Goal: Task Accomplishment & Management: Use online tool/utility

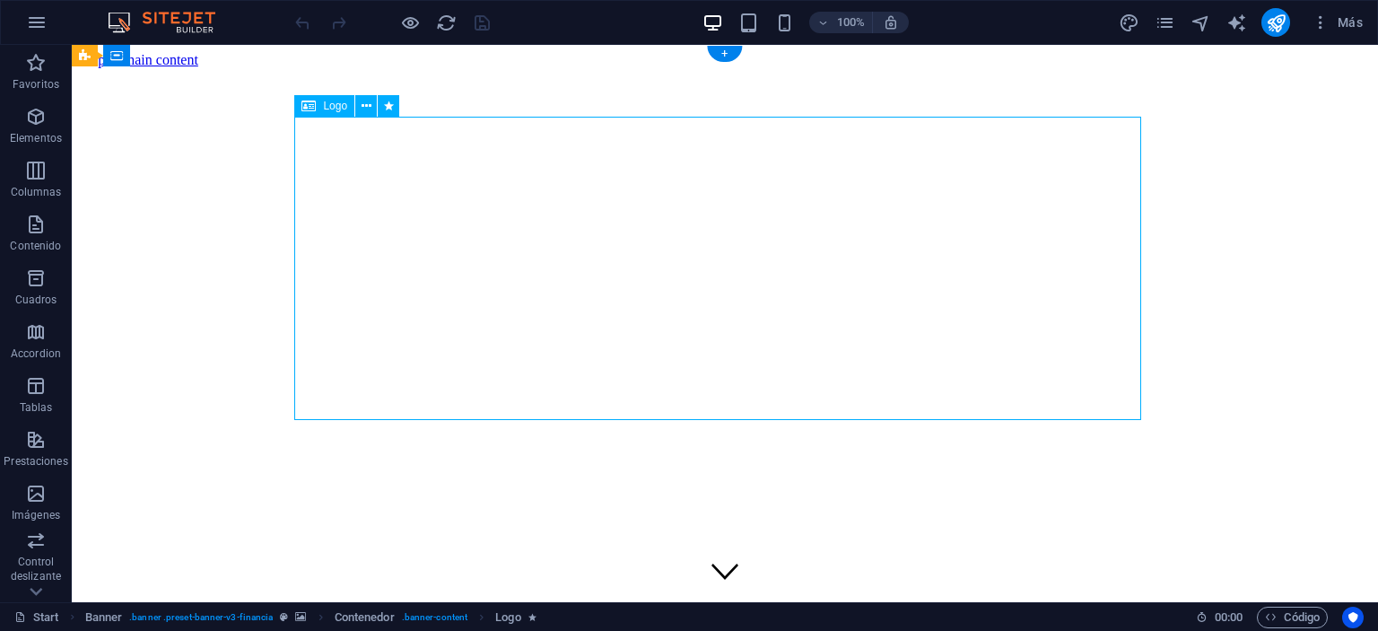
select select "px"
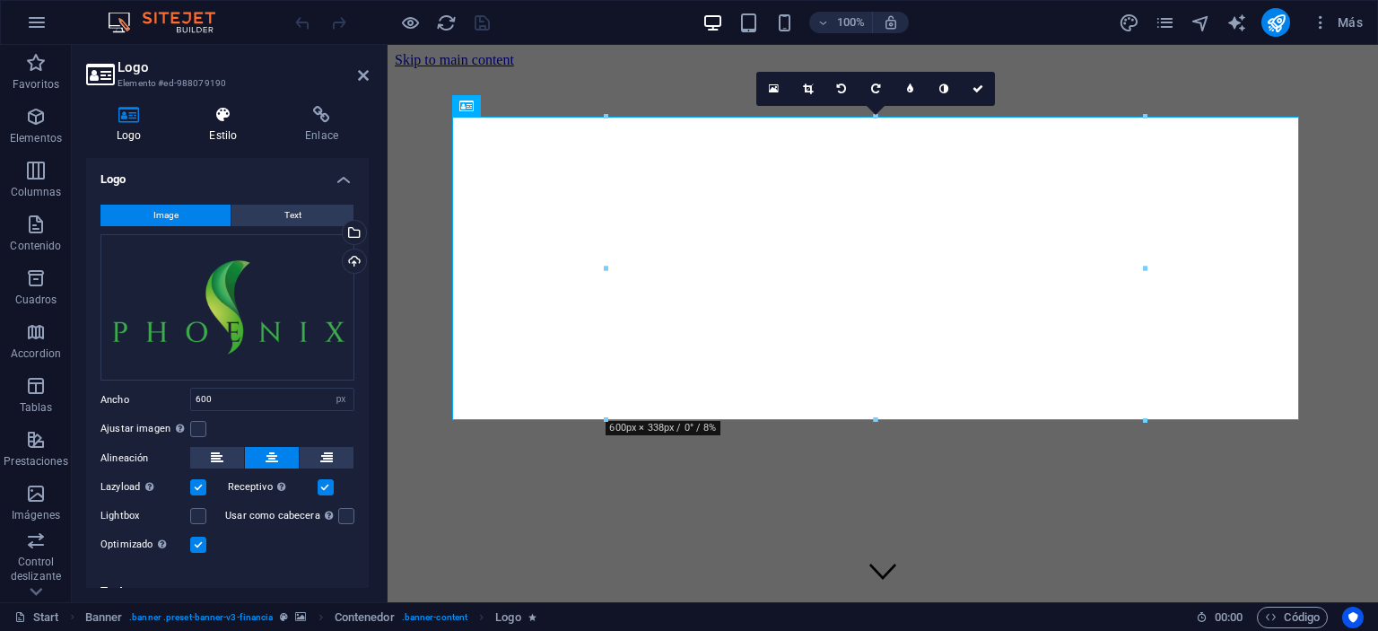
click at [256, 118] on icon at bounding box center [223, 115] width 89 height 18
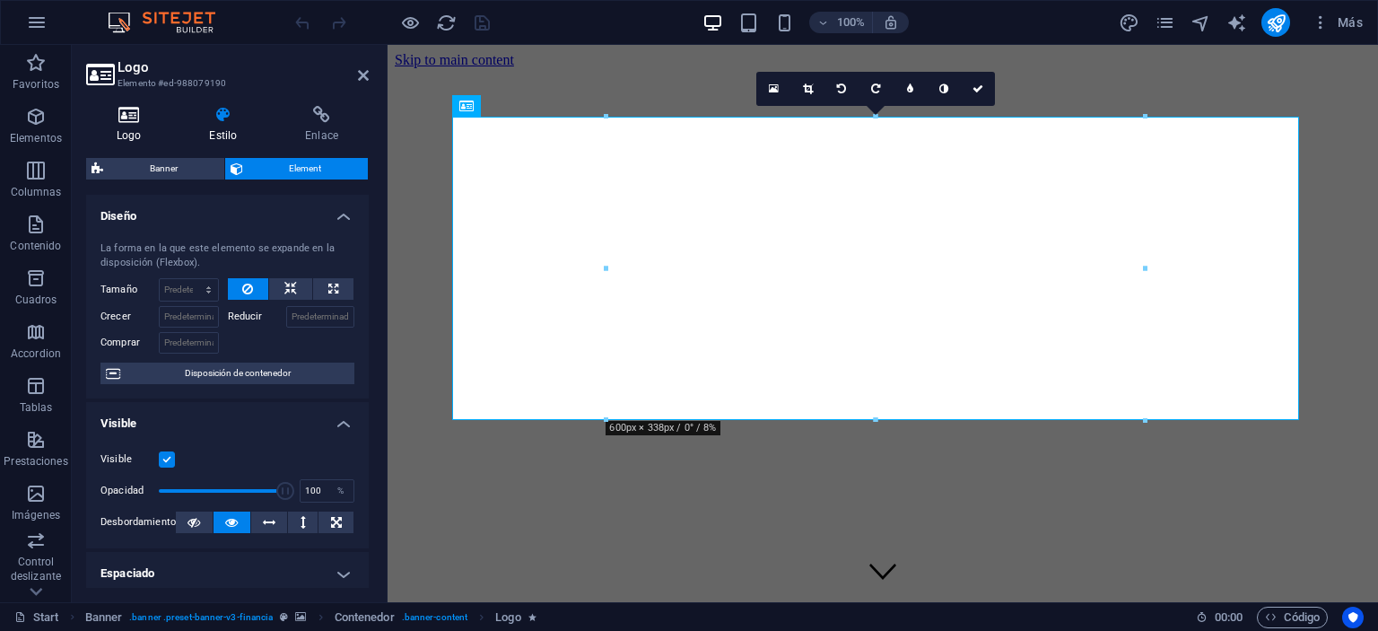
click at [153, 121] on icon at bounding box center [128, 115] width 85 height 18
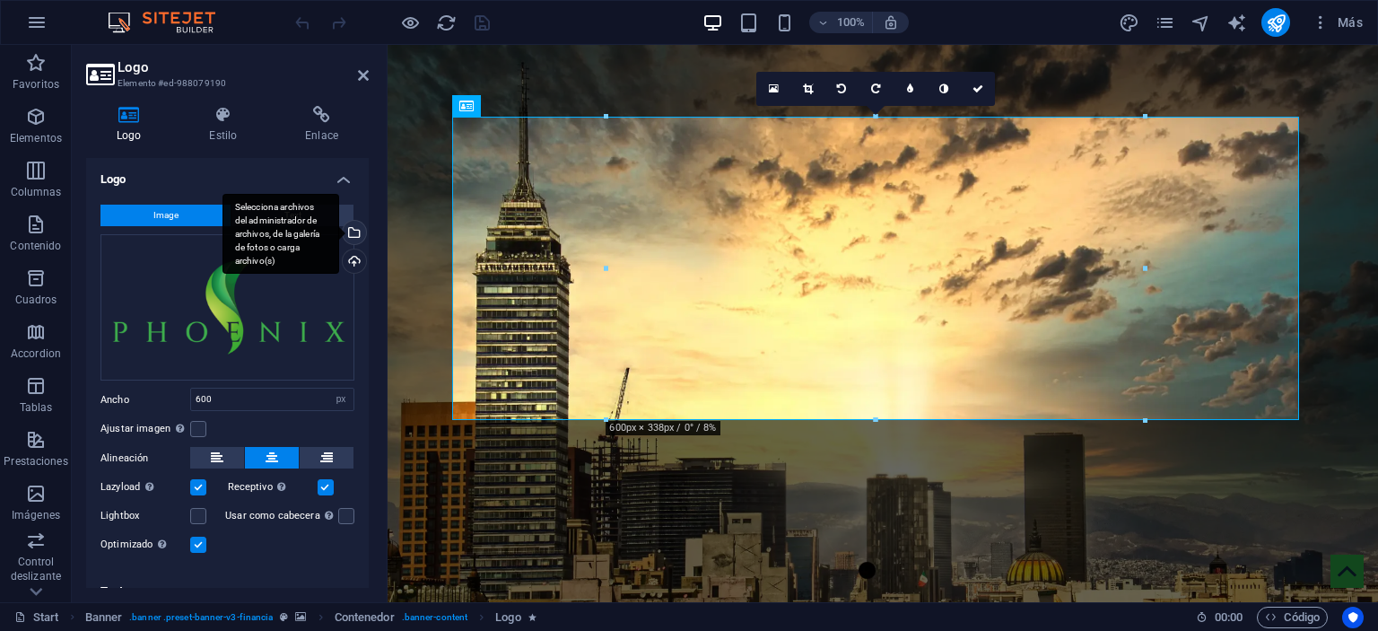
click at [339, 233] on div "Selecciona archivos del administrador de archivos, de la galería de fotos o car…" at bounding box center [281, 234] width 117 height 81
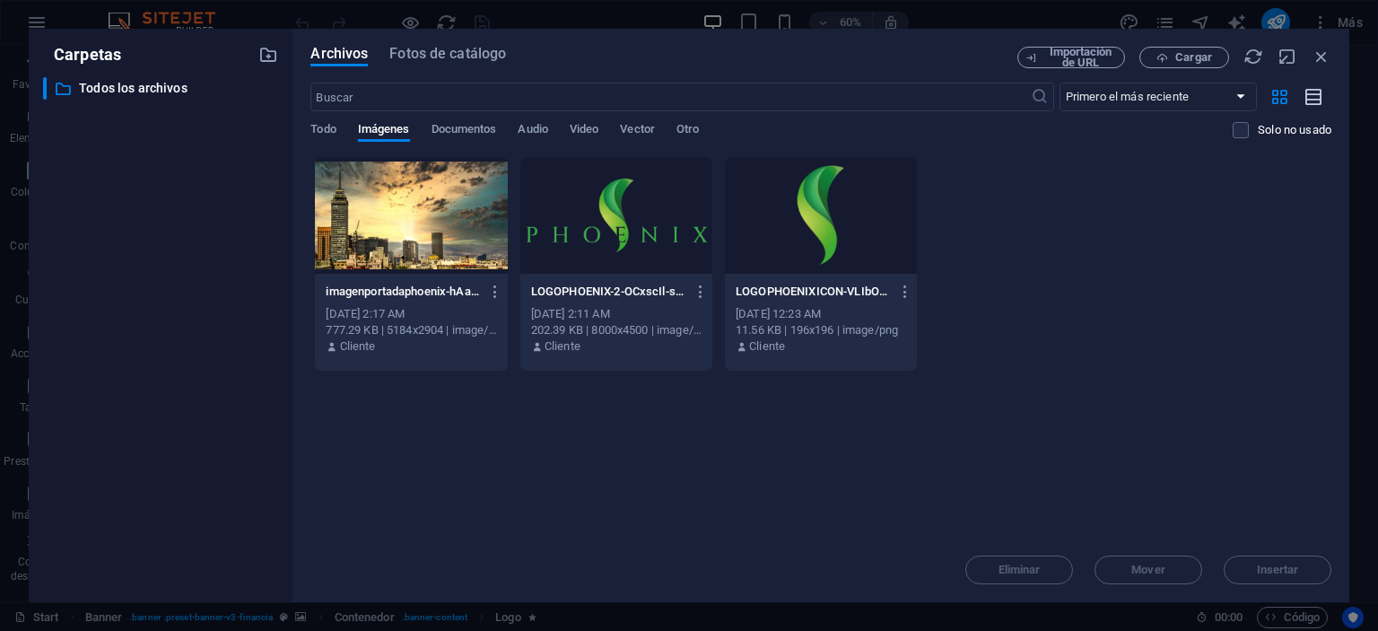
click at [1306, 101] on icon "button" at bounding box center [1315, 97] width 20 height 21
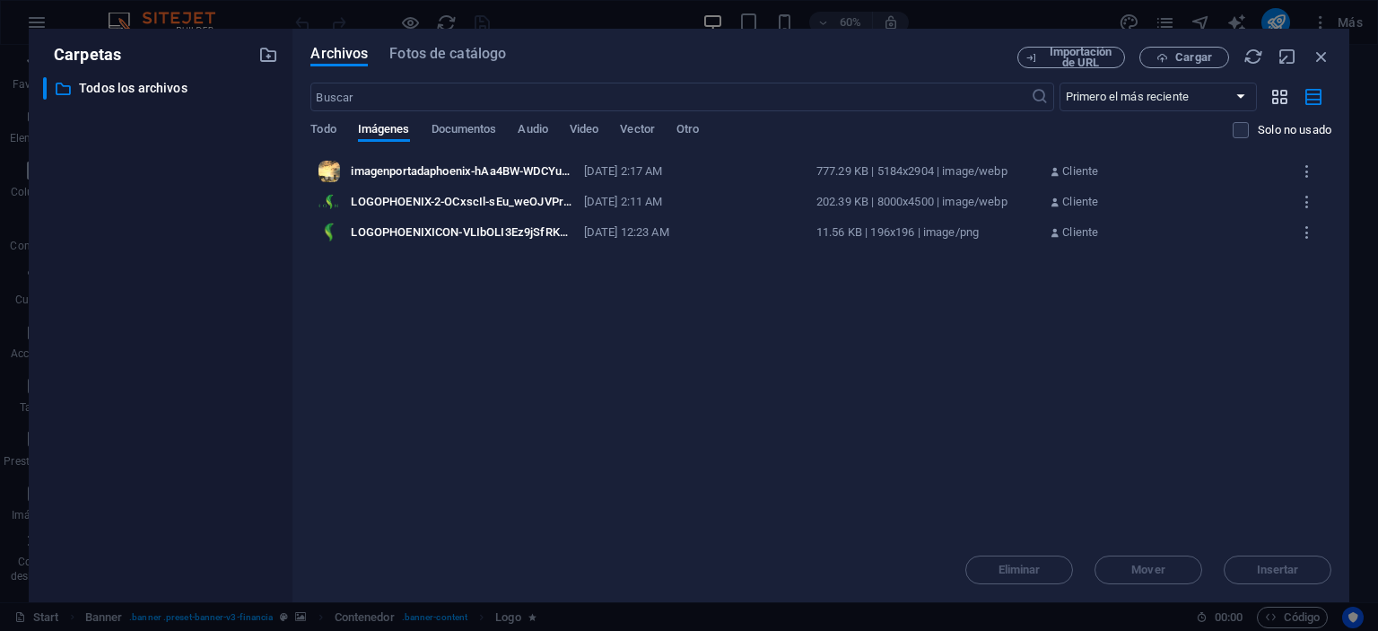
click at [1280, 92] on icon "button" at bounding box center [1280, 97] width 21 height 20
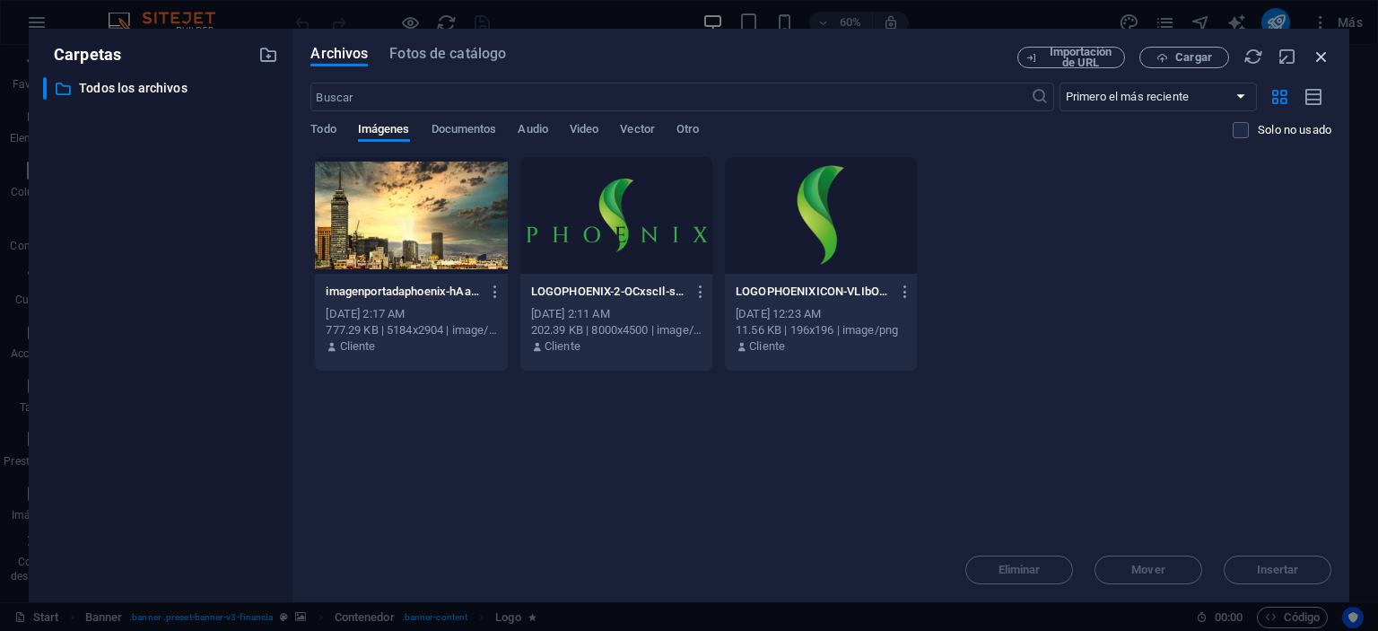
click at [1321, 56] on icon "button" at bounding box center [1322, 57] width 20 height 20
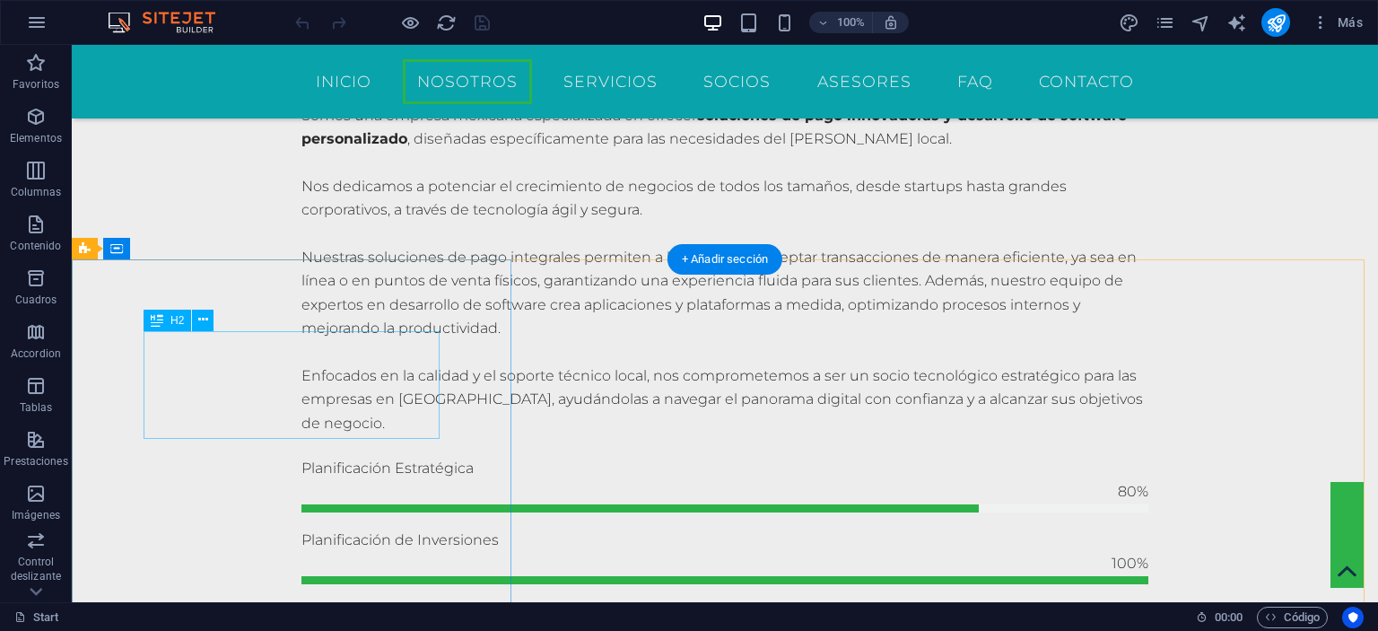
scroll to position [1282, 0]
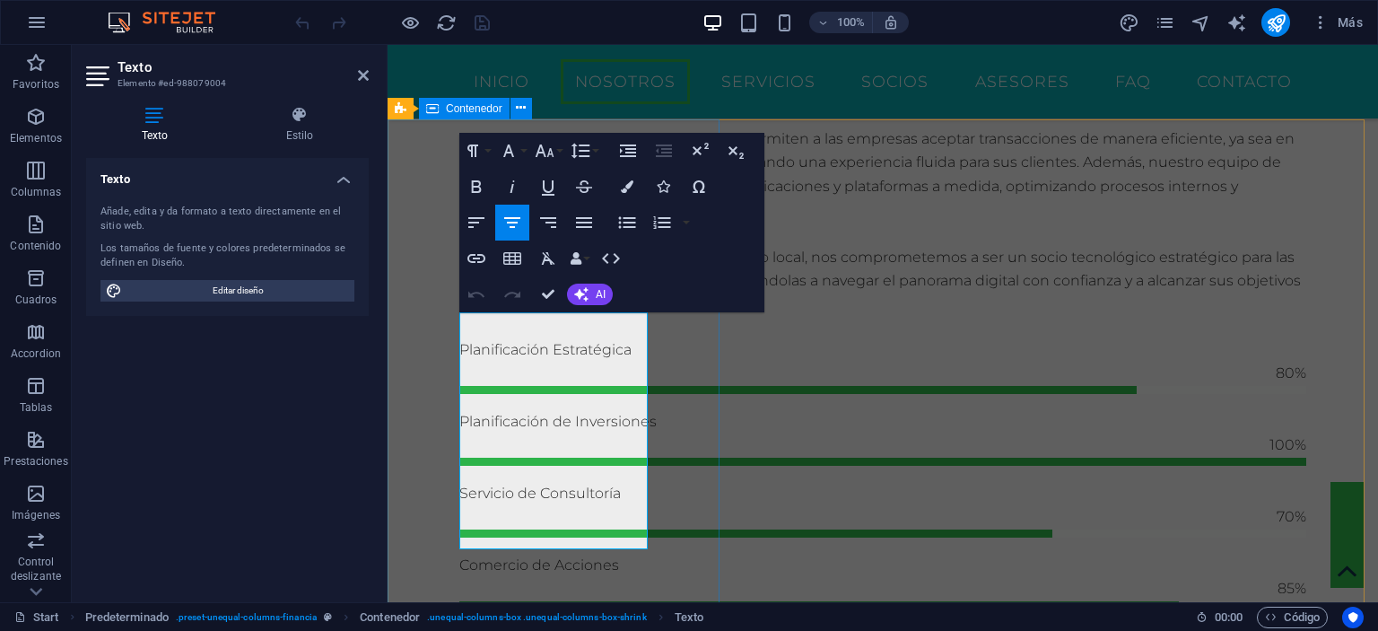
drag, startPoint x: 596, startPoint y: 534, endPoint x: 424, endPoint y: 309, distance: 283.6
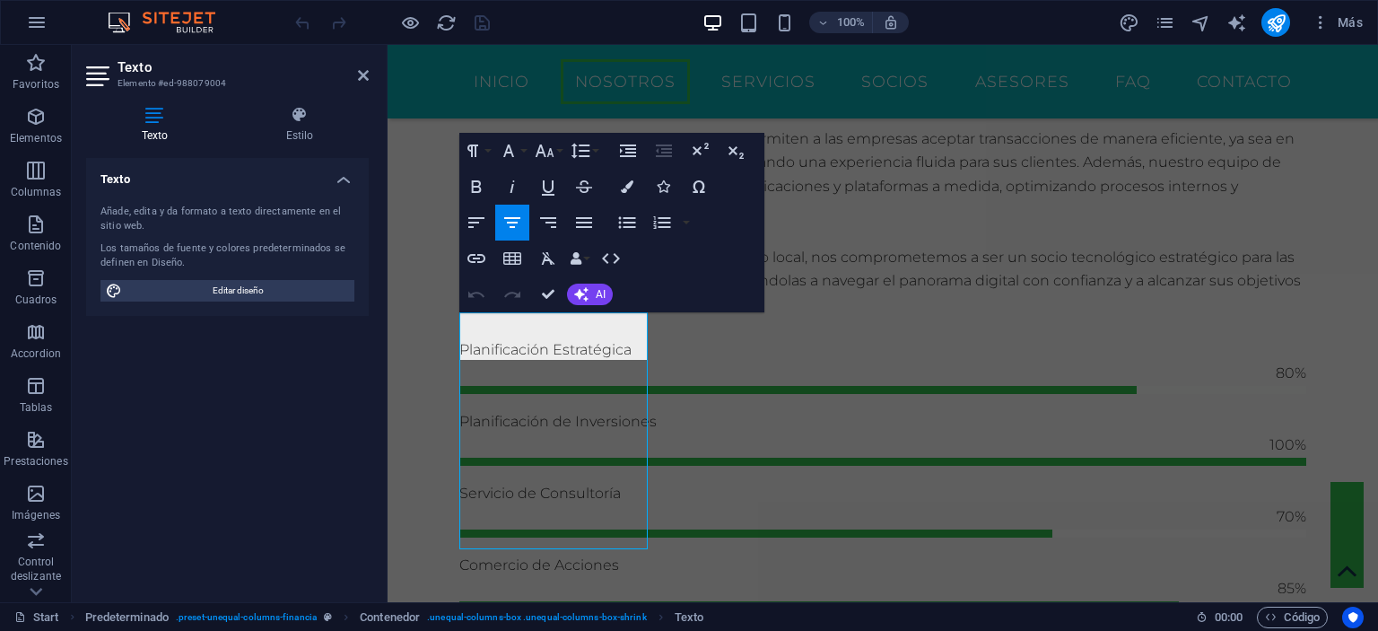
scroll to position [104, 7]
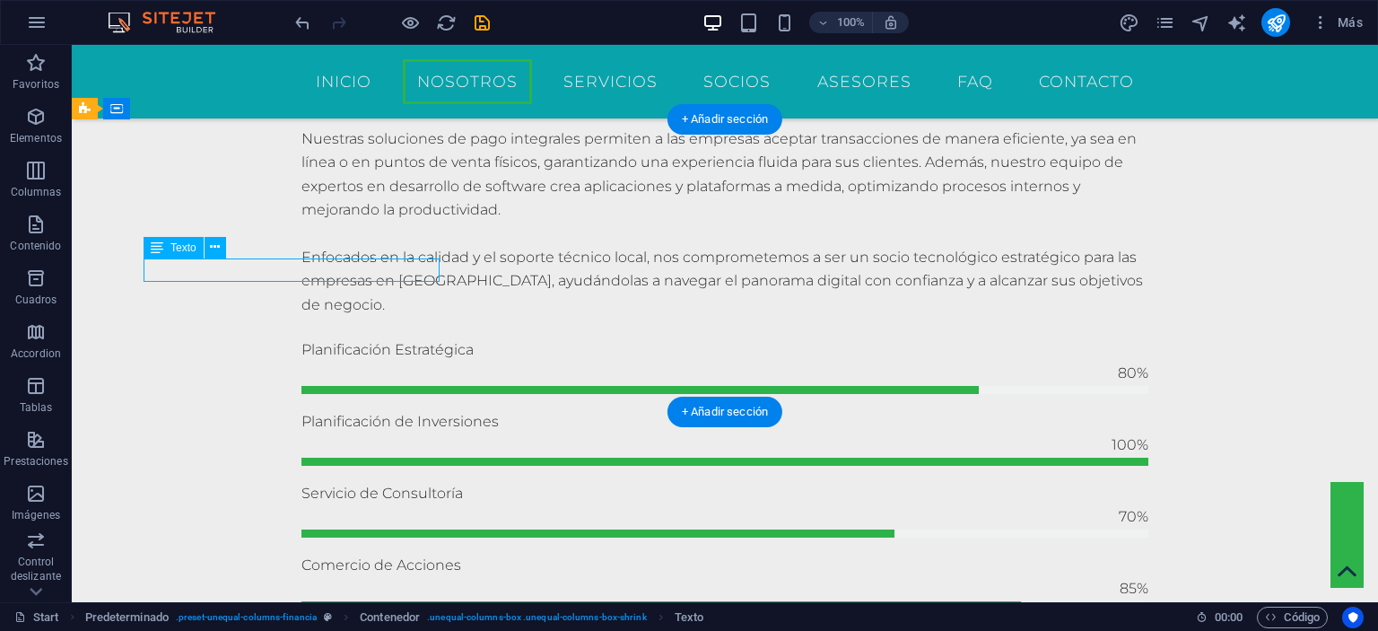
drag, startPoint x: 415, startPoint y: 265, endPoint x: 103, endPoint y: 265, distance: 311.4
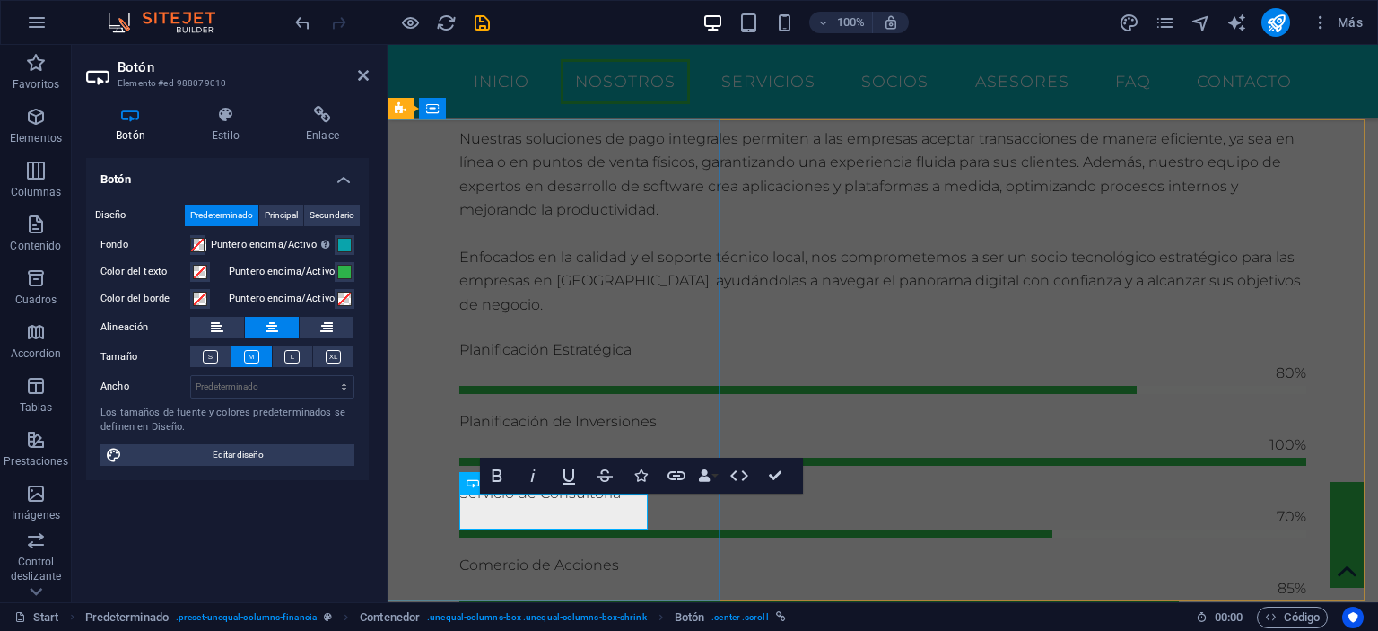
drag, startPoint x: 580, startPoint y: 512, endPoint x: 547, endPoint y: 509, distance: 32.5
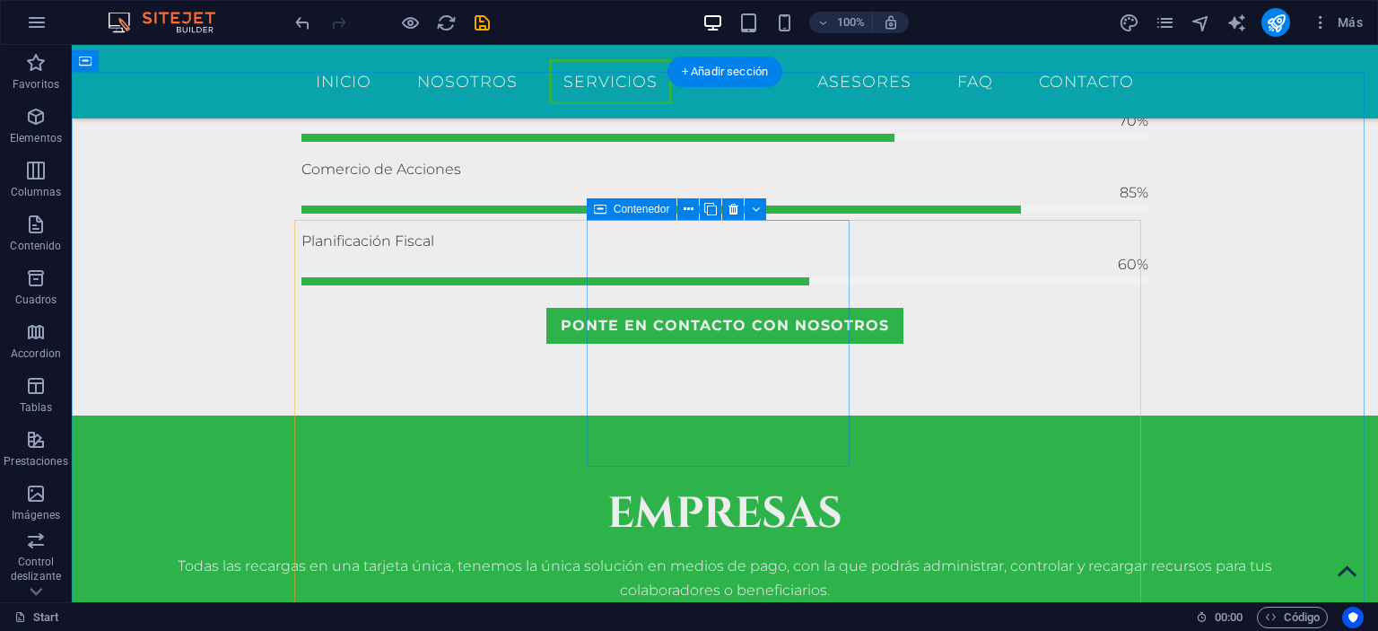
scroll to position [1726, 0]
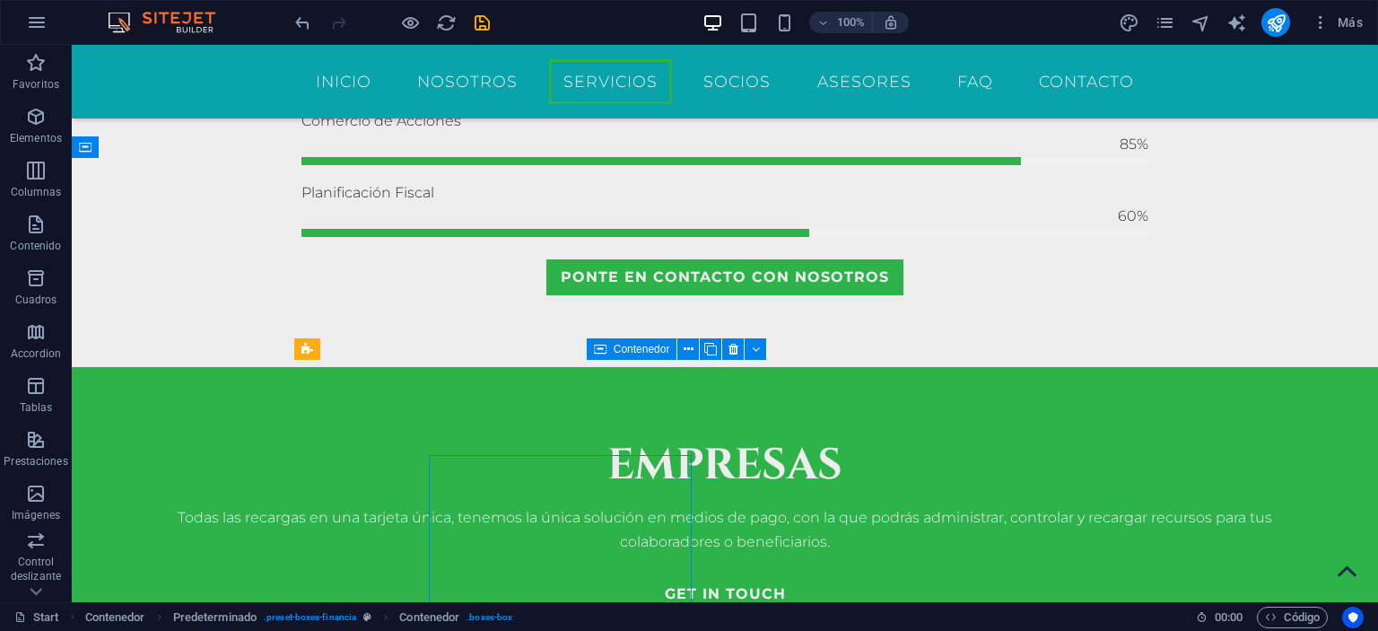
scroll to position [1631, 0]
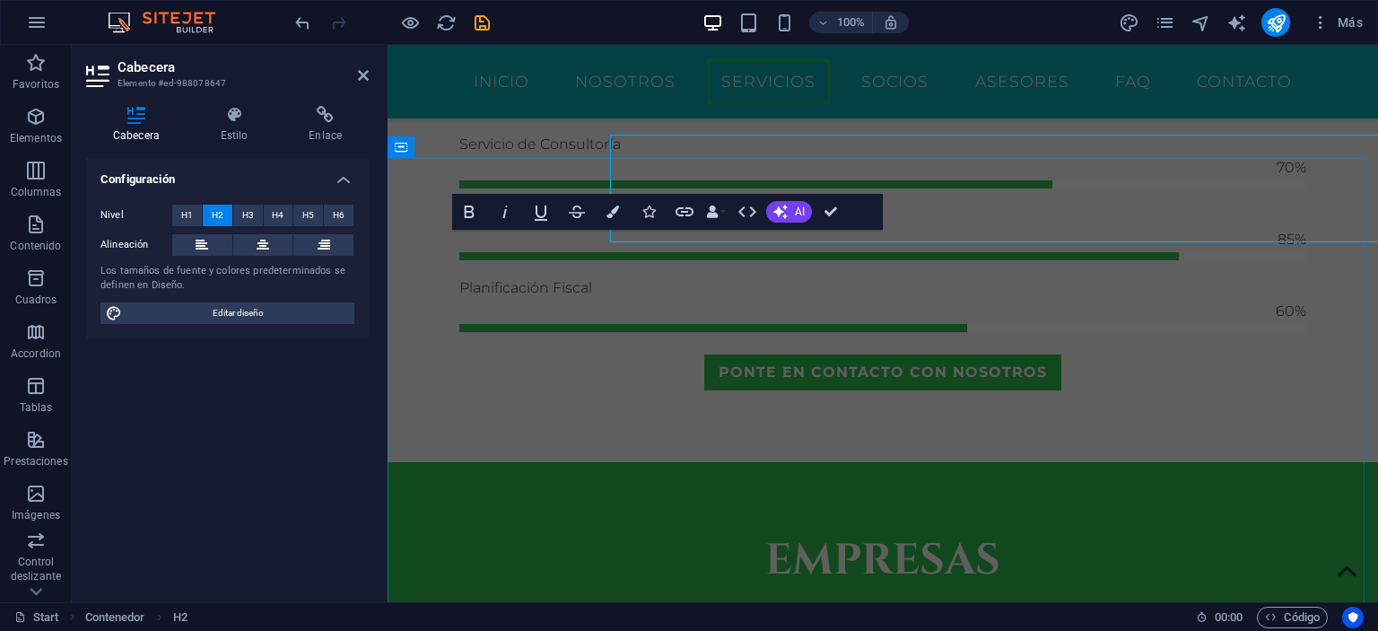
scroll to position [1726, 0]
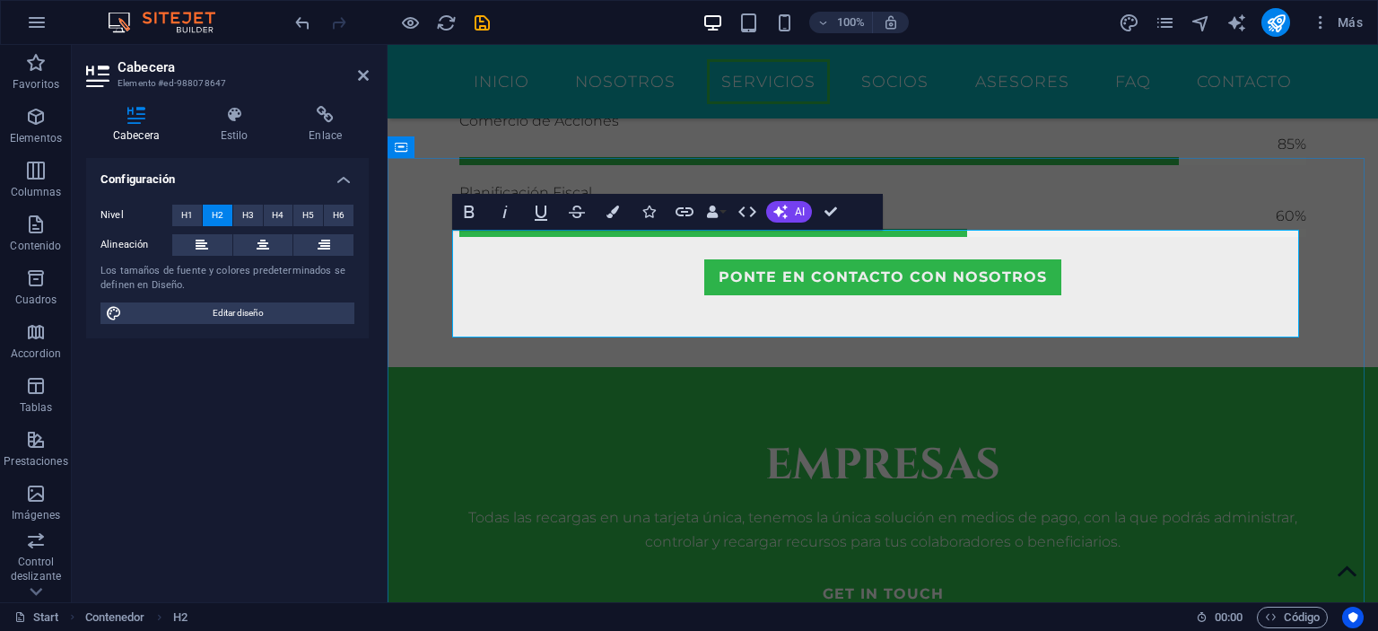
drag, startPoint x: 1268, startPoint y: 311, endPoint x: 942, endPoint y: 328, distance: 326.2
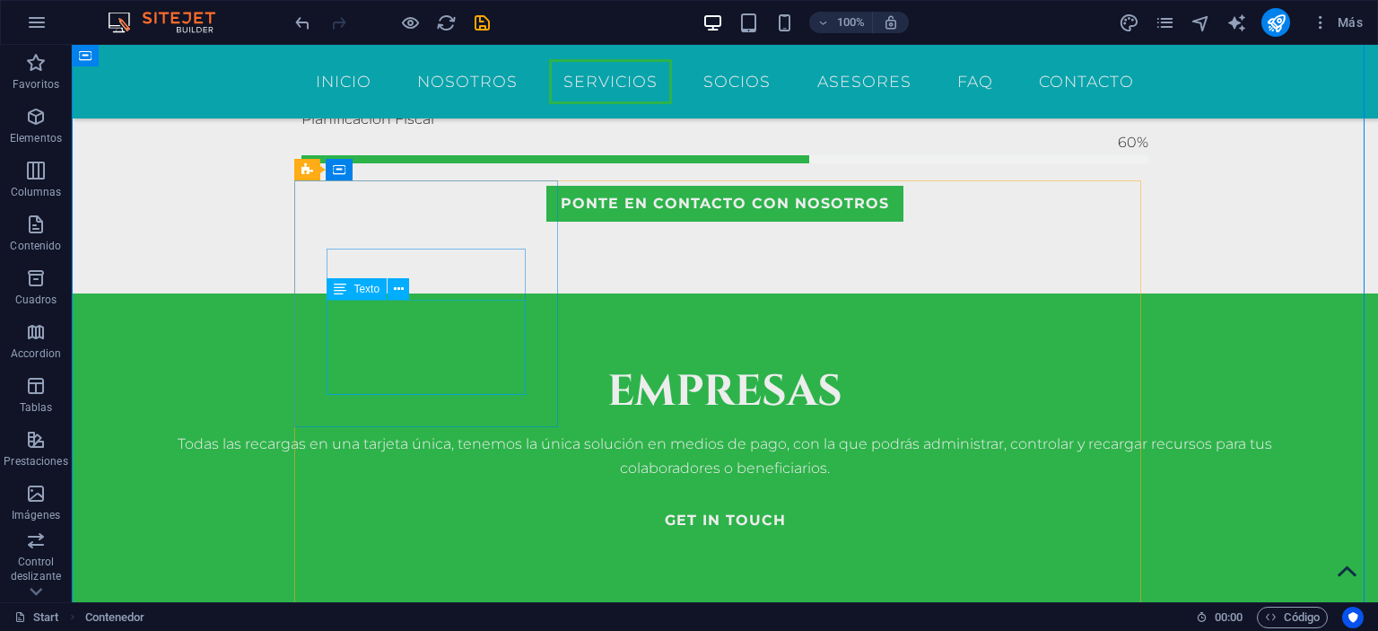
scroll to position [1811, 0]
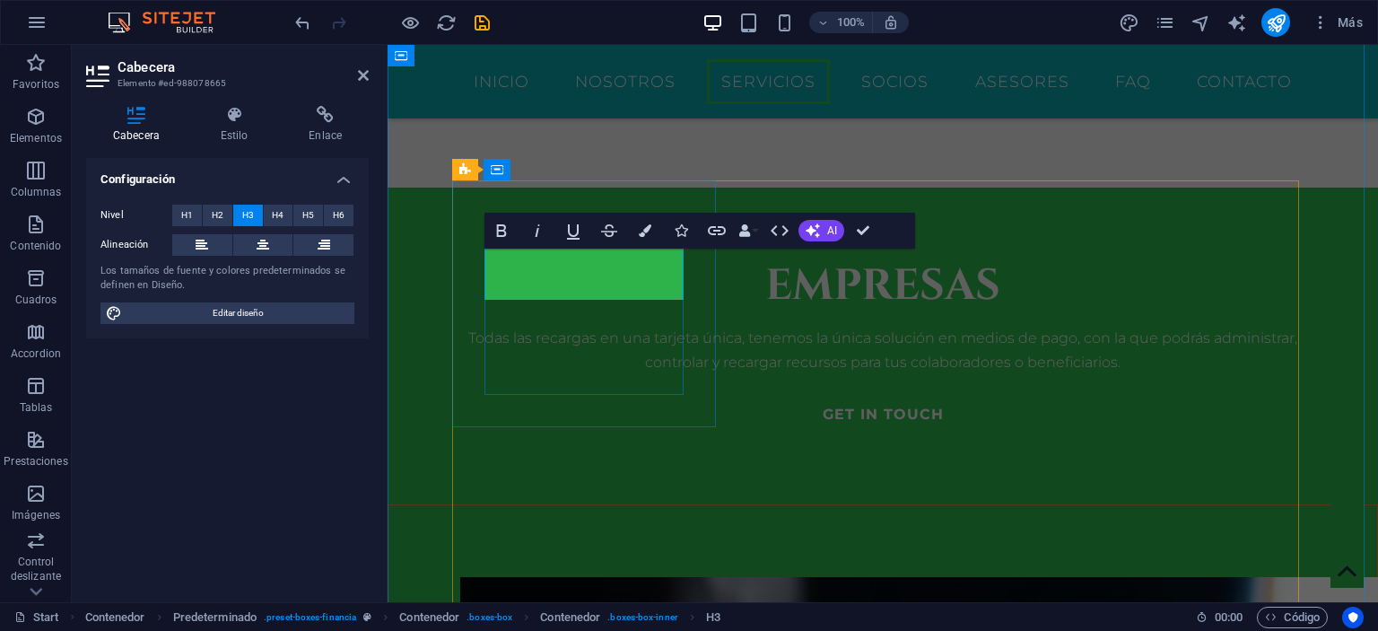
drag, startPoint x: 668, startPoint y: 274, endPoint x: 484, endPoint y: 272, distance: 184.0
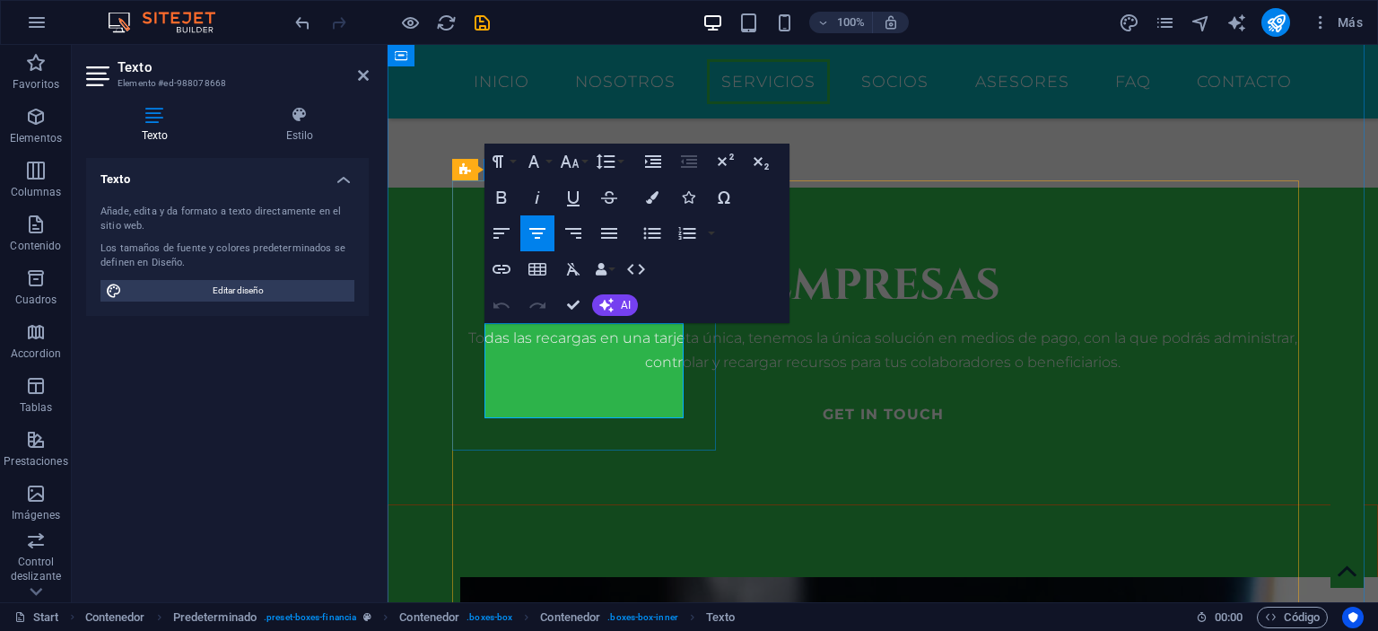
drag, startPoint x: 628, startPoint y: 412, endPoint x: 452, endPoint y: 326, distance: 195.8
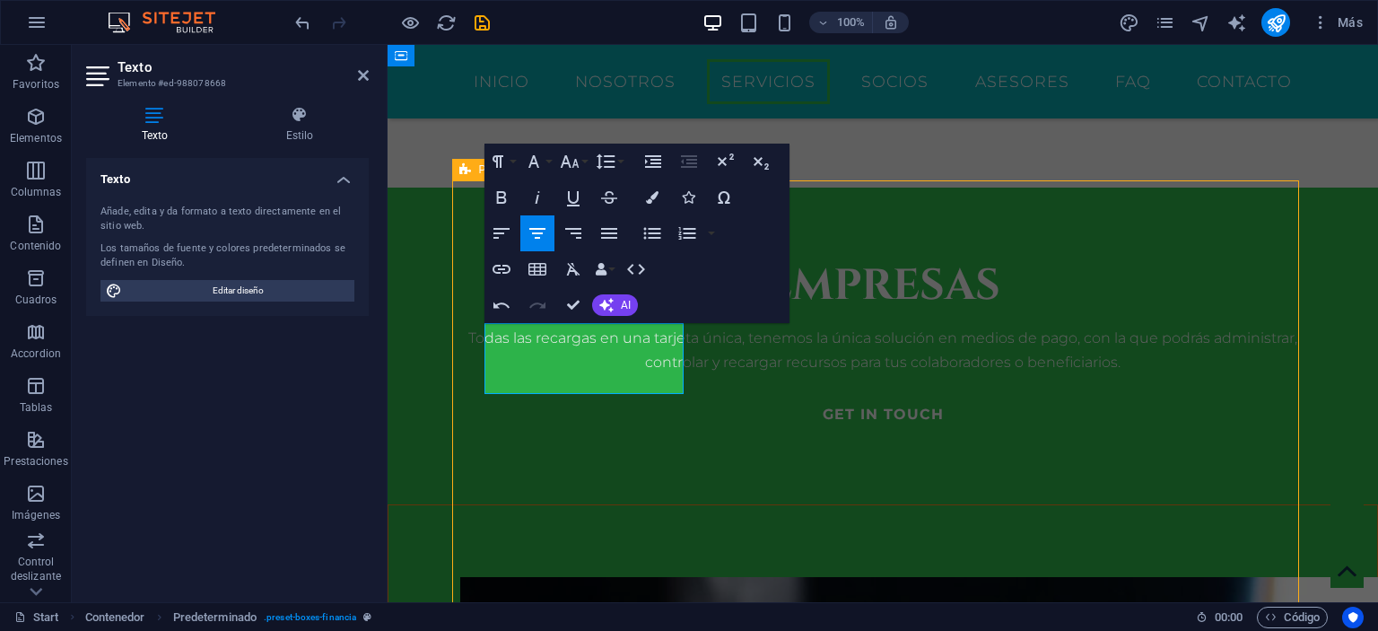
scroll to position [1811, 0]
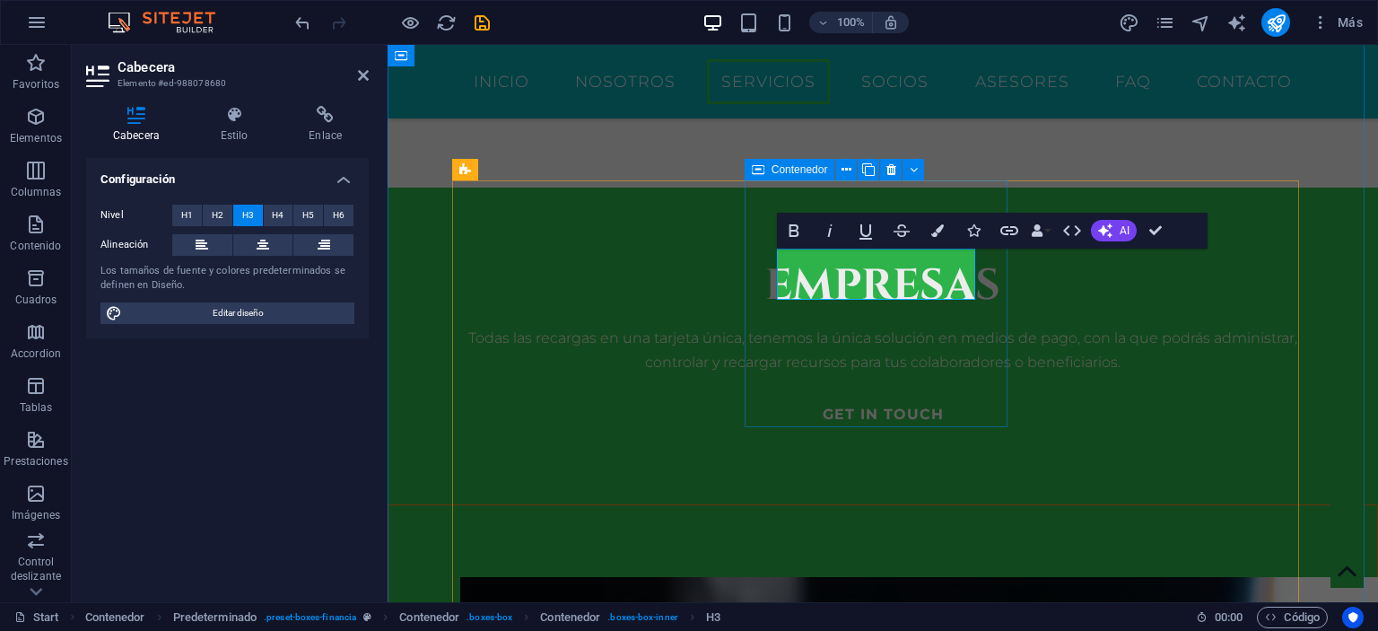
scroll to position [0, 5]
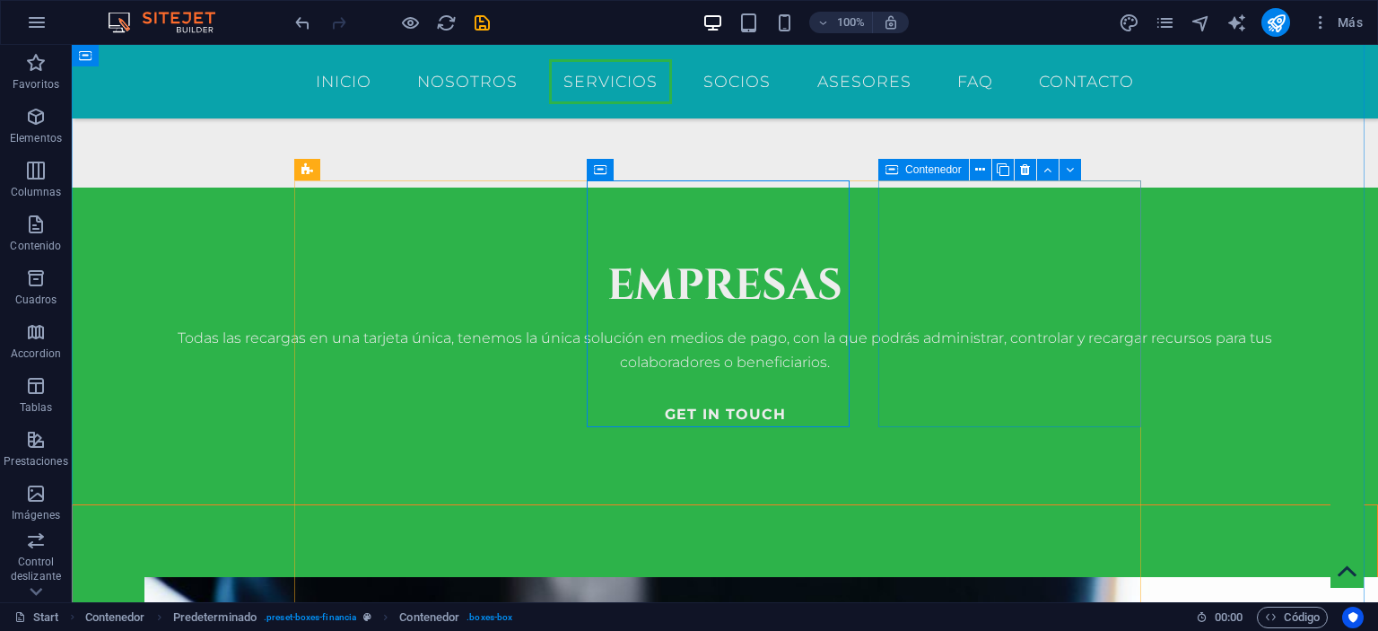
scroll to position [1811, 0]
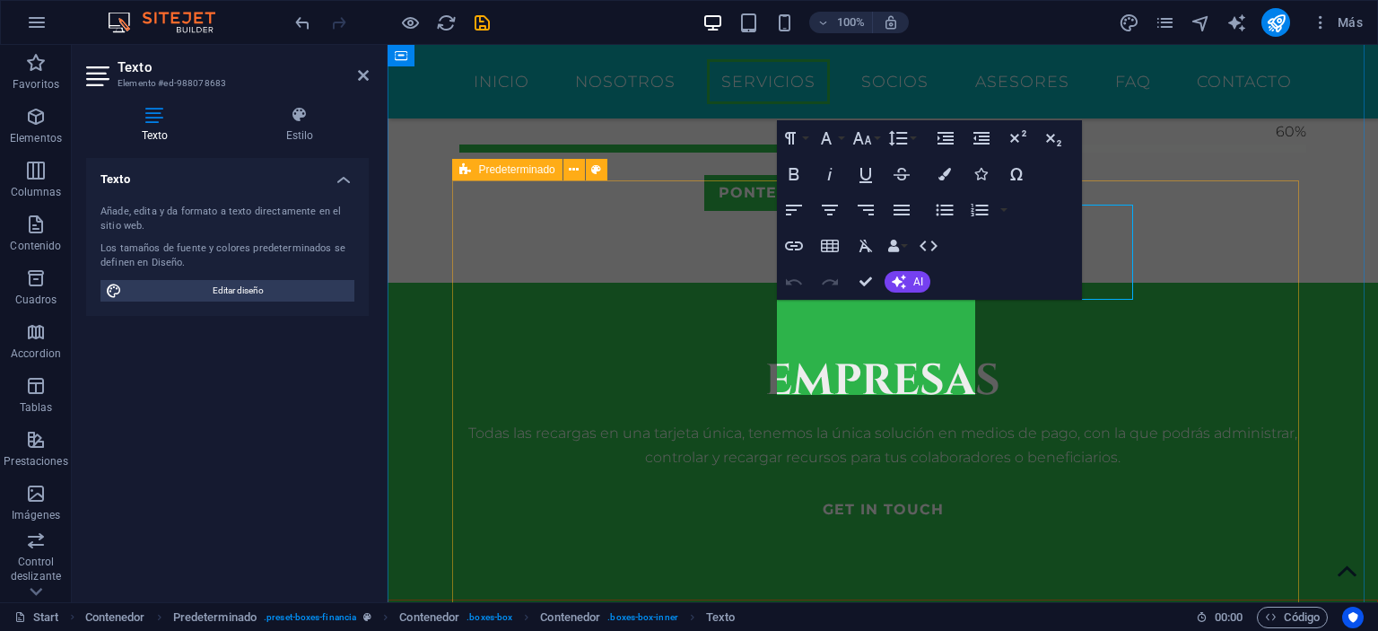
scroll to position [1906, 0]
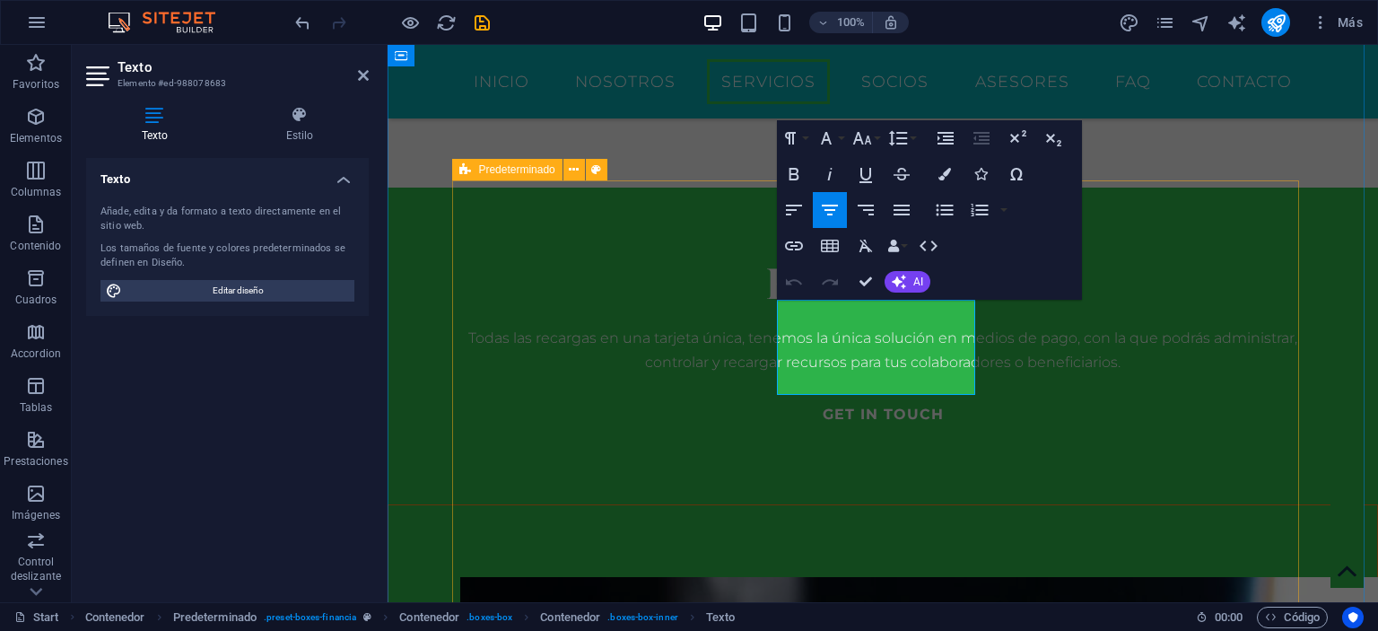
drag, startPoint x: 919, startPoint y: 387, endPoint x: 725, endPoint y: 310, distance: 208.6
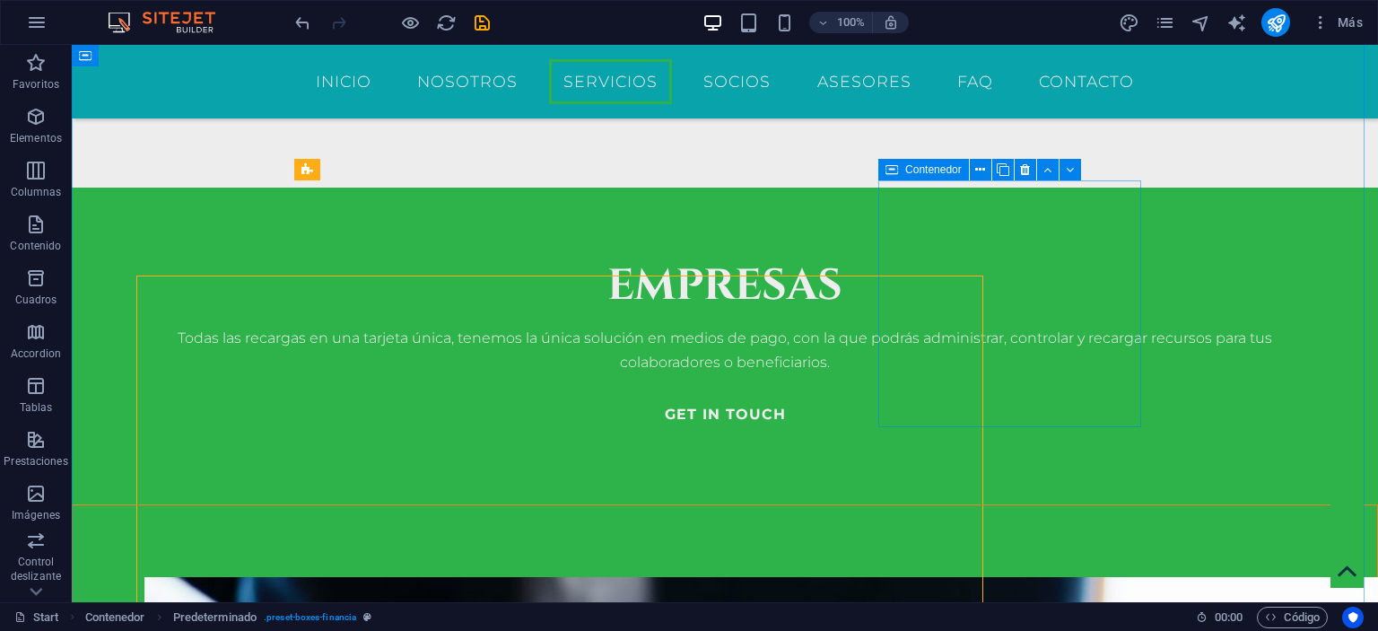
scroll to position [1811, 0]
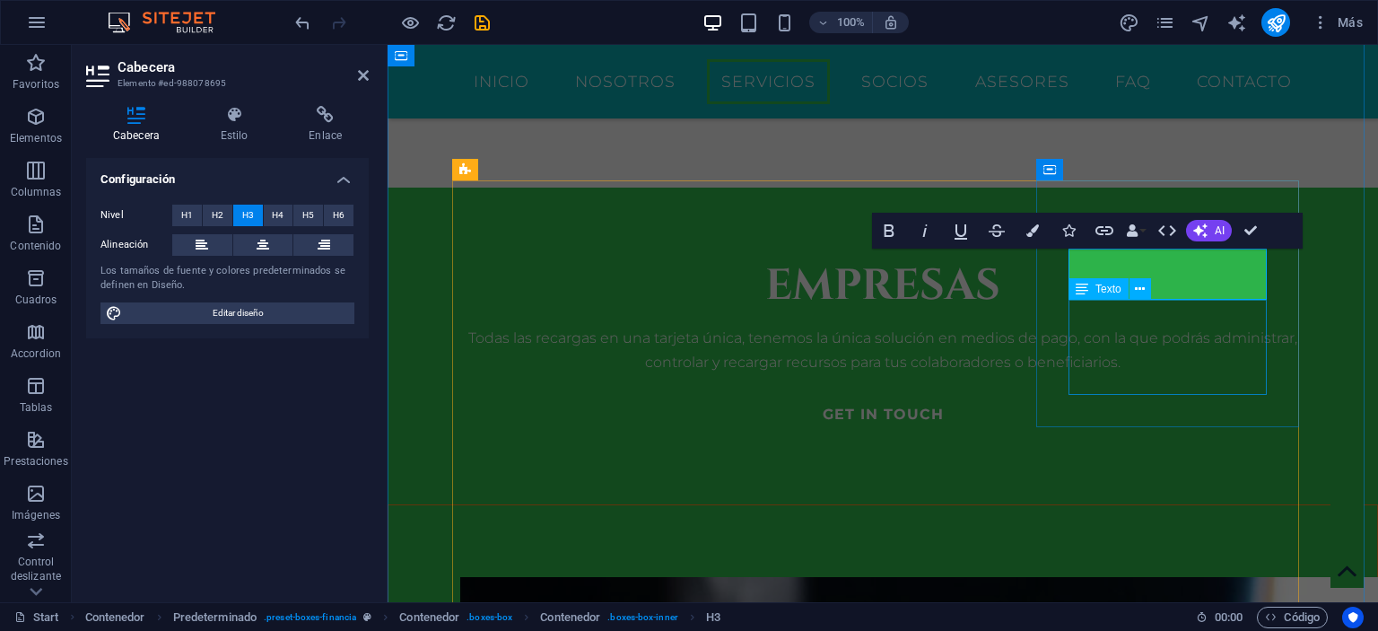
scroll to position [0, 5]
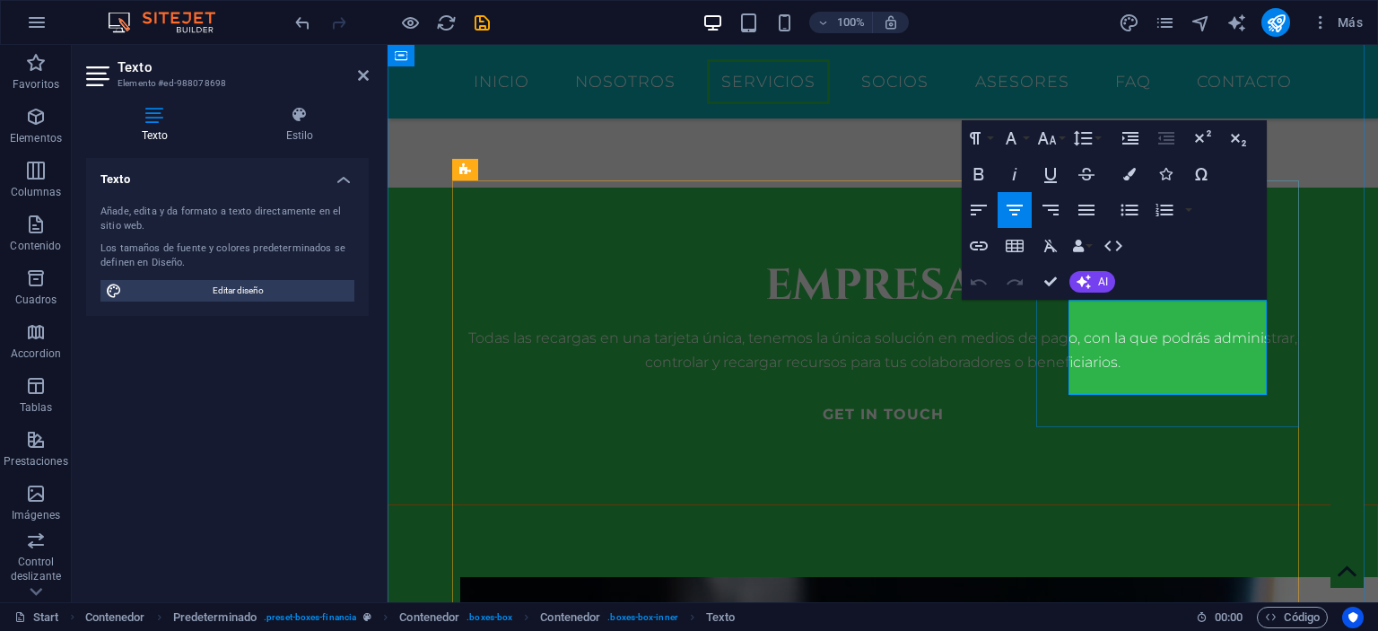
drag, startPoint x: 1209, startPoint y: 382, endPoint x: 1088, endPoint y: 301, distance: 146.1
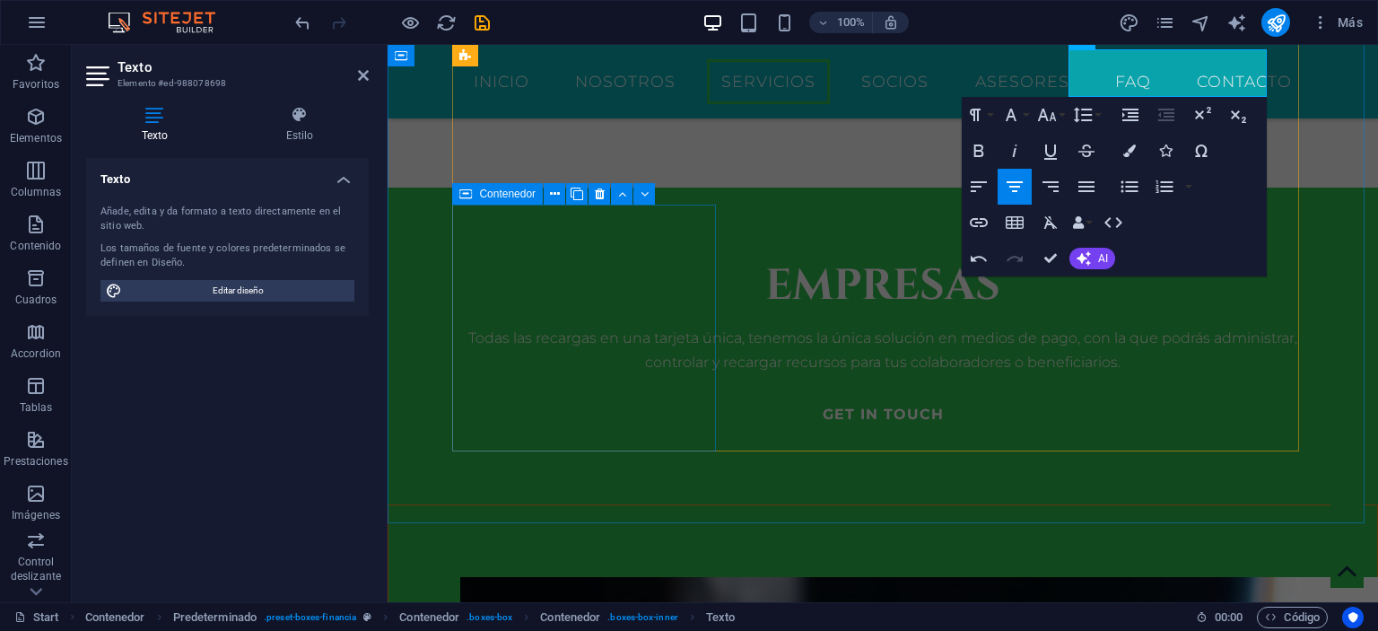
scroll to position [2175, 0]
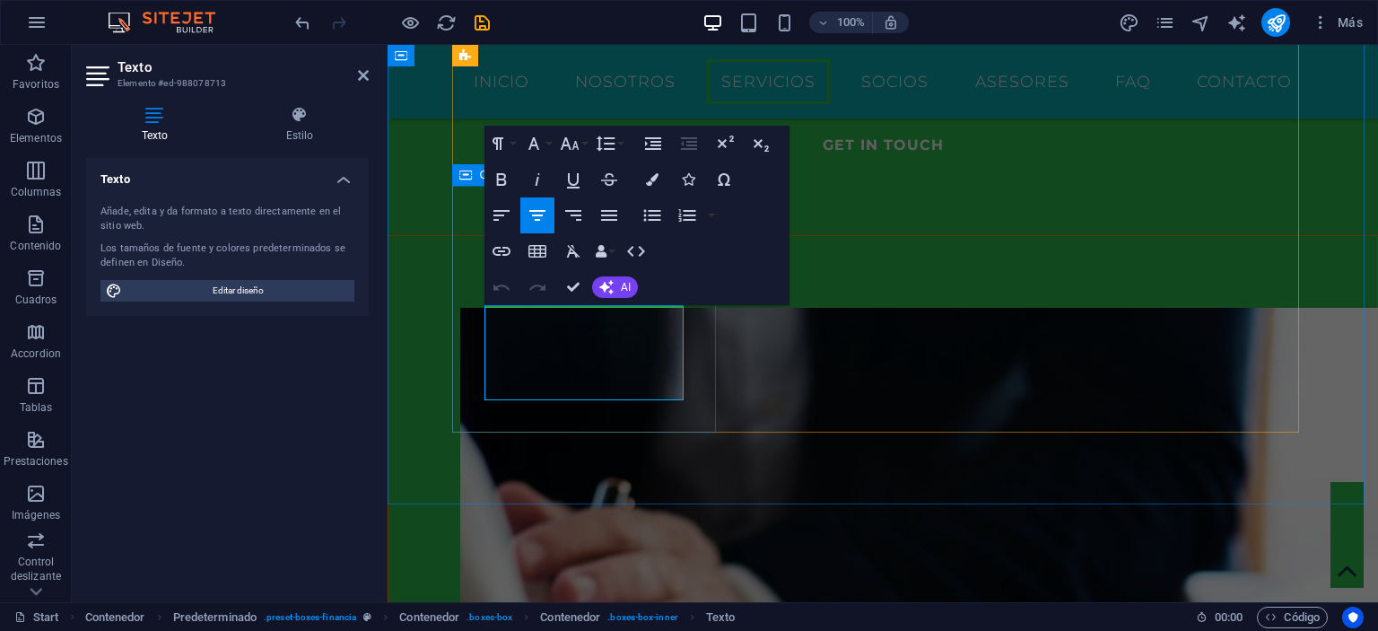
drag, startPoint x: 639, startPoint y: 387, endPoint x: 485, endPoint y: 314, distance: 170.6
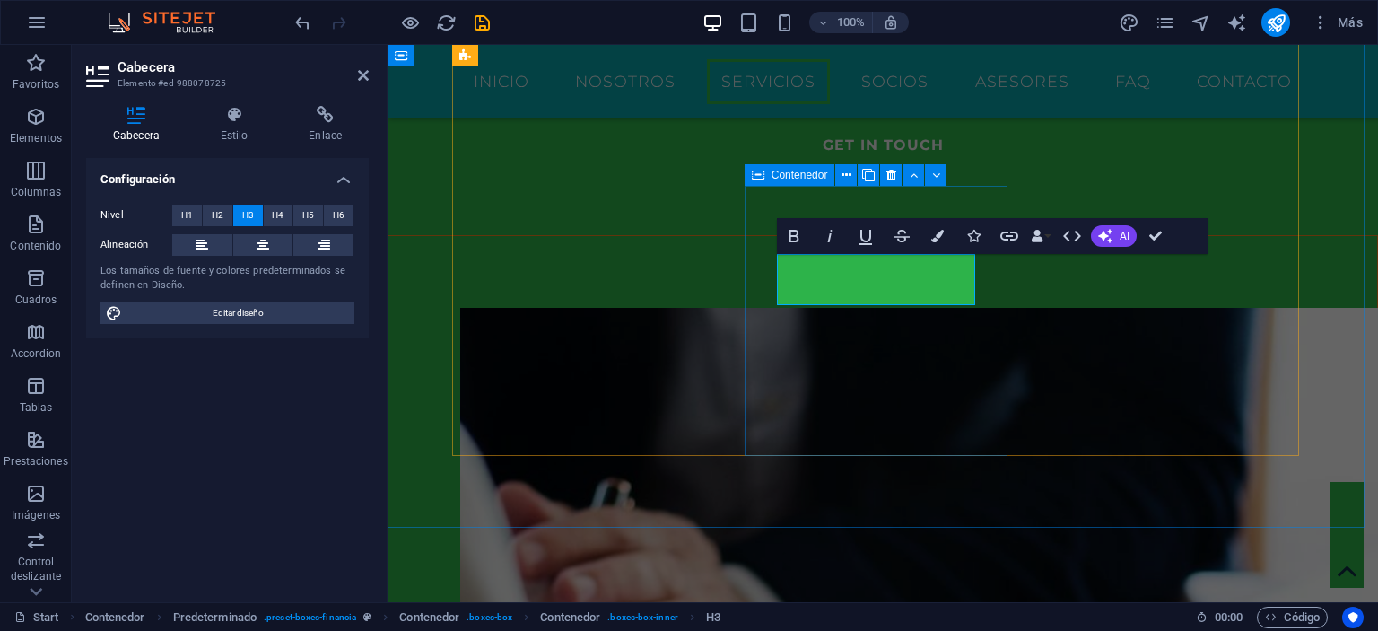
scroll to position [0, 5]
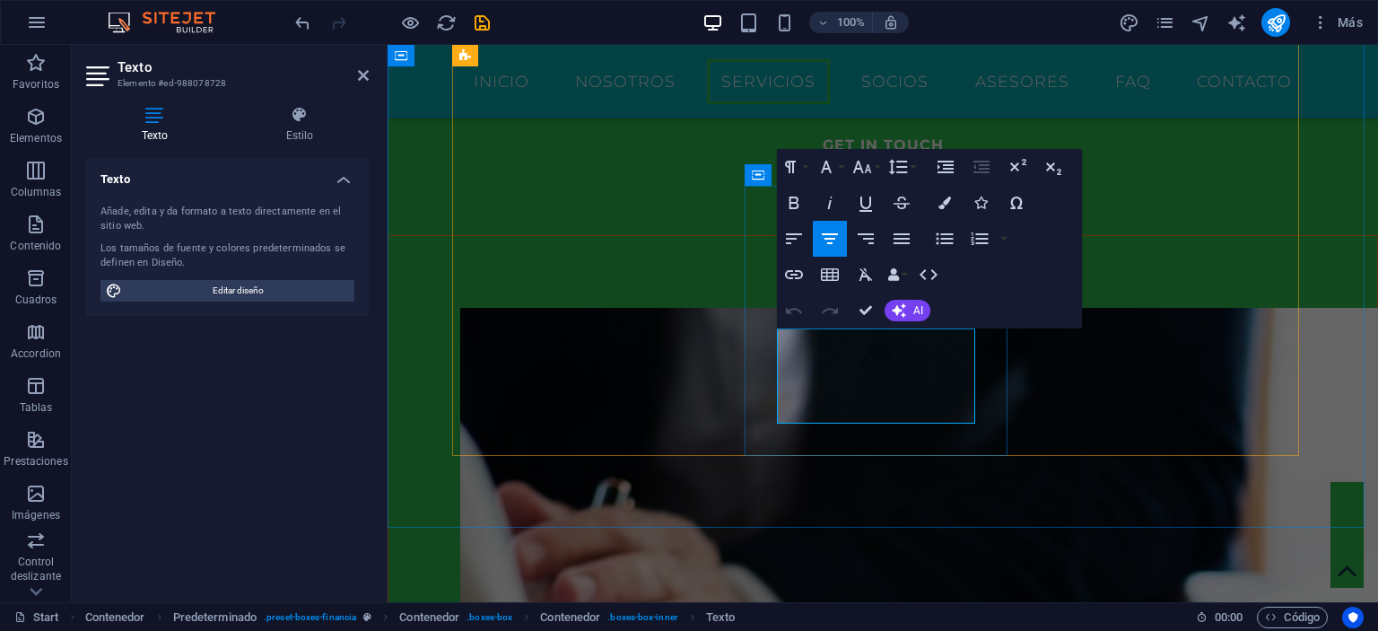
drag, startPoint x: 939, startPoint y: 415, endPoint x: 743, endPoint y: 329, distance: 213.4
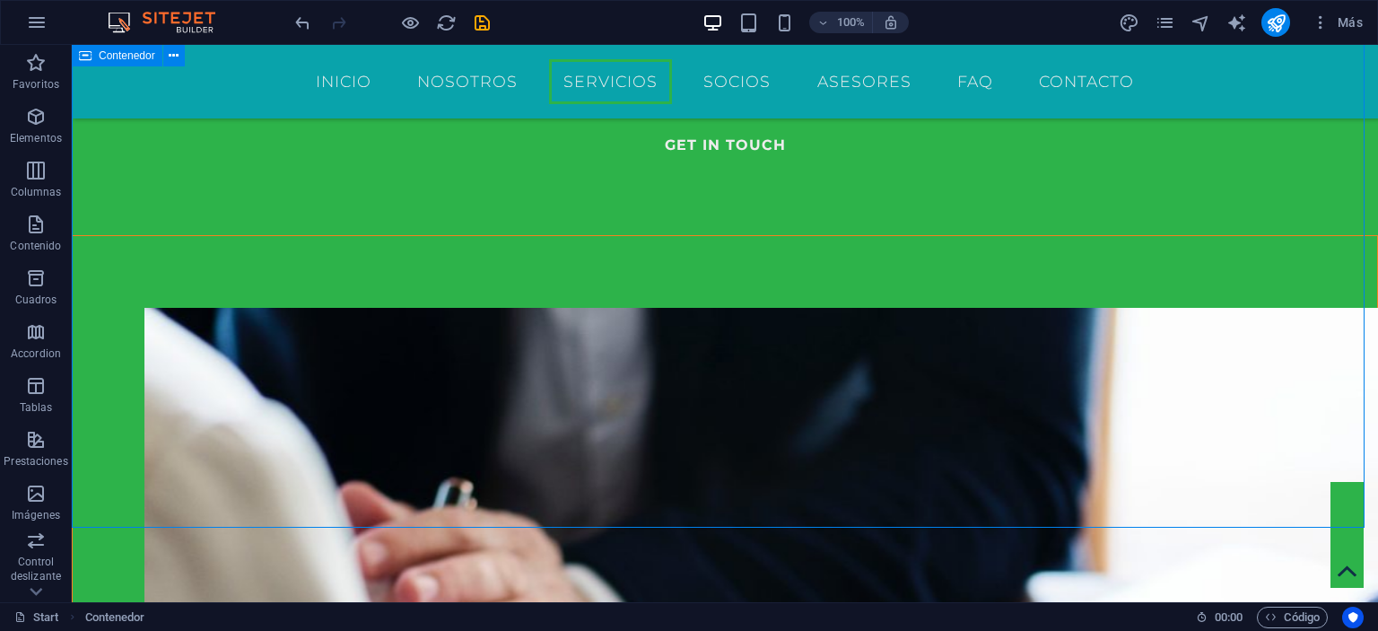
scroll to position [2080, 0]
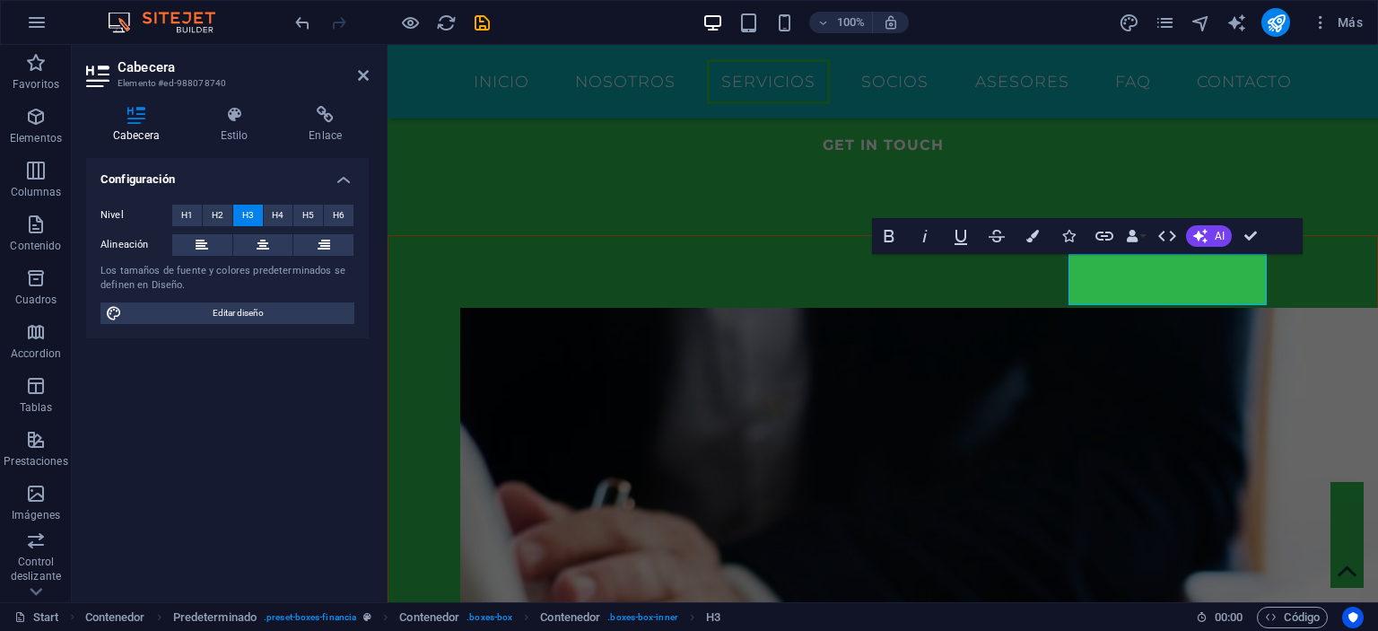
scroll to position [0, 5]
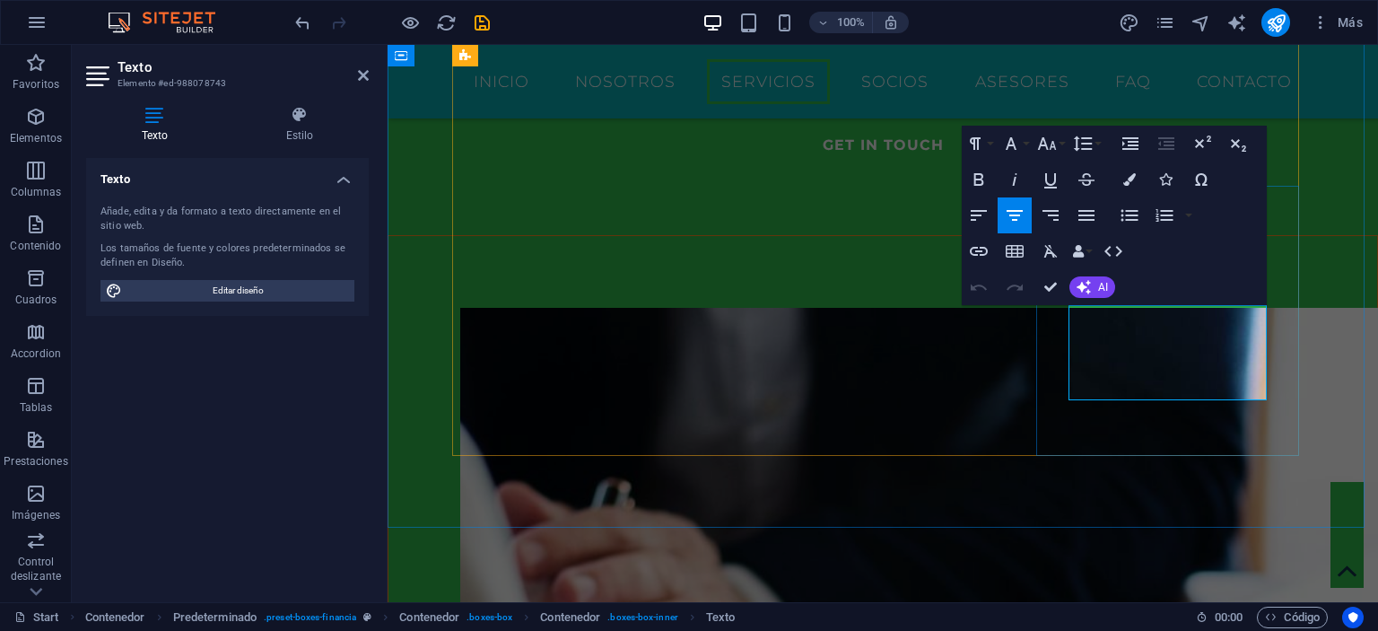
drag, startPoint x: 1228, startPoint y: 391, endPoint x: 1436, endPoint y: 346, distance: 213.0
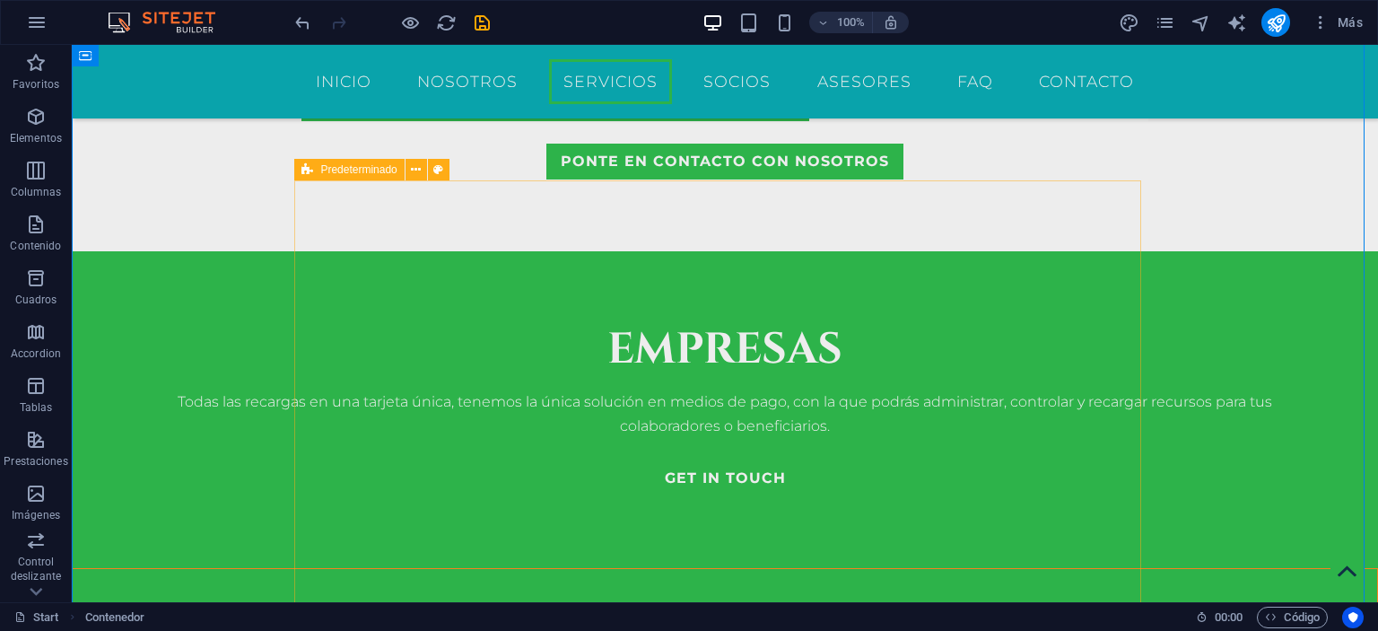
scroll to position [1811, 0]
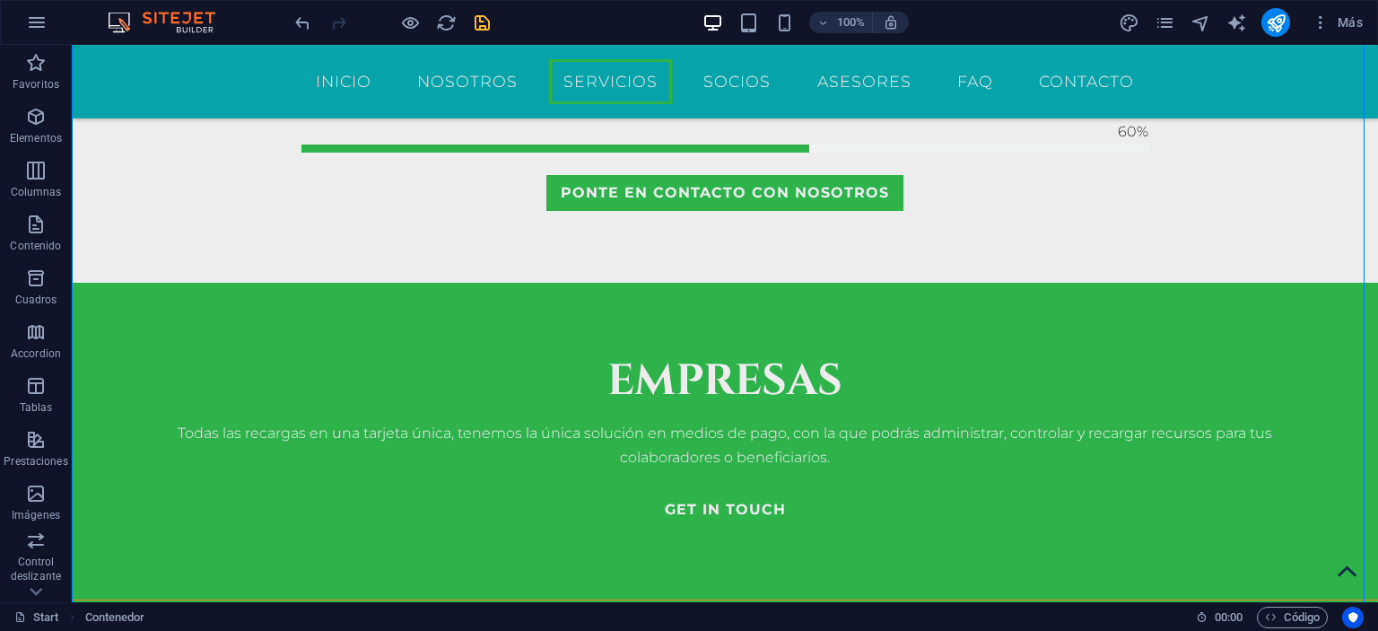
click at [489, 24] on icon "save" at bounding box center [482, 23] width 21 height 21
checkbox input "false"
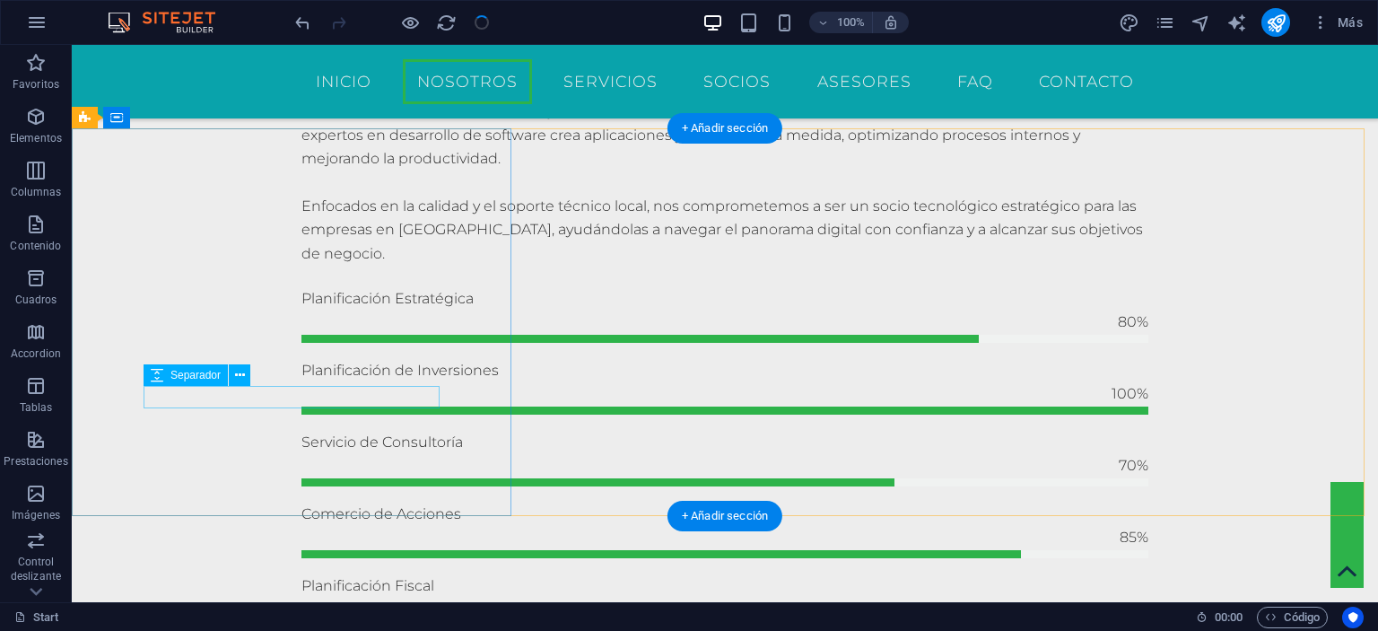
scroll to position [1272, 0]
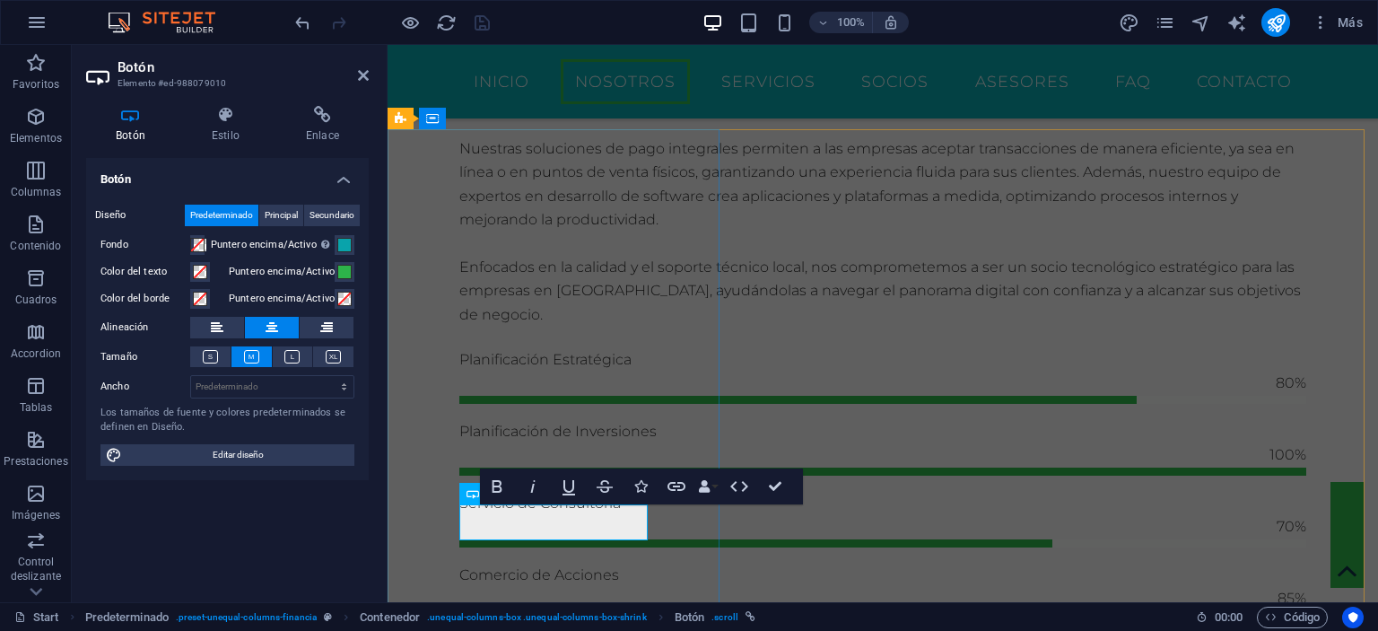
drag, startPoint x: 592, startPoint y: 519, endPoint x: 553, endPoint y: 520, distance: 39.5
click at [745, 484] on icon "button" at bounding box center [739, 486] width 18 height 11
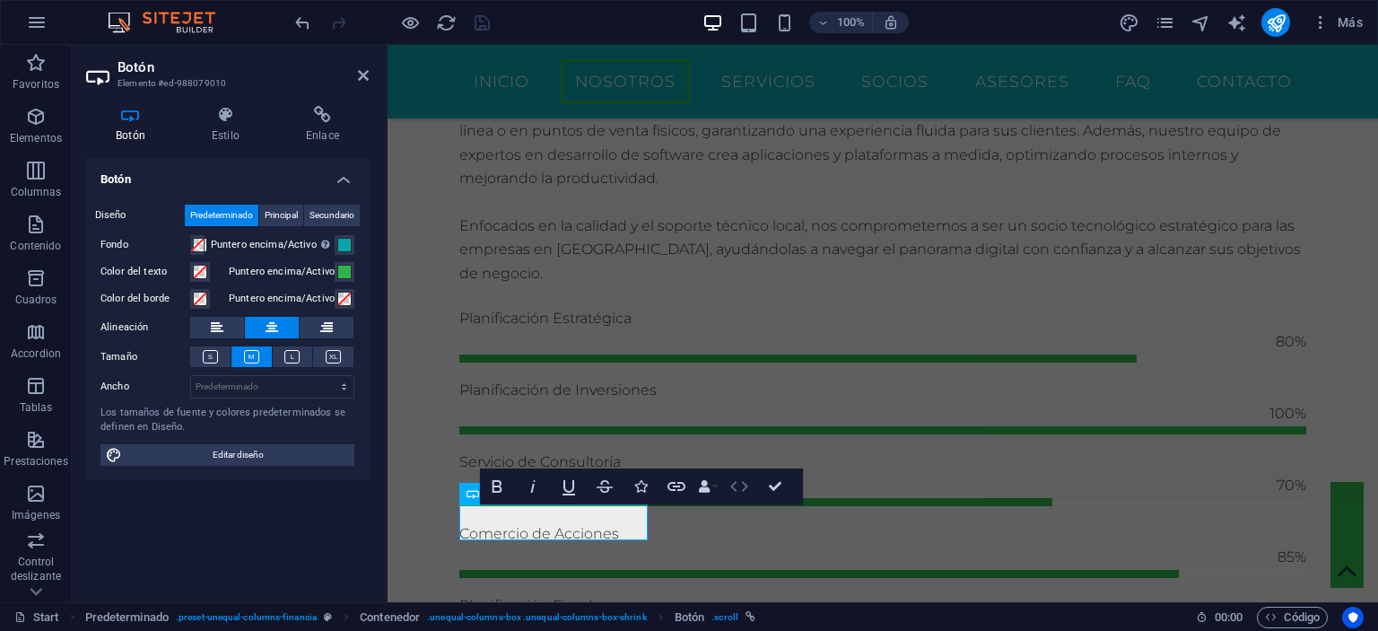
scroll to position [1518, 0]
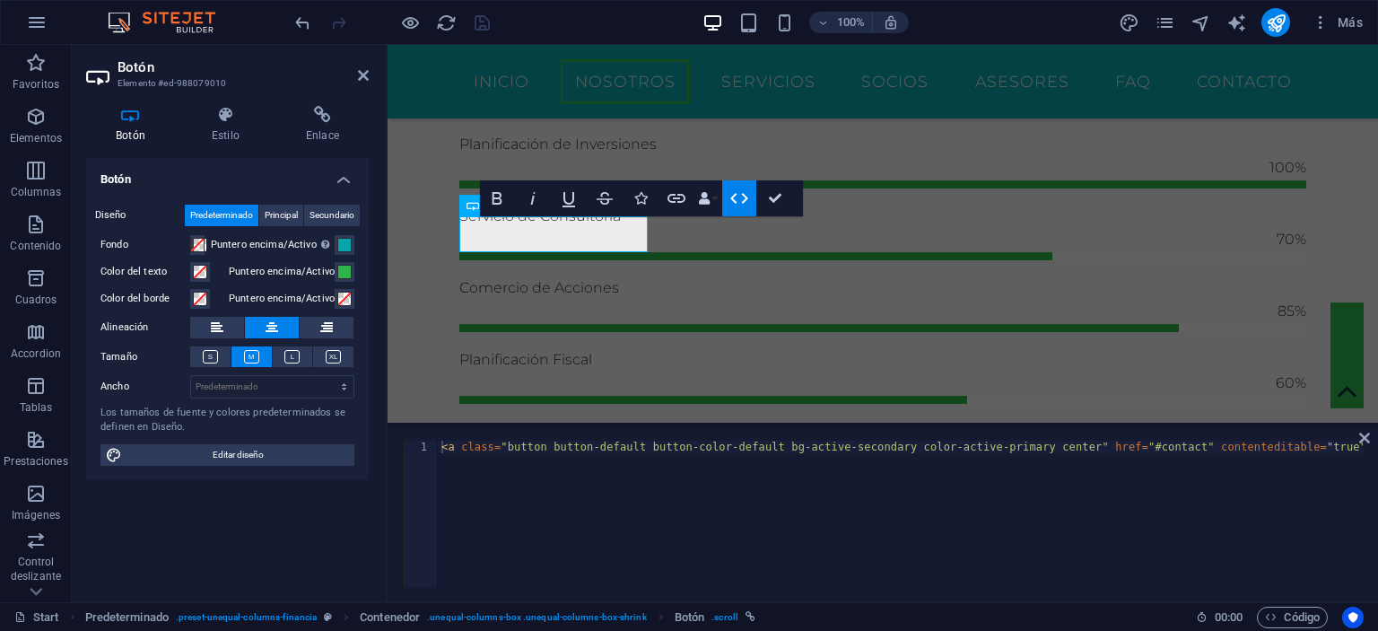
click at [733, 195] on icon "button" at bounding box center [739, 198] width 18 height 11
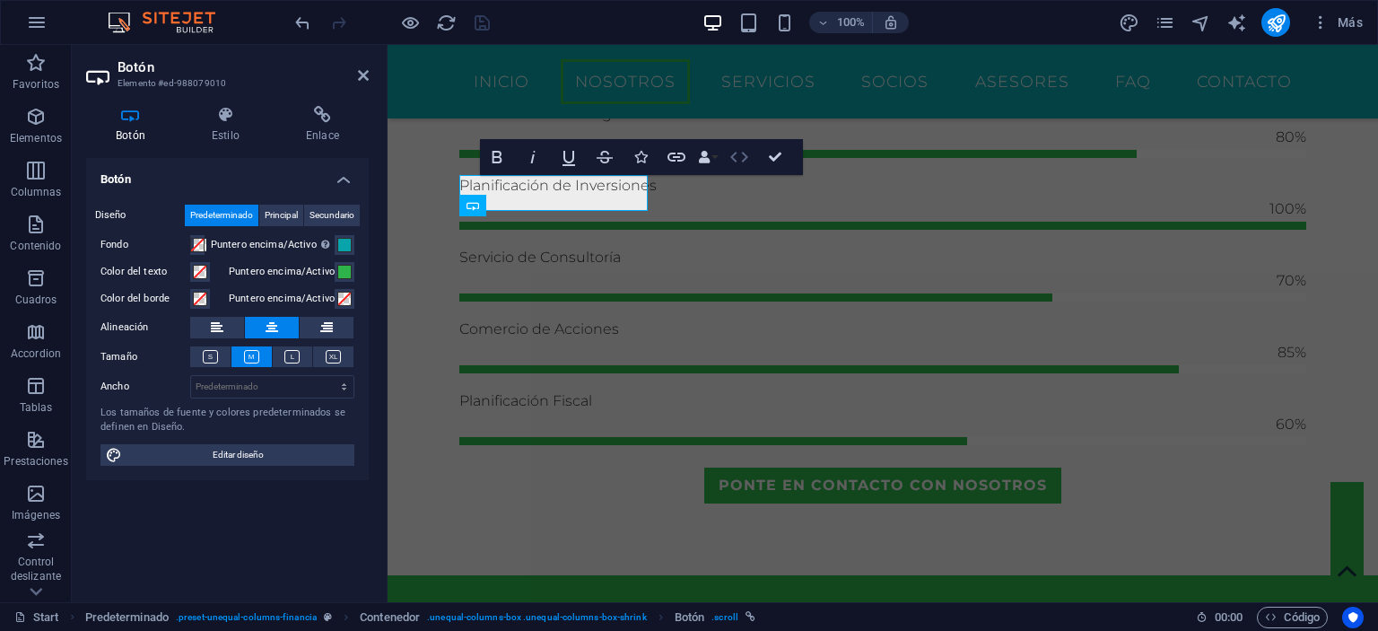
scroll to position [1560, 0]
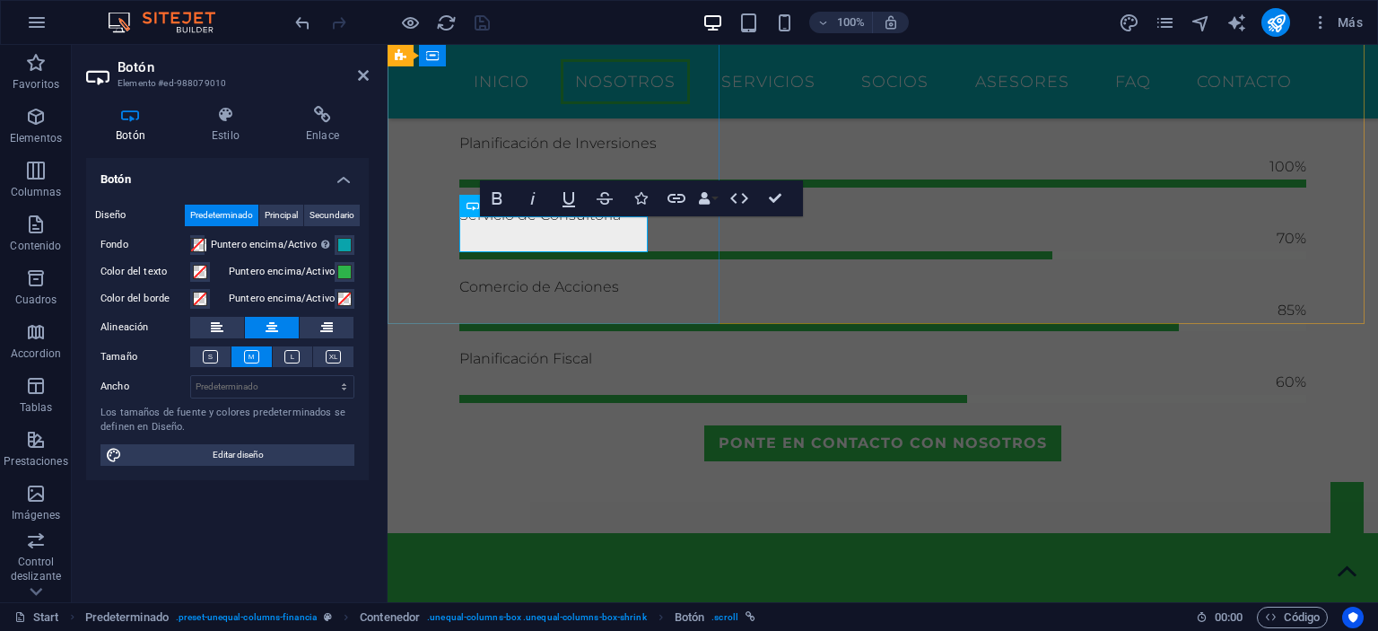
drag, startPoint x: 560, startPoint y: 221, endPoint x: 510, endPoint y: 236, distance: 52.5
click at [219, 120] on icon at bounding box center [225, 115] width 87 height 18
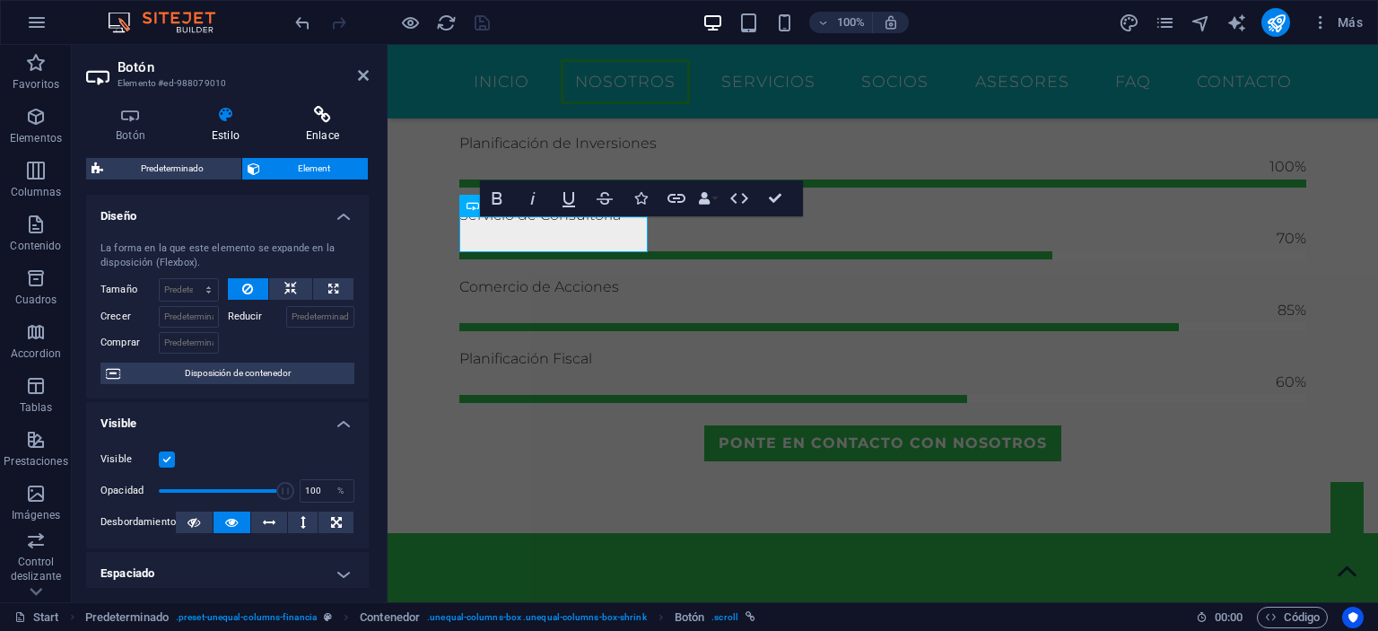
click at [315, 127] on h4 "Enlace" at bounding box center [322, 125] width 92 height 38
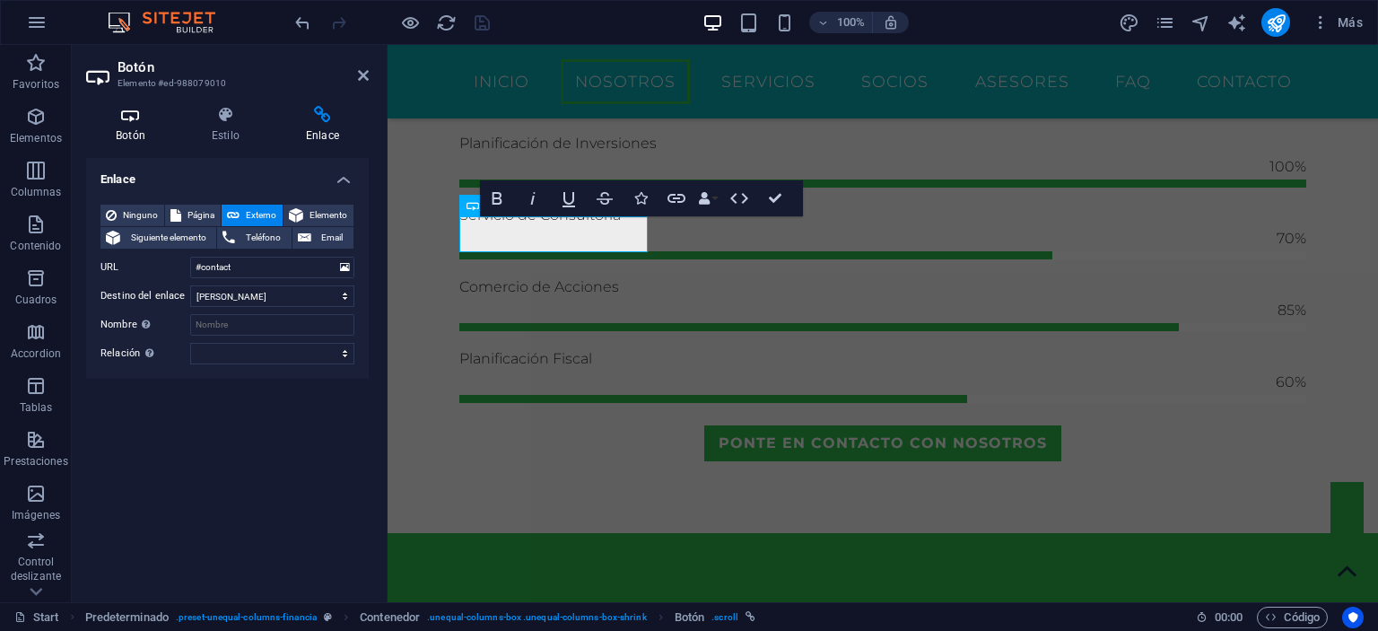
click at [119, 116] on icon at bounding box center [130, 115] width 89 height 18
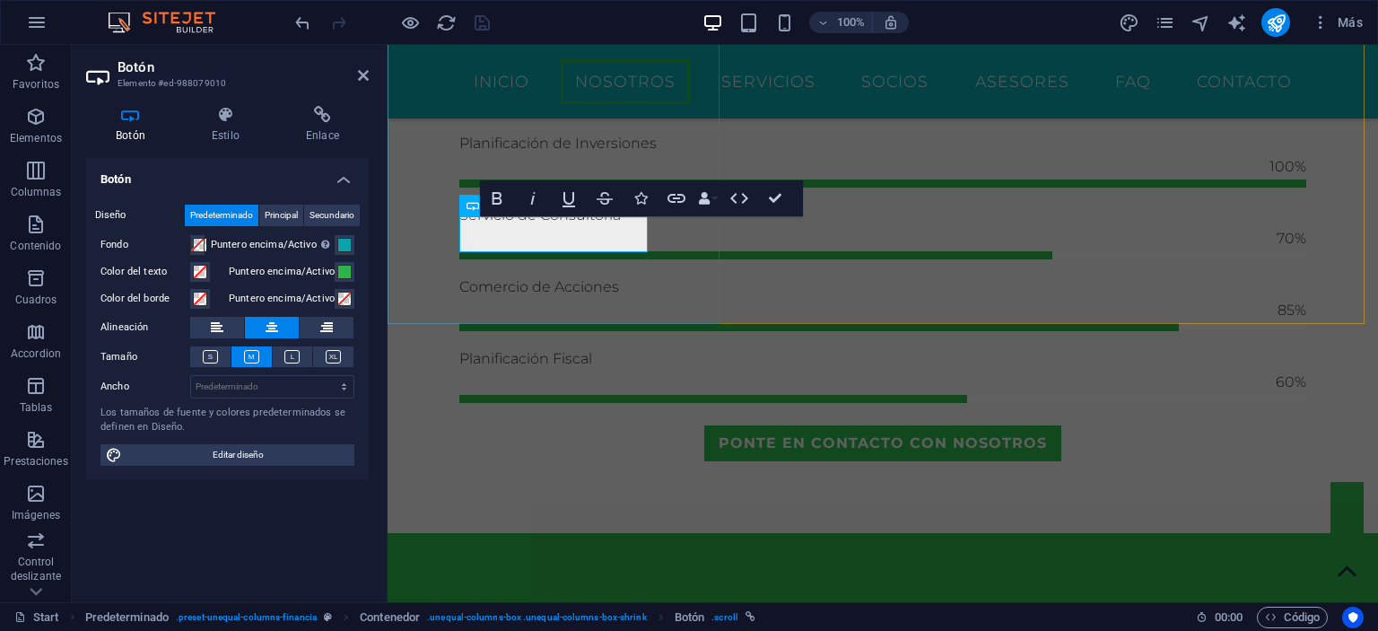
copy link "Get in touch"
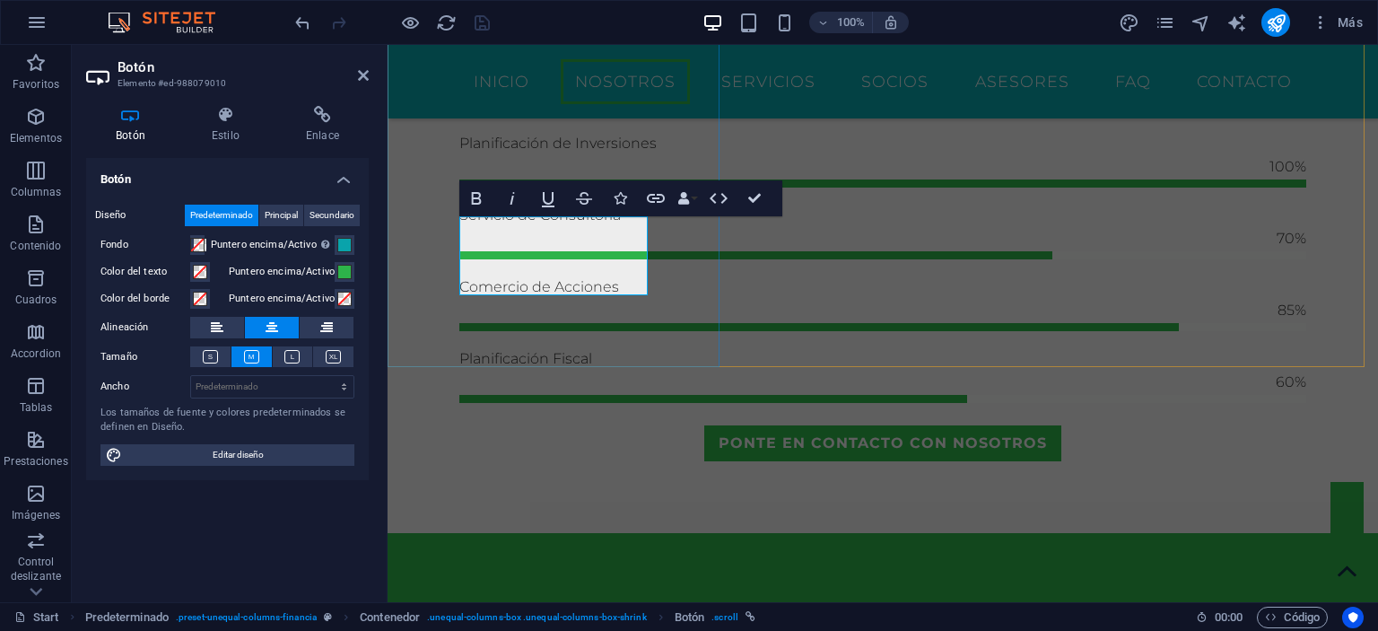
scroll to position [0, 5]
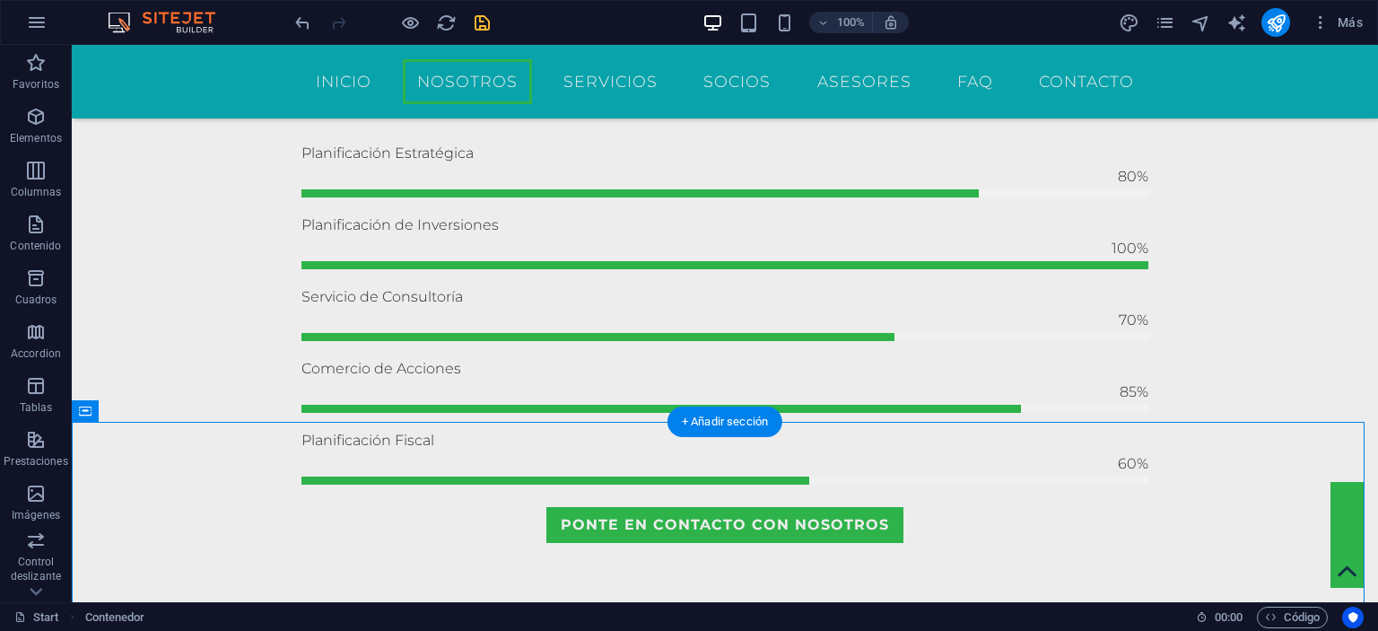
scroll to position [1381, 0]
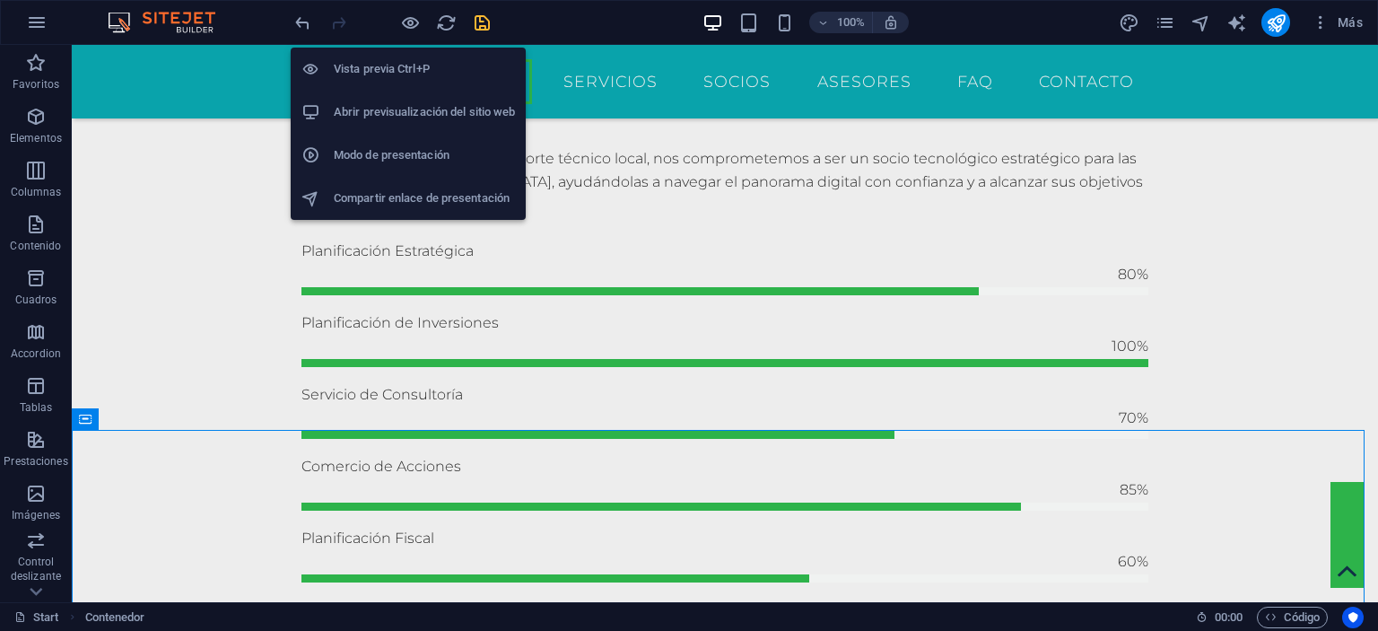
click at [481, 35] on div "Vista previa Ctrl+P Abrir previsualización del sitio web Modo de presentación C…" at bounding box center [408, 126] width 235 height 187
click at [480, 28] on icon "save" at bounding box center [482, 23] width 21 height 21
checkbox input "false"
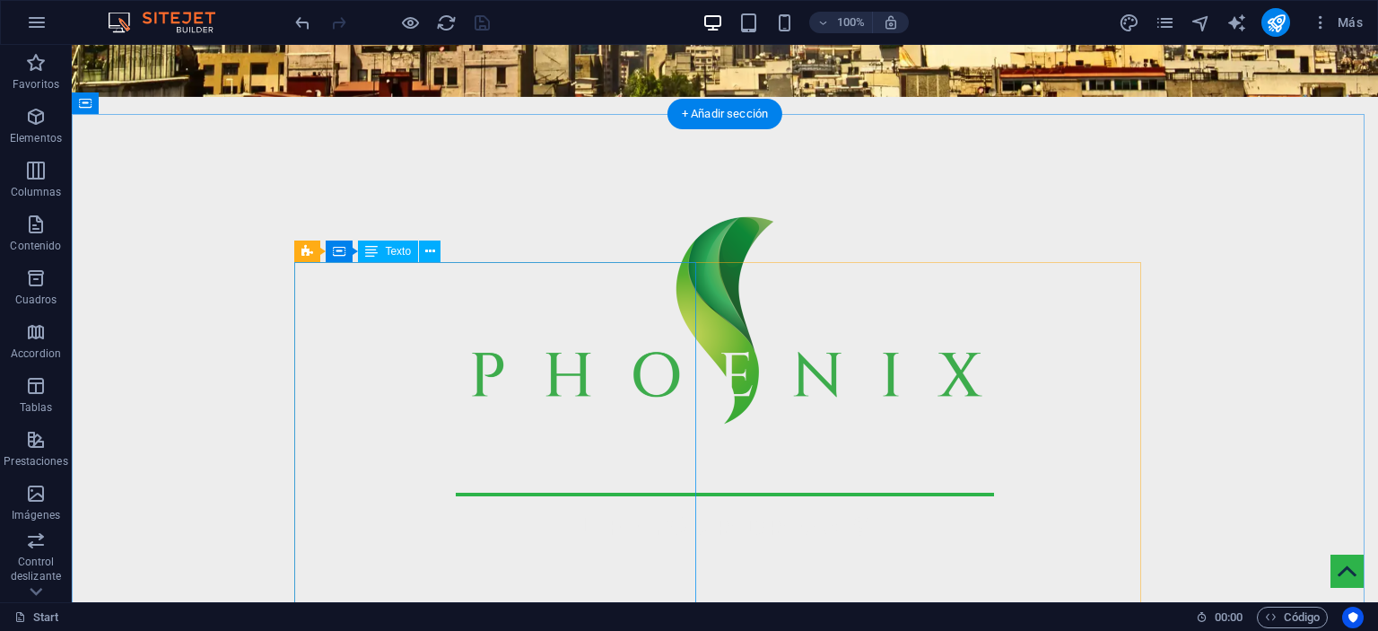
scroll to position [596, 0]
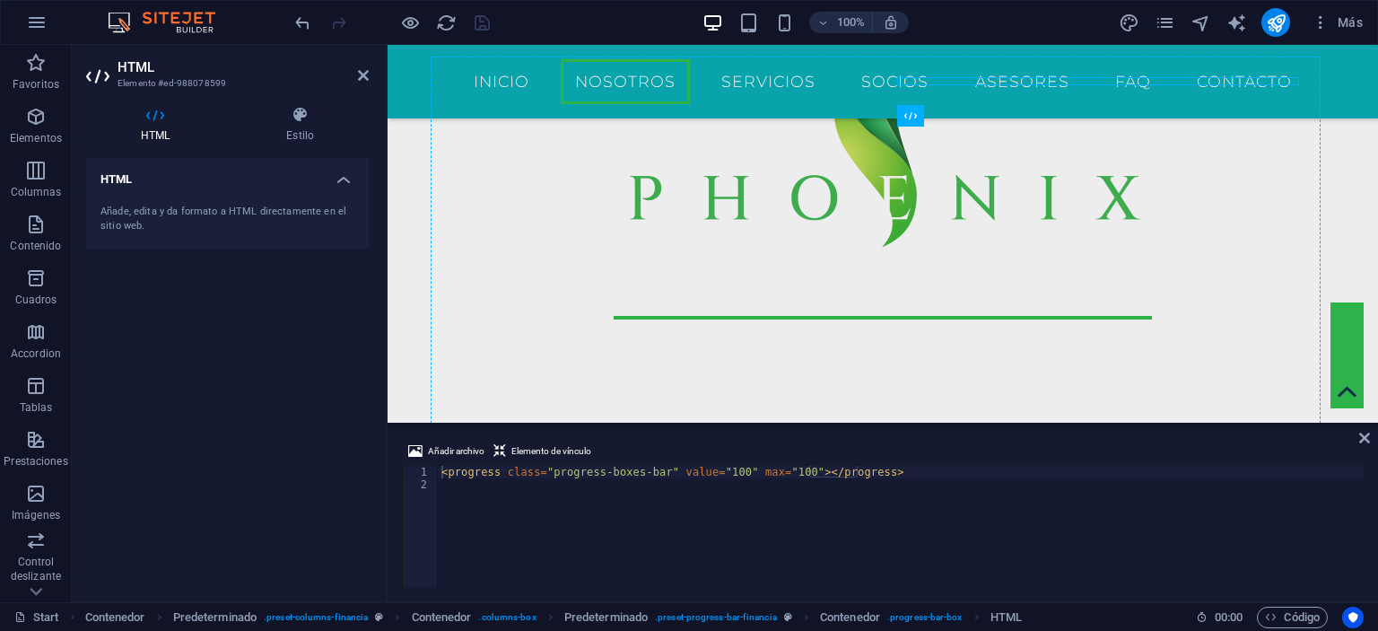
scroll to position [811, 0]
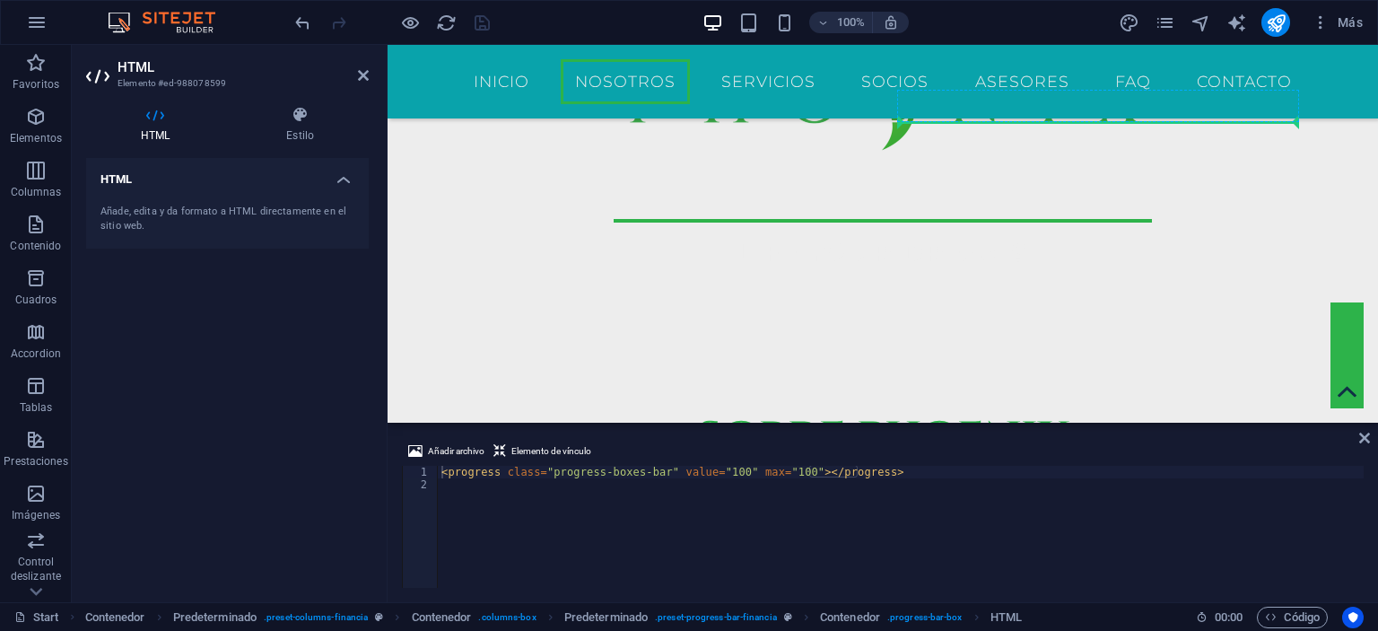
drag, startPoint x: 1064, startPoint y: 260, endPoint x: 1070, endPoint y: 120, distance: 140.1
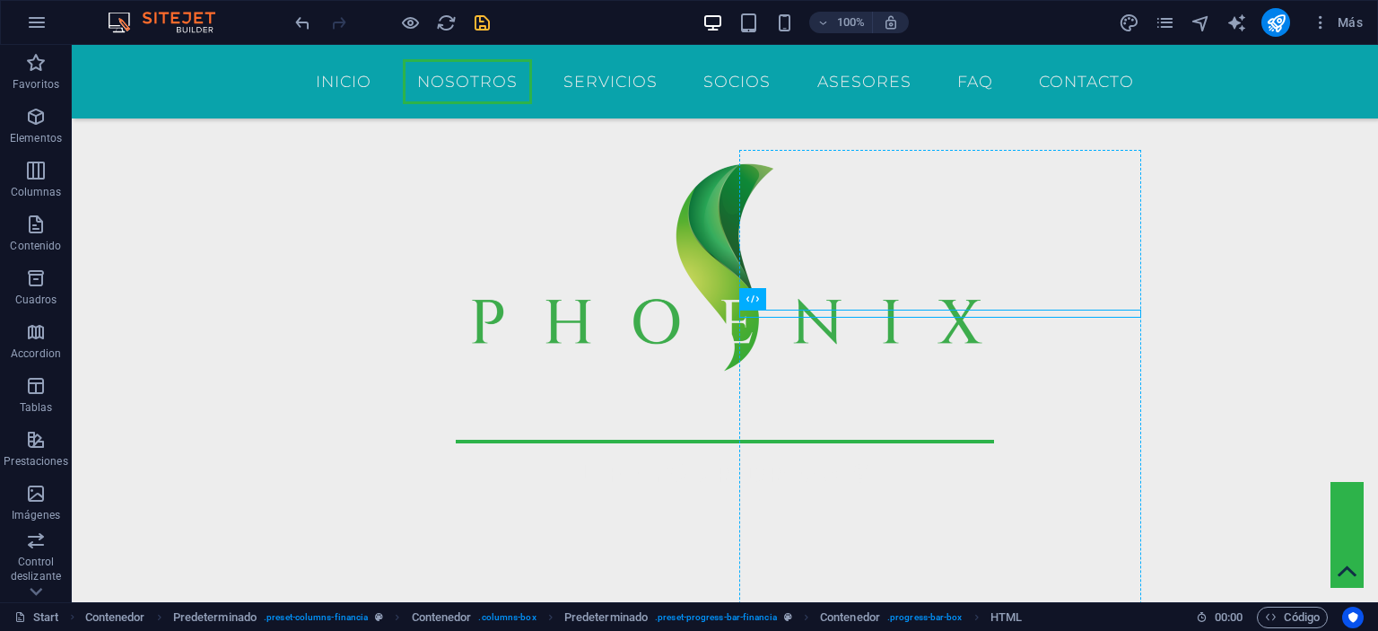
scroll to position [600, 0]
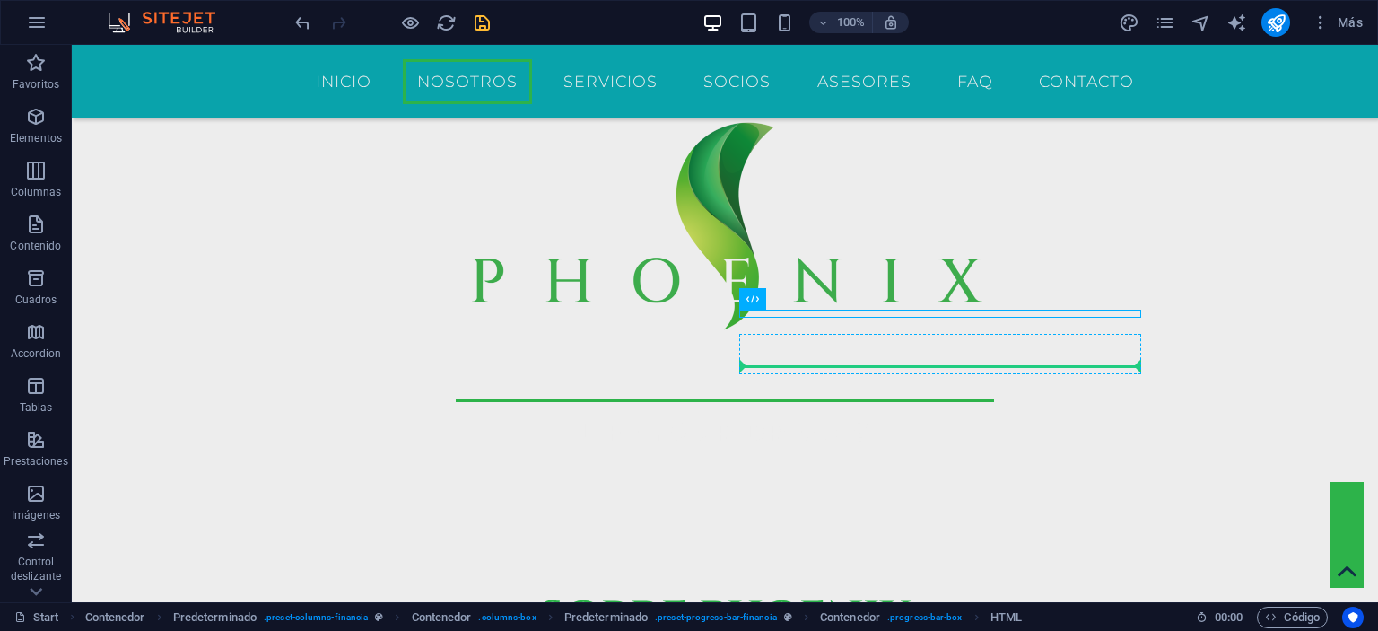
drag, startPoint x: 779, startPoint y: 315, endPoint x: 1091, endPoint y: 362, distance: 315.7
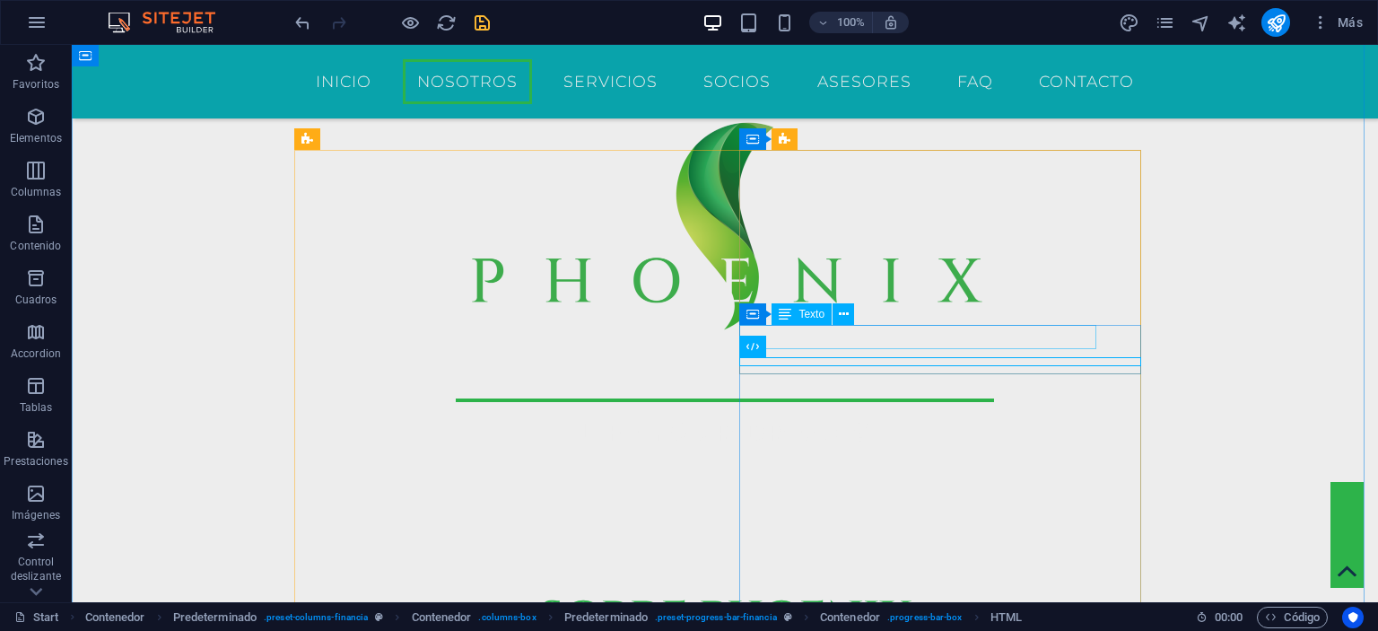
drag, startPoint x: 1006, startPoint y: 180, endPoint x: 992, endPoint y: 326, distance: 146.0
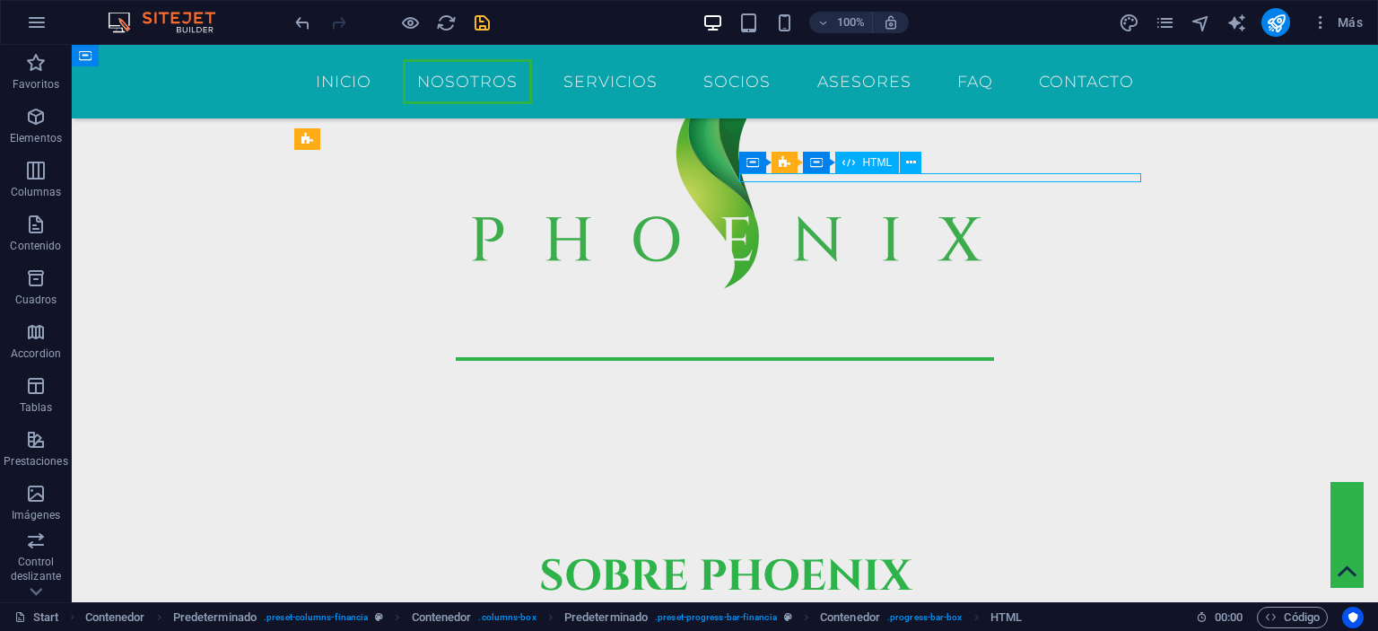
scroll to position [559, 0]
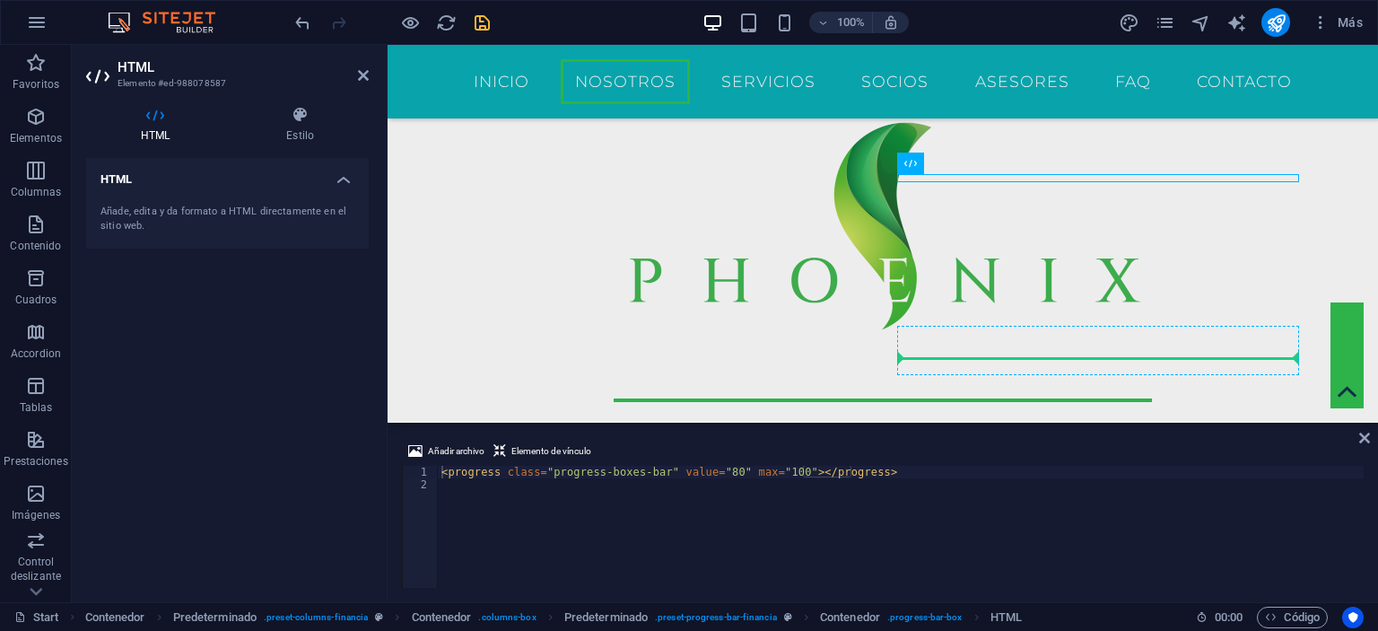
drag, startPoint x: 1124, startPoint y: 176, endPoint x: 1125, endPoint y: 357, distance: 181.3
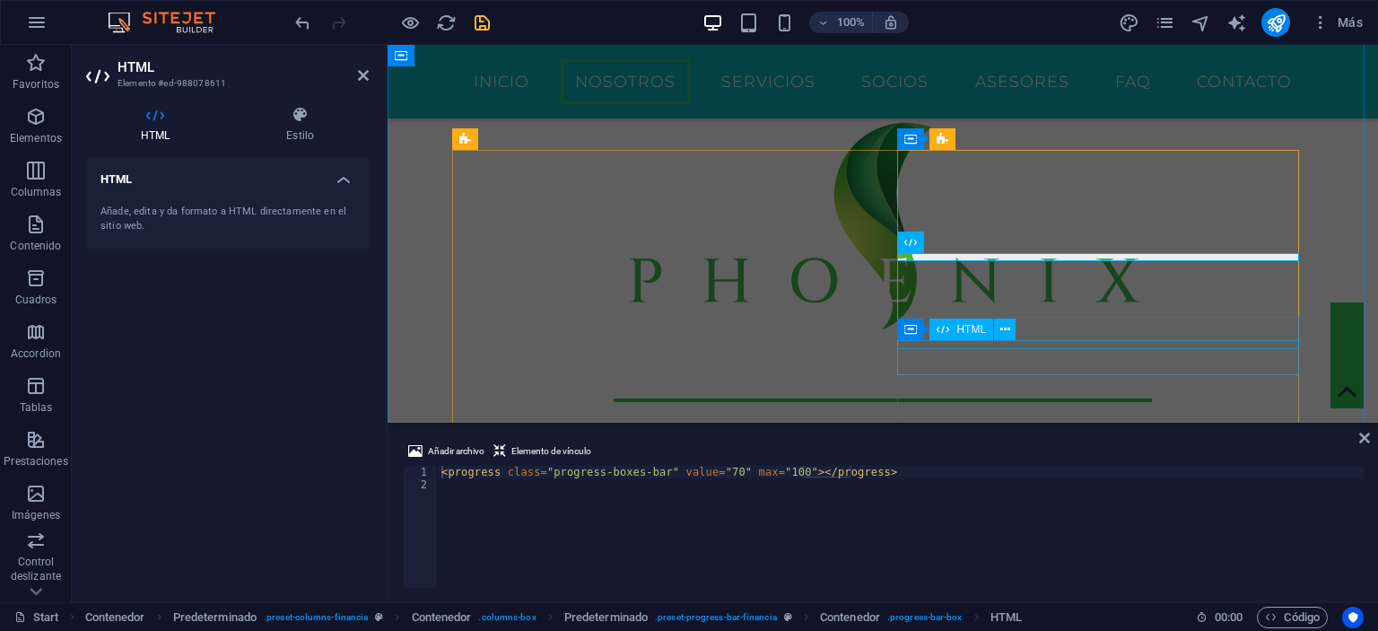
drag, startPoint x: 1123, startPoint y: 256, endPoint x: 1131, endPoint y: 342, distance: 86.4
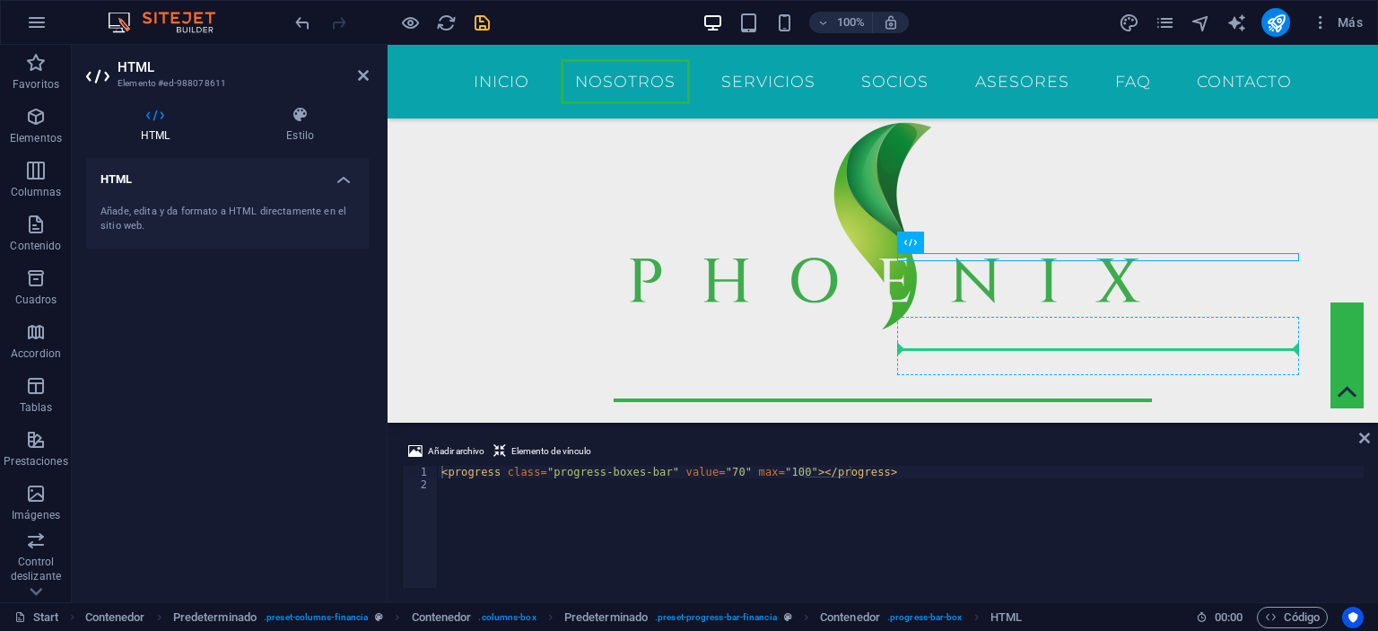
drag, startPoint x: 1164, startPoint y: 256, endPoint x: 1158, endPoint y: 352, distance: 96.2
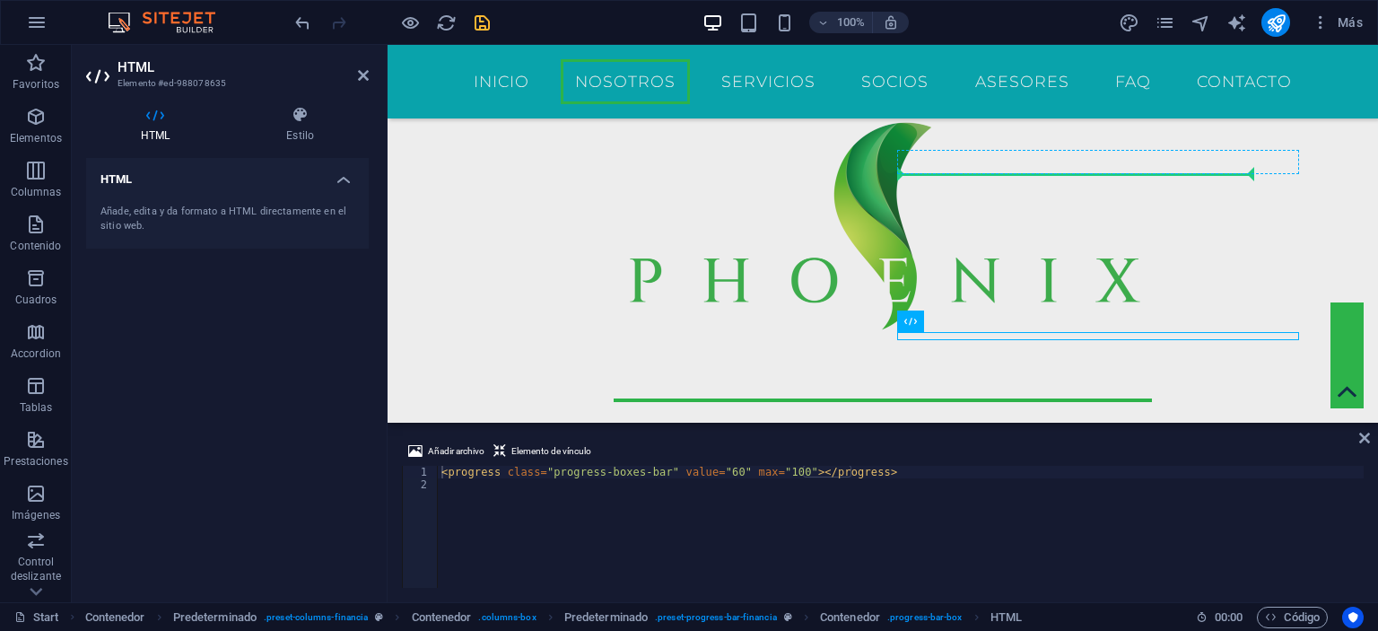
drag, startPoint x: 1051, startPoint y: 333, endPoint x: 1035, endPoint y: 168, distance: 165.8
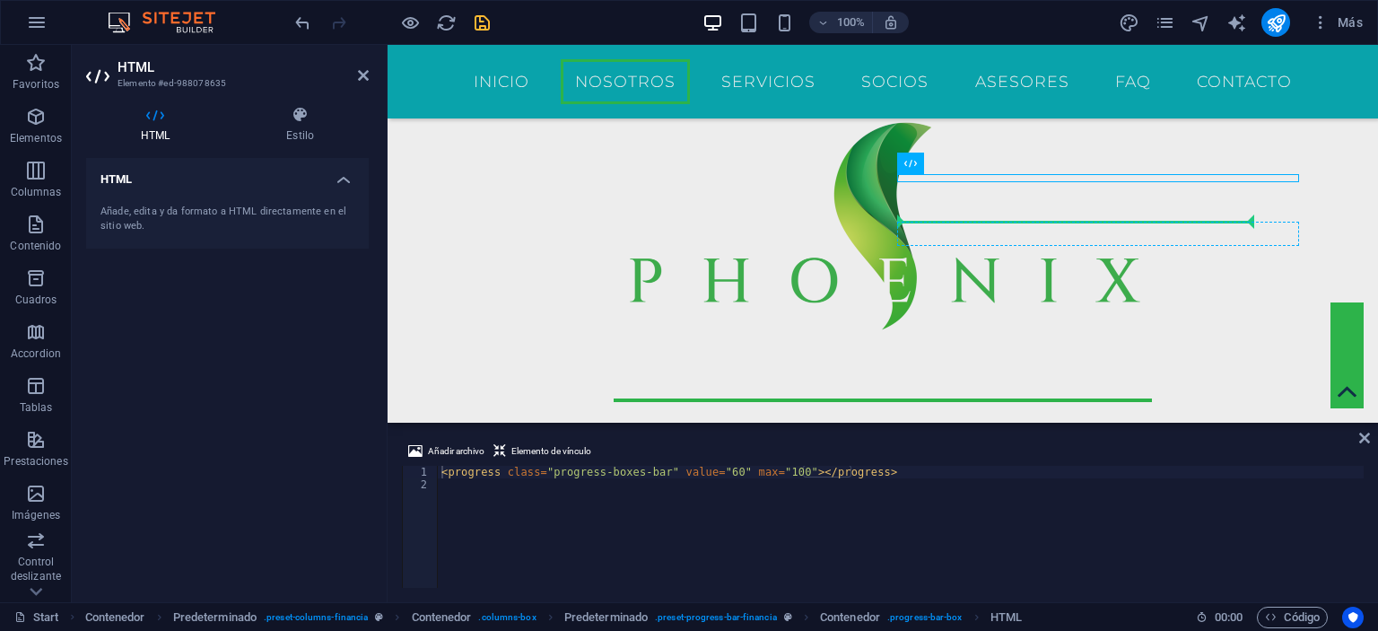
drag, startPoint x: 1098, startPoint y: 178, endPoint x: 1086, endPoint y: 232, distance: 56.2
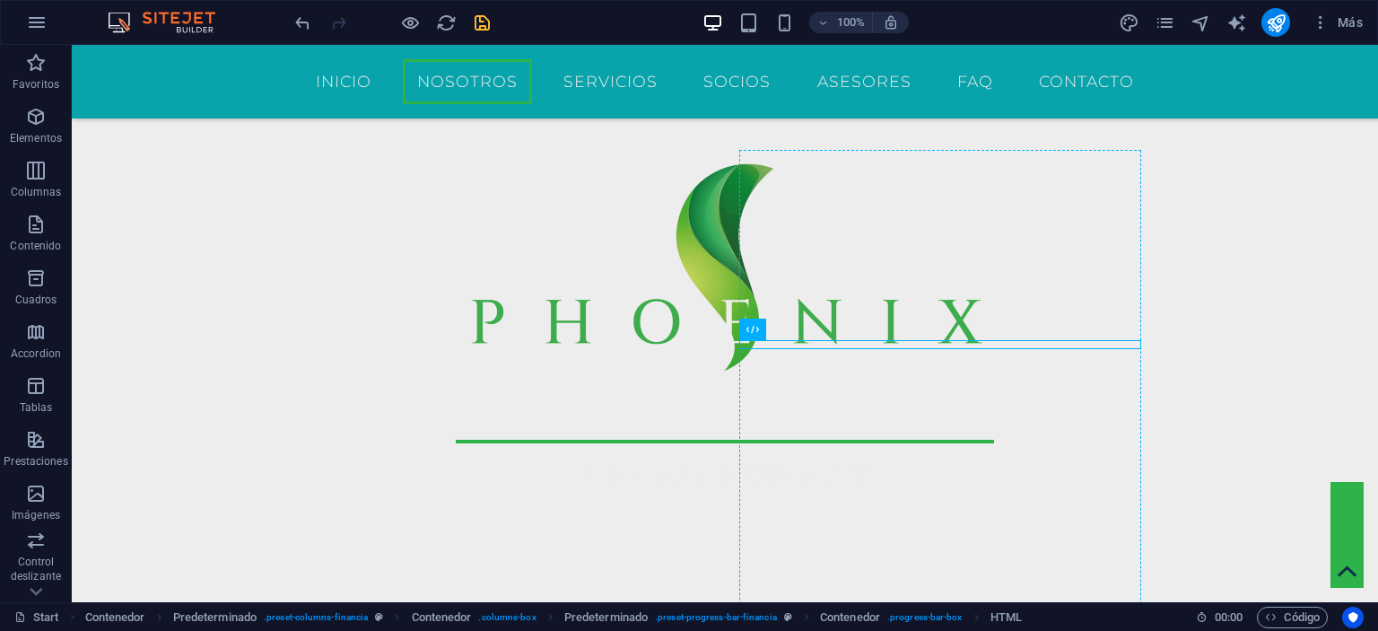
scroll to position [600, 0]
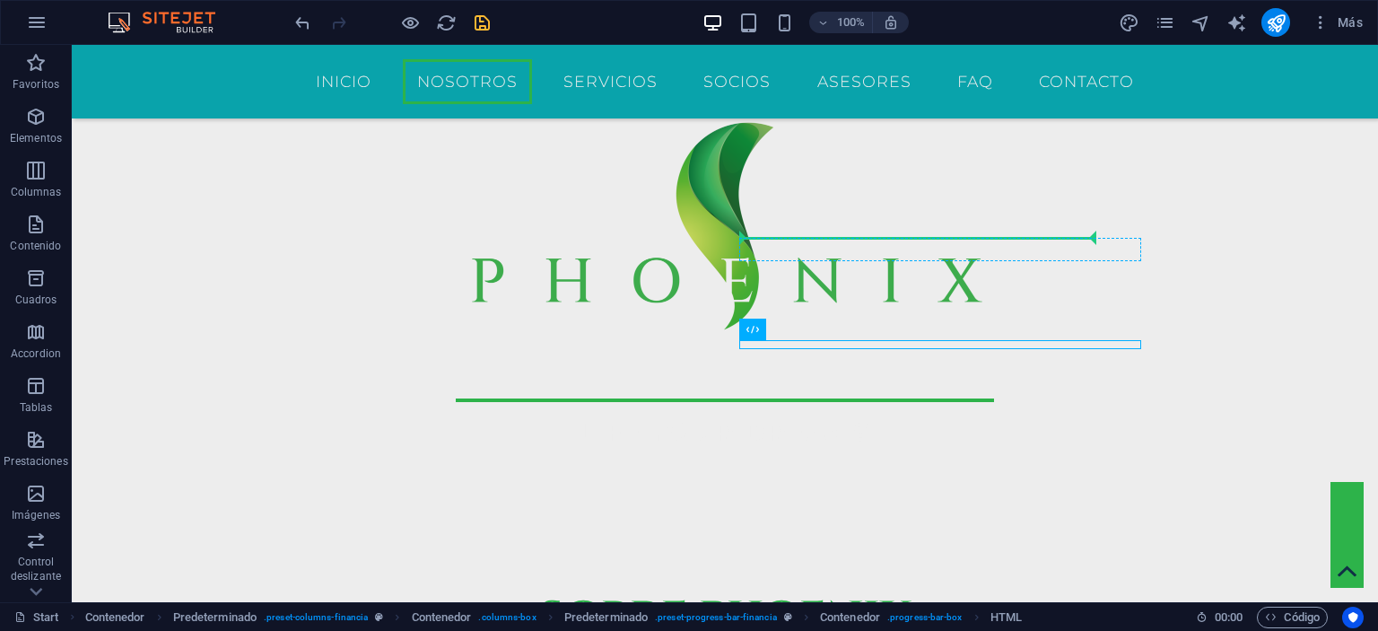
drag, startPoint x: 840, startPoint y: 345, endPoint x: 1010, endPoint y: 245, distance: 197.9
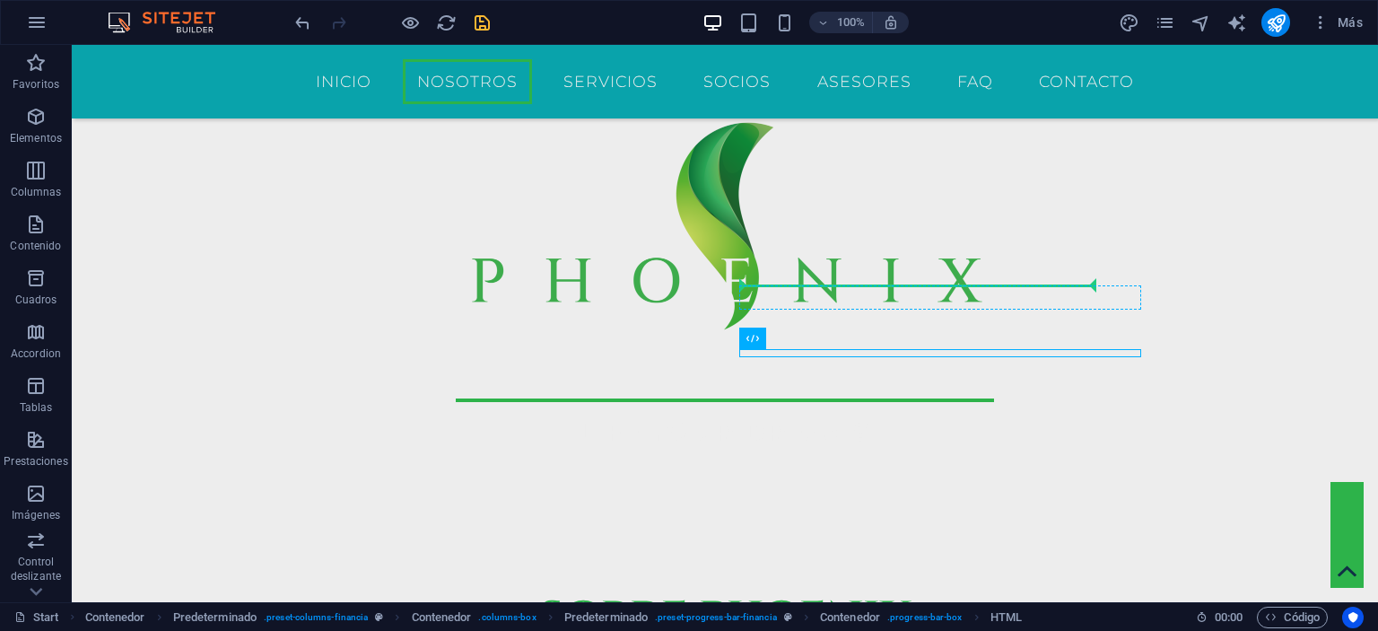
drag, startPoint x: 992, startPoint y: 353, endPoint x: 981, endPoint y: 293, distance: 60.4
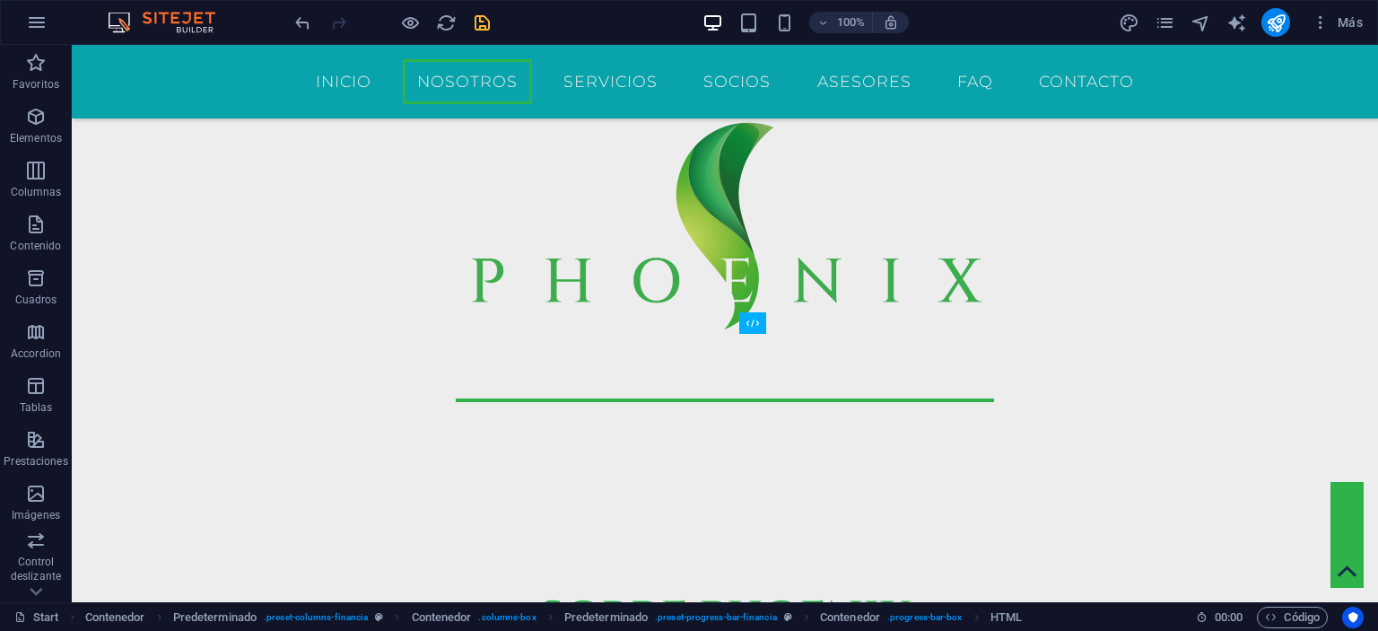
drag, startPoint x: 969, startPoint y: 362, endPoint x: 849, endPoint y: 333, distance: 123.6
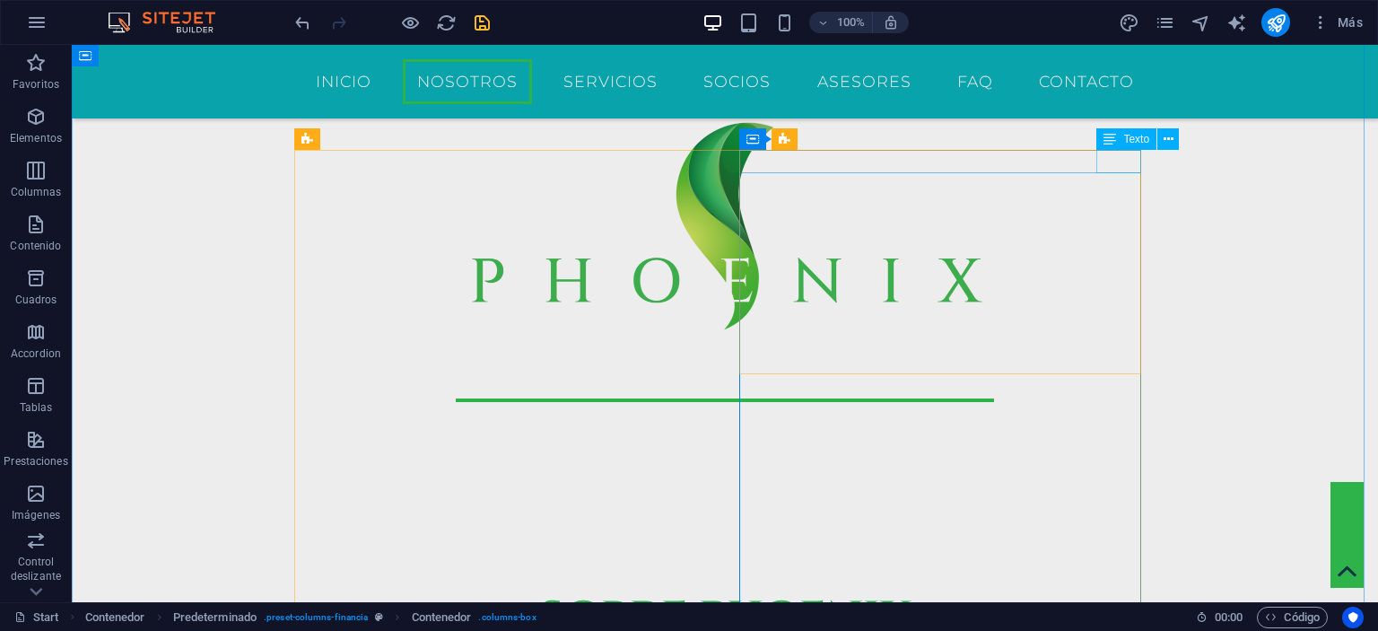
click at [1134, 146] on div "Texto" at bounding box center [1126, 139] width 60 height 22
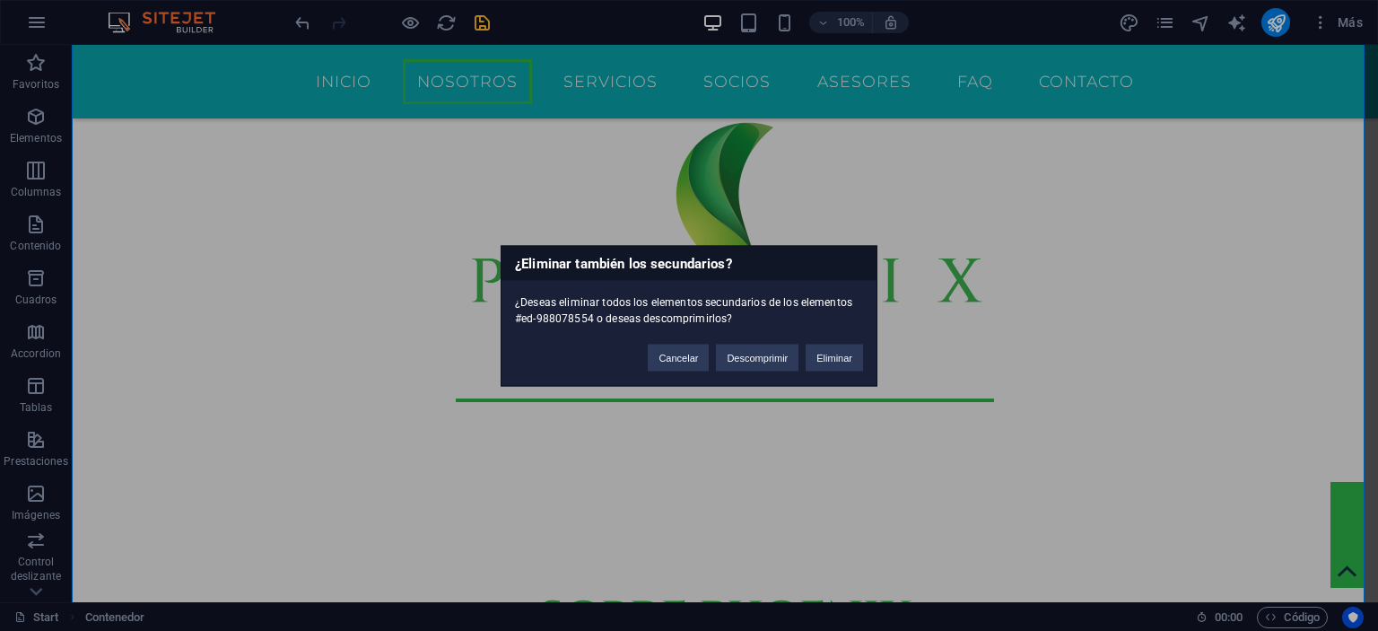
drag, startPoint x: 1052, startPoint y: 310, endPoint x: 1123, endPoint y: 357, distance: 85.6
click at [1123, 357] on div "¿Eliminar también los secundarios? ¿Deseas eliminar todos los elementos secunda…" at bounding box center [689, 315] width 1378 height 631
click at [676, 363] on button "Cancelar" at bounding box center [678, 357] width 61 height 27
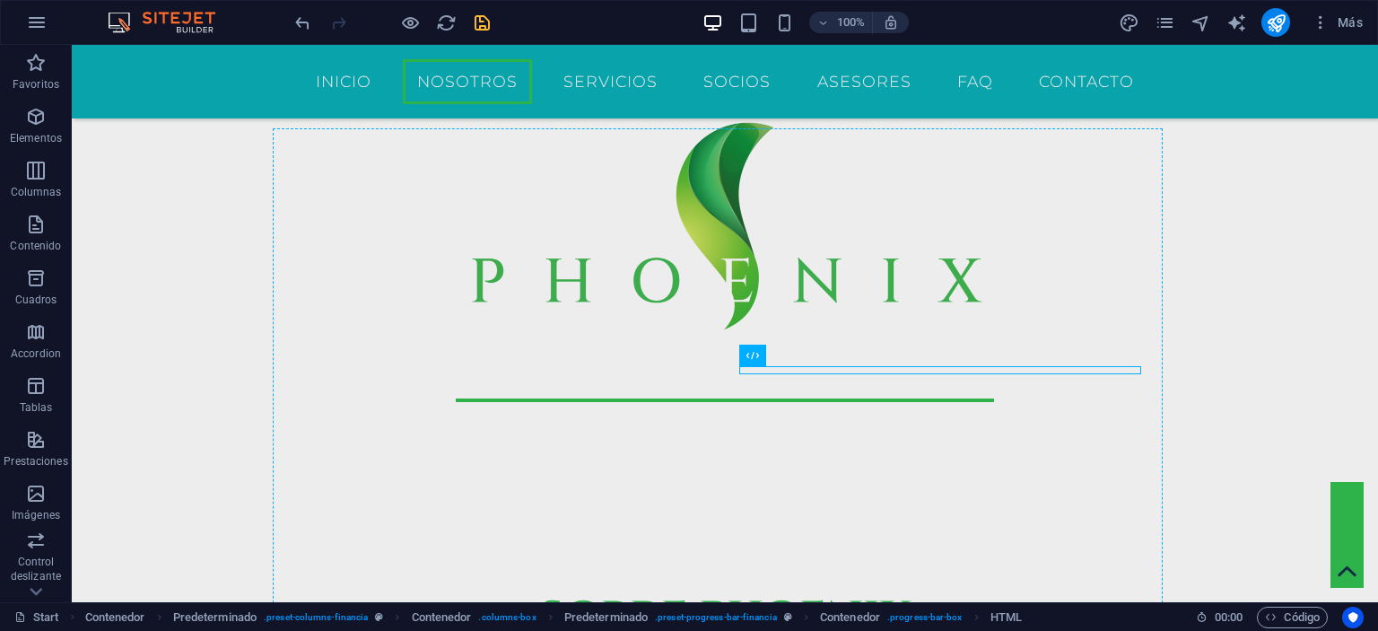
drag, startPoint x: 969, startPoint y: 371, endPoint x: 956, endPoint y: 391, distance: 24.6
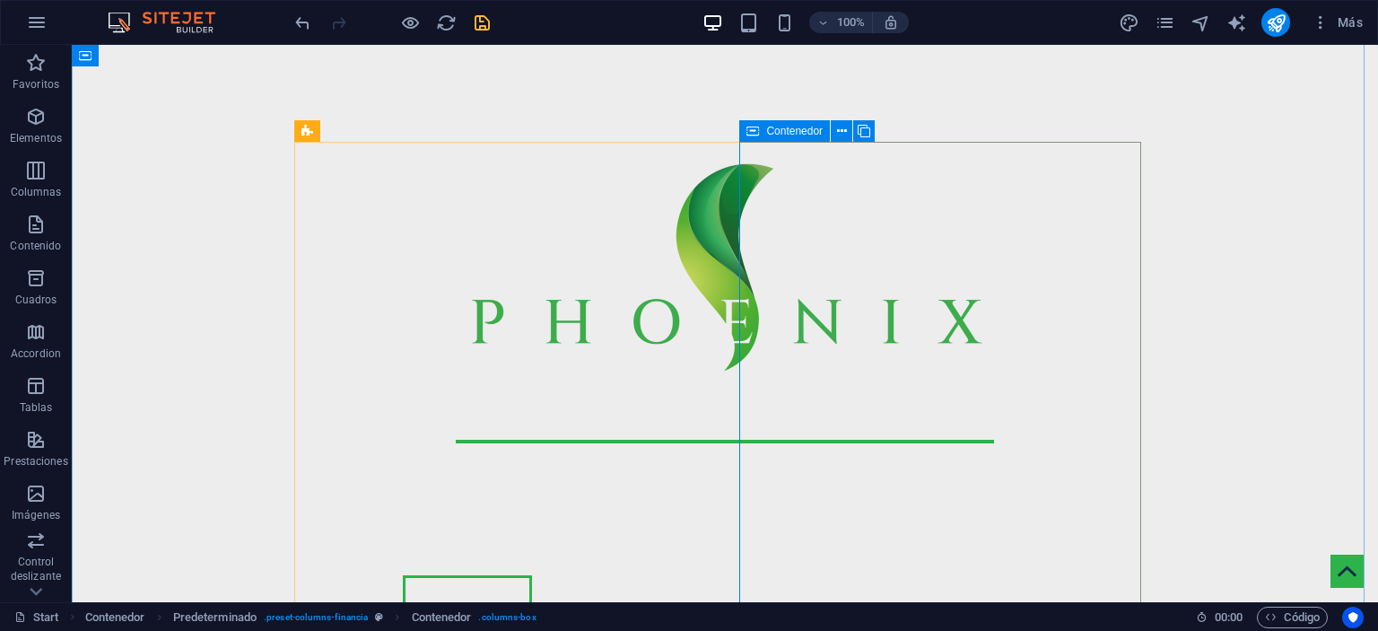
scroll to position [609, 0]
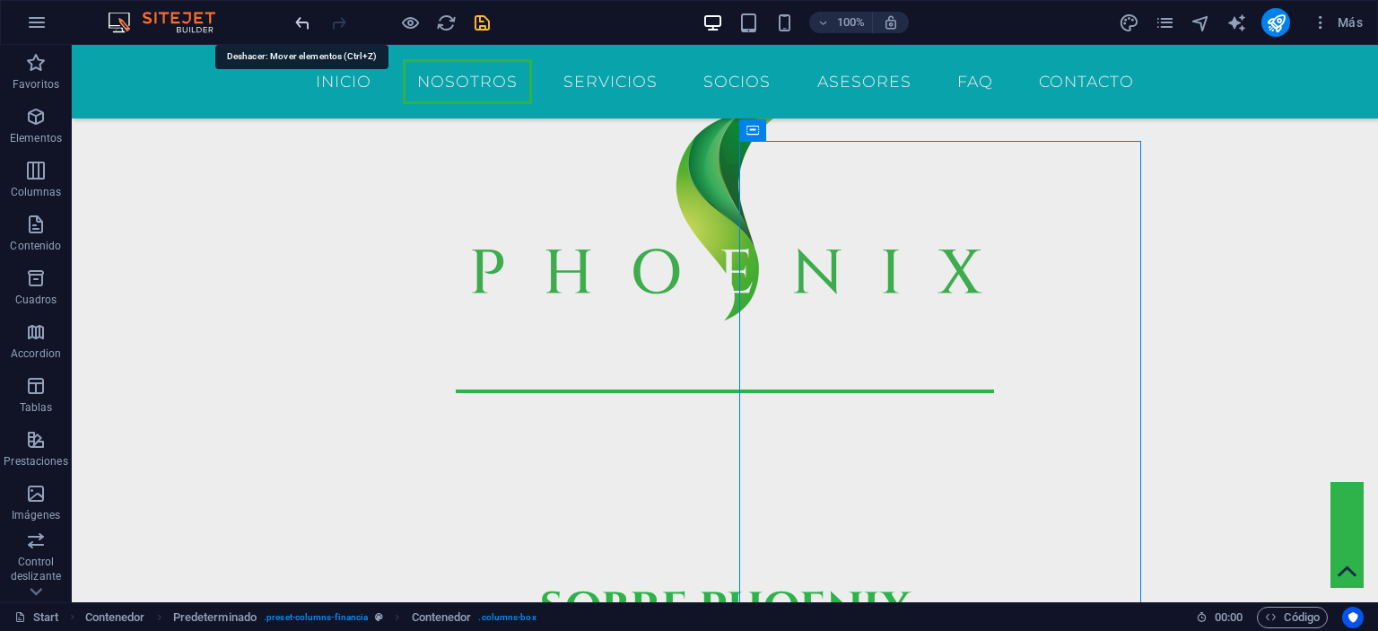
click at [298, 25] on icon "undo" at bounding box center [303, 23] width 21 height 21
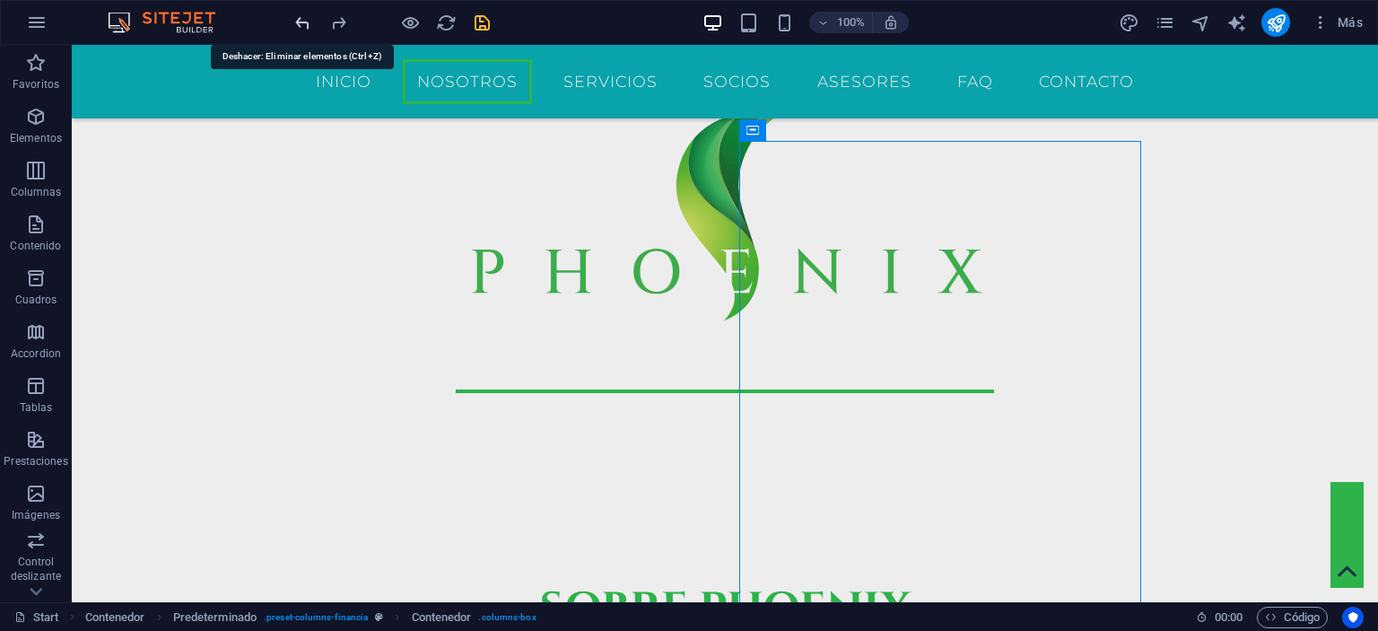
click at [298, 25] on icon "undo" at bounding box center [303, 23] width 21 height 21
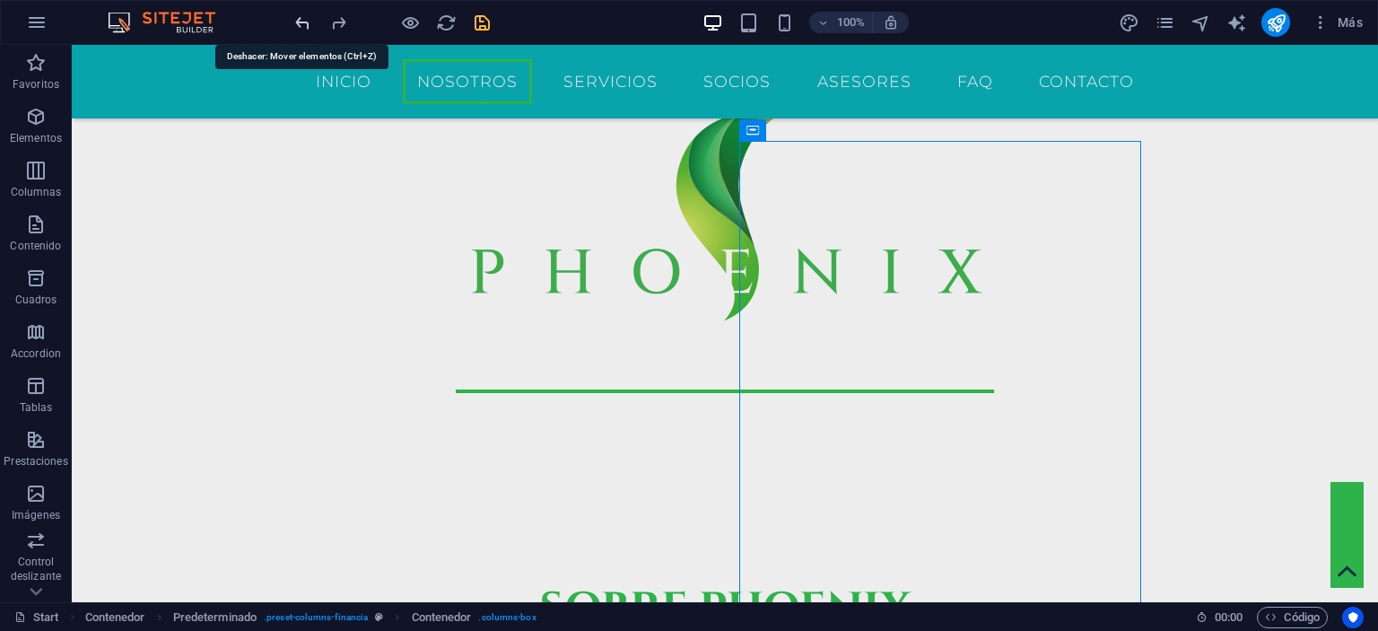
click at [298, 25] on icon "undo" at bounding box center [303, 23] width 21 height 21
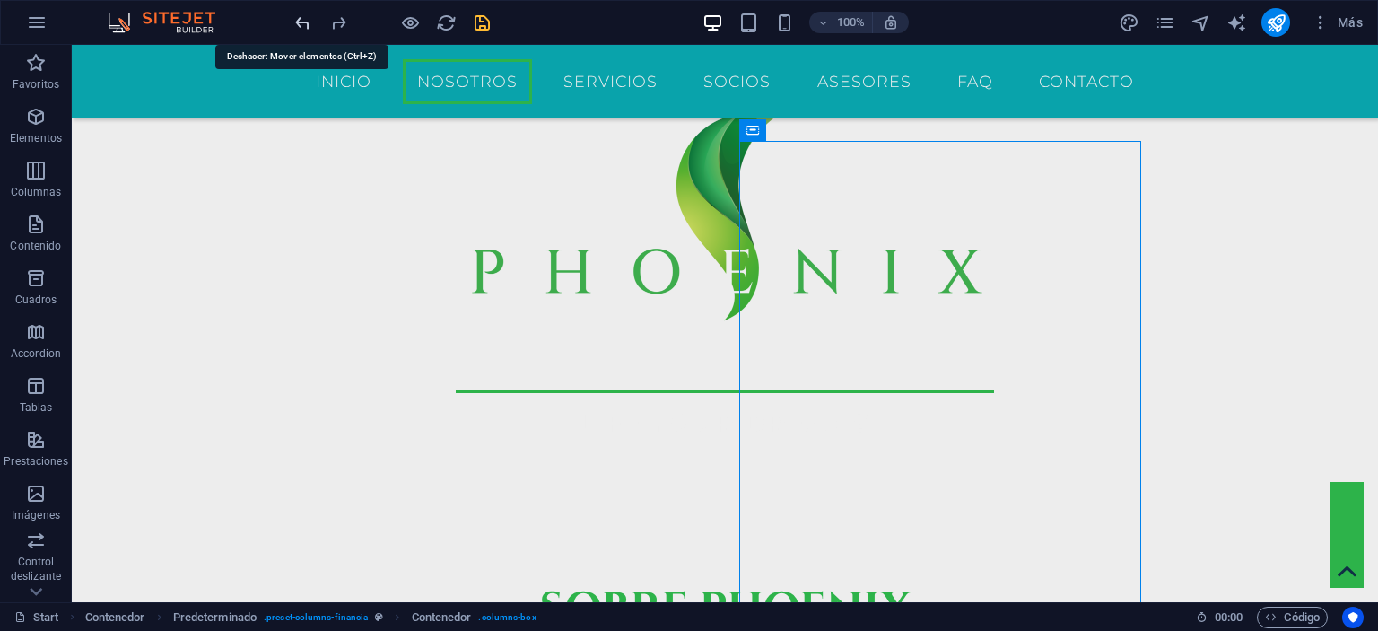
click at [298, 25] on icon "undo" at bounding box center [303, 23] width 21 height 21
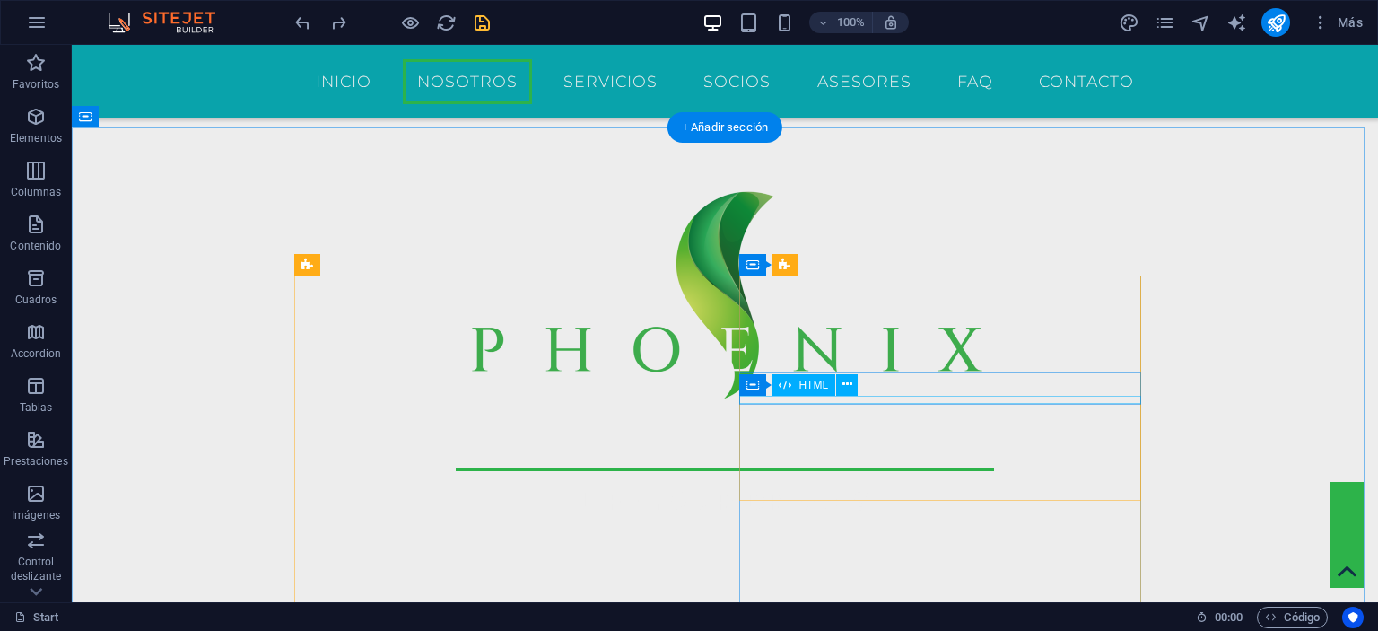
scroll to position [506, 0]
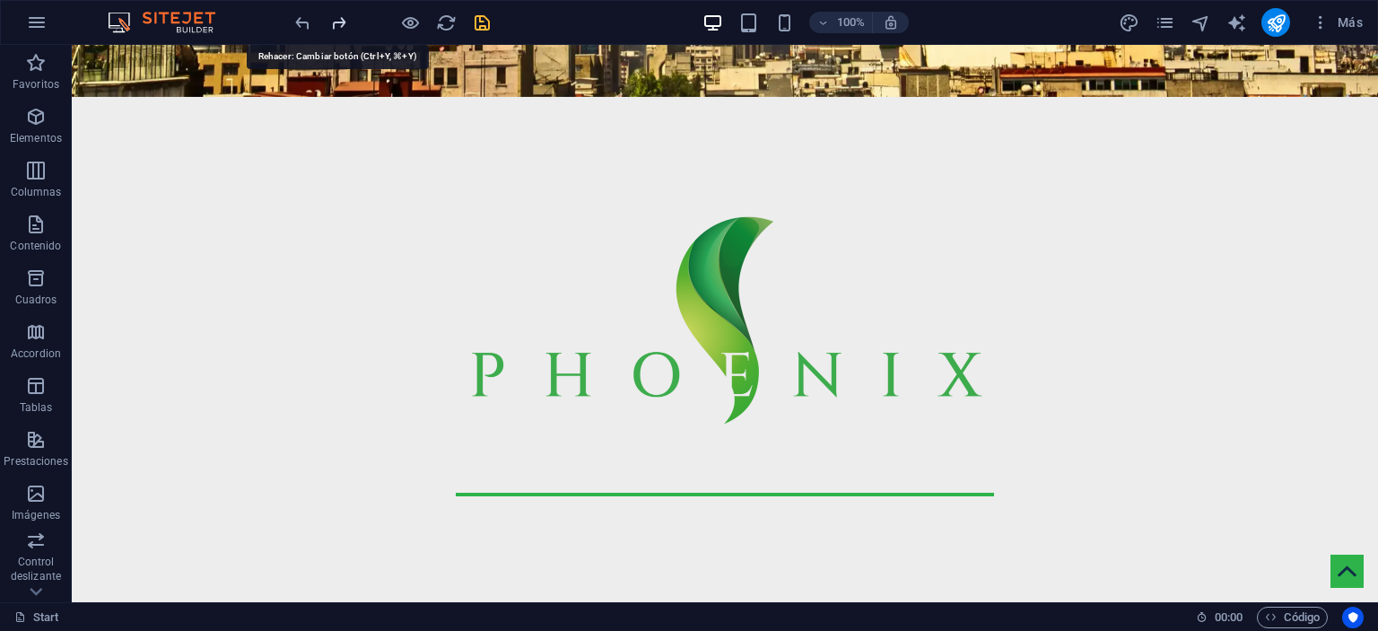
click at [335, 24] on icon "redo" at bounding box center [338, 23] width 21 height 21
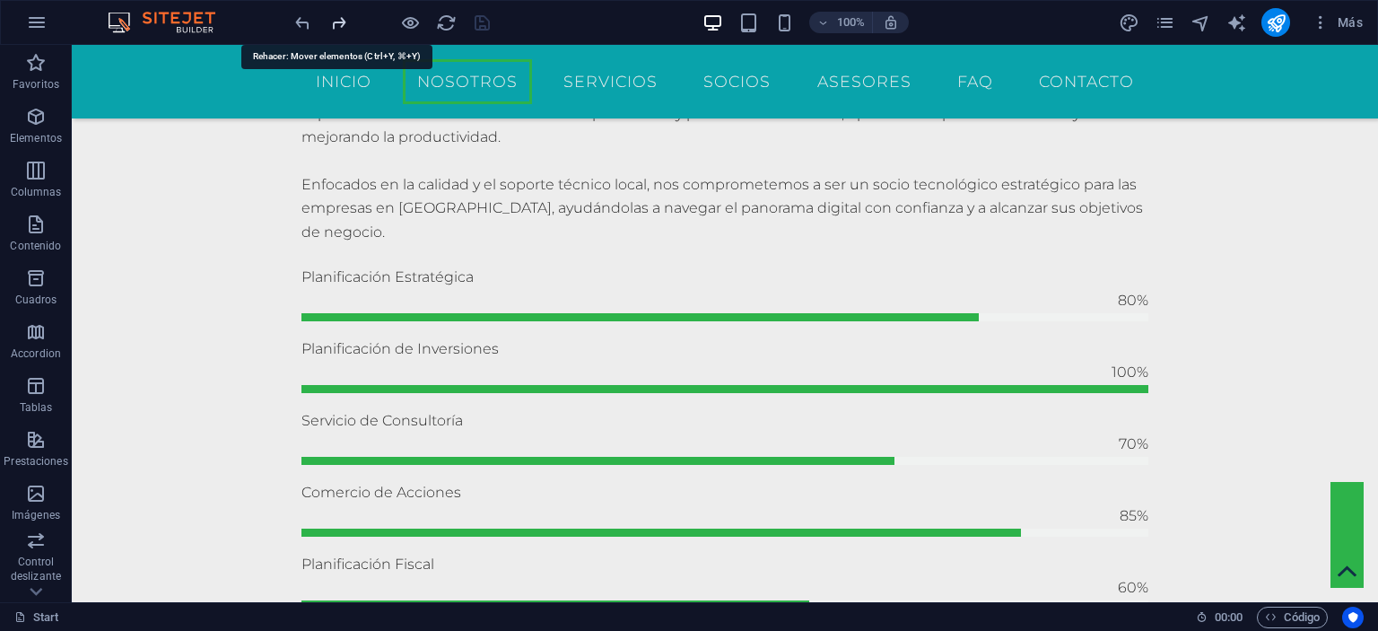
click at [335, 22] on icon "redo" at bounding box center [338, 23] width 21 height 21
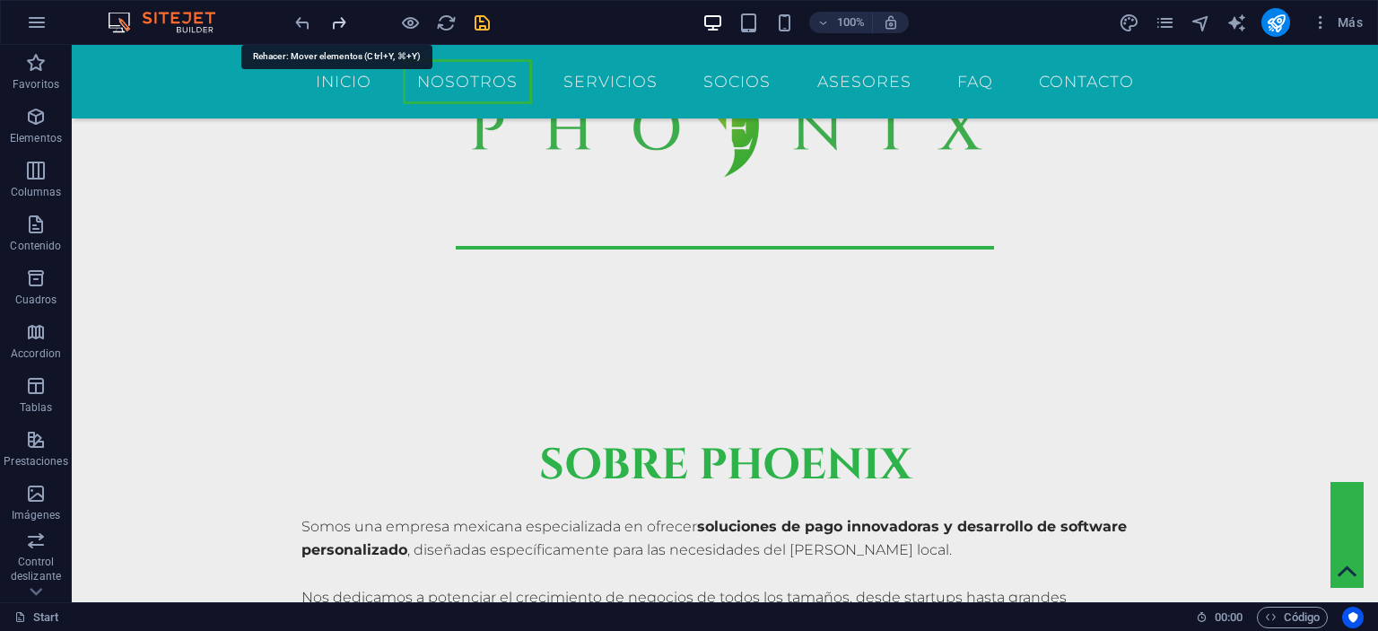
scroll to position [647, 0]
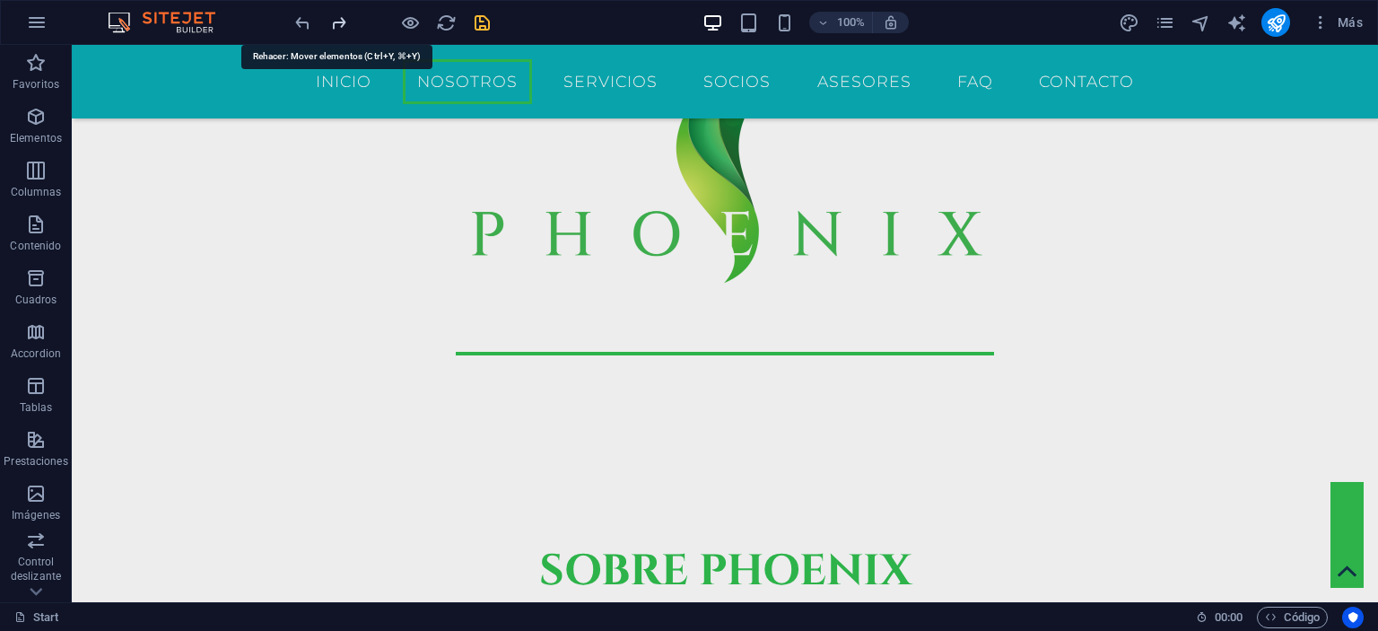
click at [335, 22] on icon "redo" at bounding box center [338, 23] width 21 height 21
click at [301, 21] on icon "undo" at bounding box center [303, 23] width 21 height 21
click at [302, 21] on icon "undo" at bounding box center [303, 23] width 21 height 21
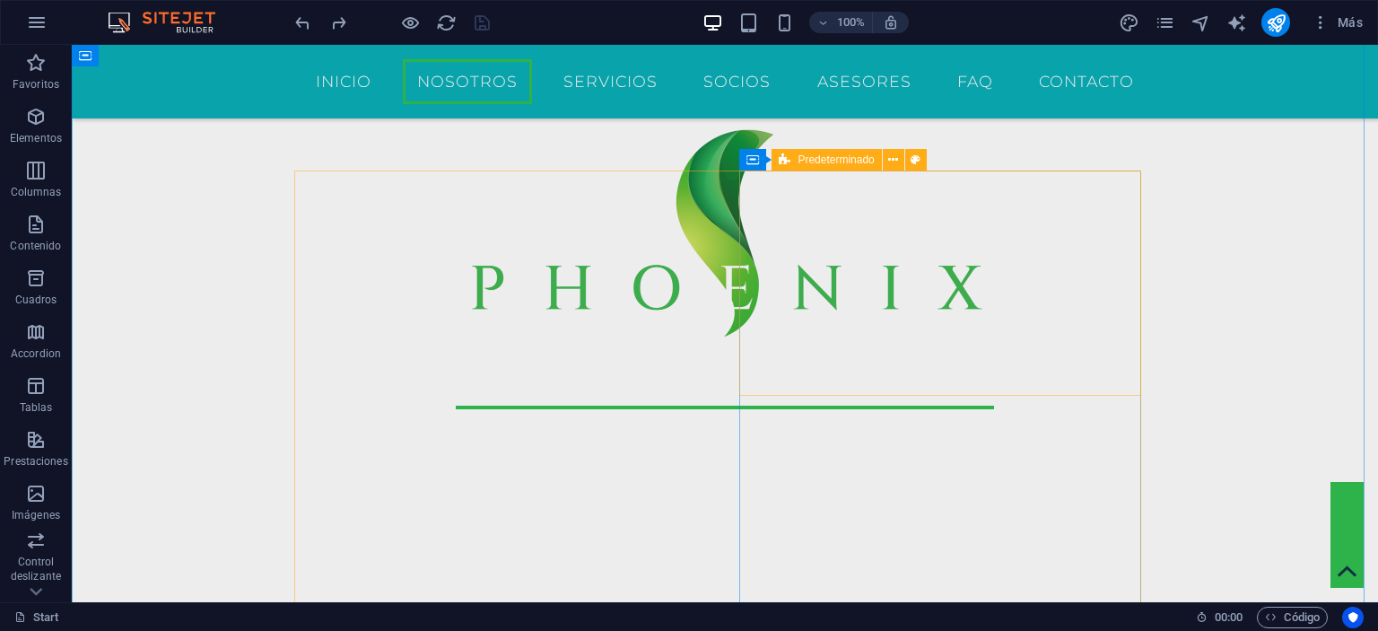
scroll to position [589, 0]
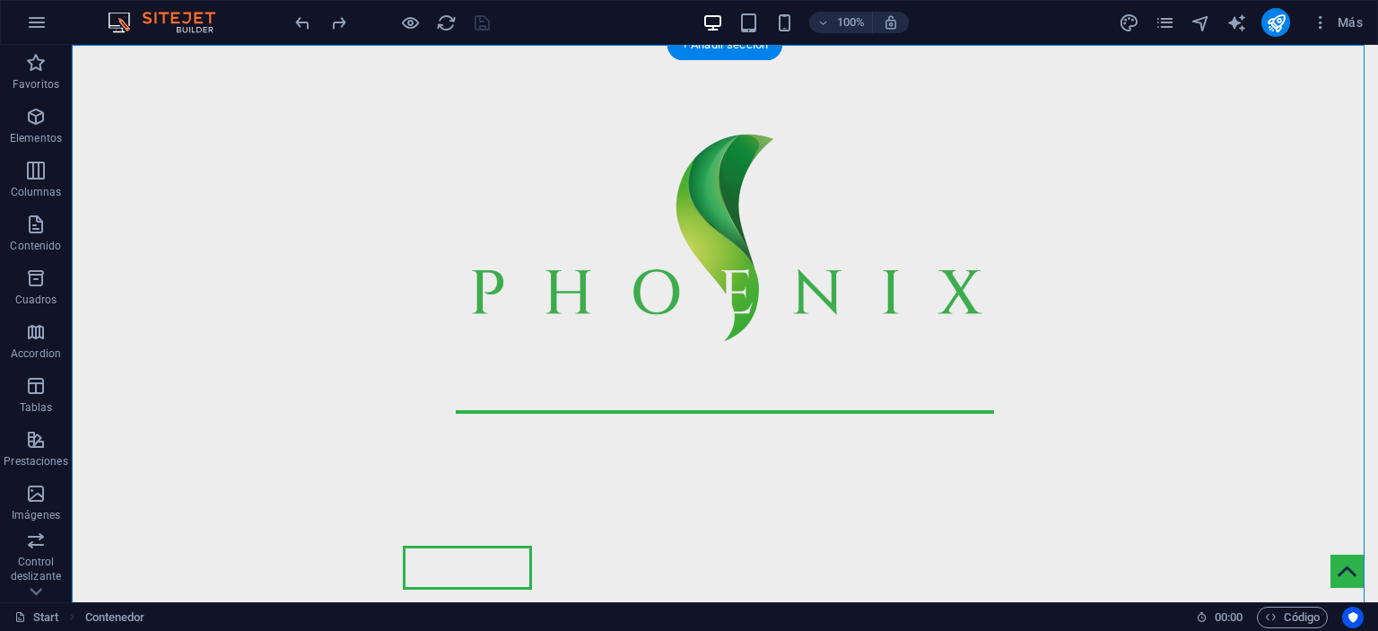
drag, startPoint x: 886, startPoint y: 414, endPoint x: 950, endPoint y: 217, distance: 206.9
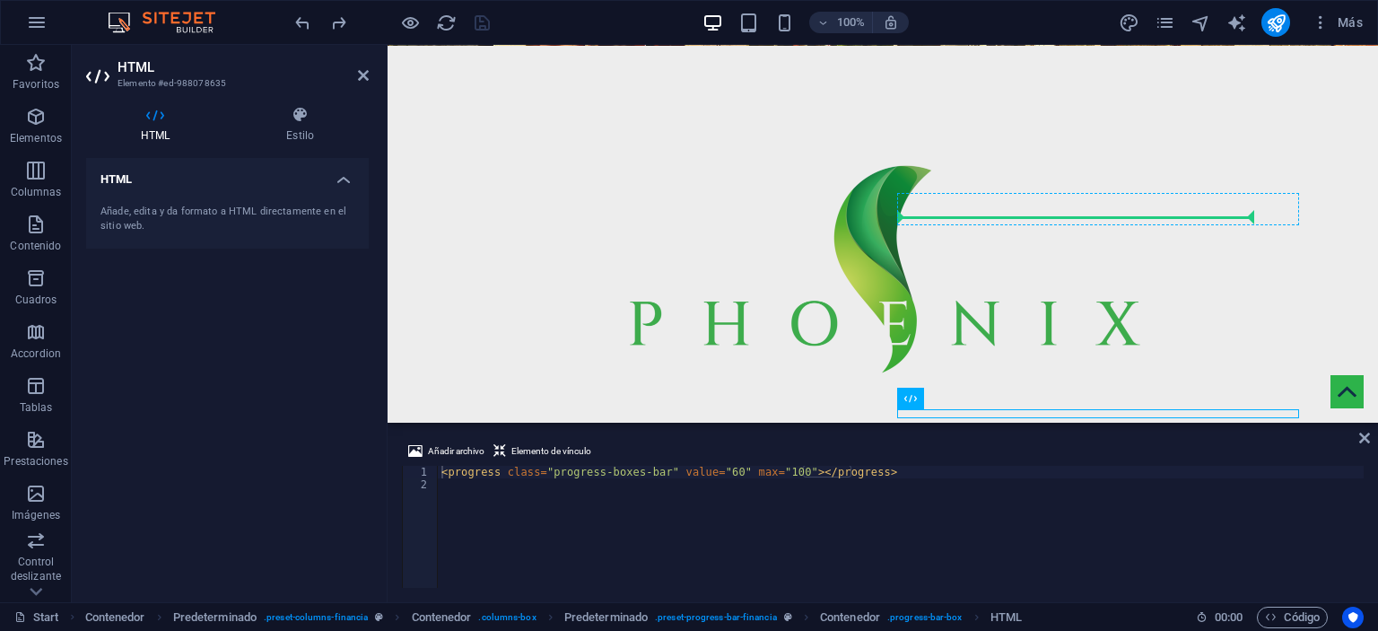
drag, startPoint x: 1056, startPoint y: 415, endPoint x: 1055, endPoint y: 214, distance: 201.0
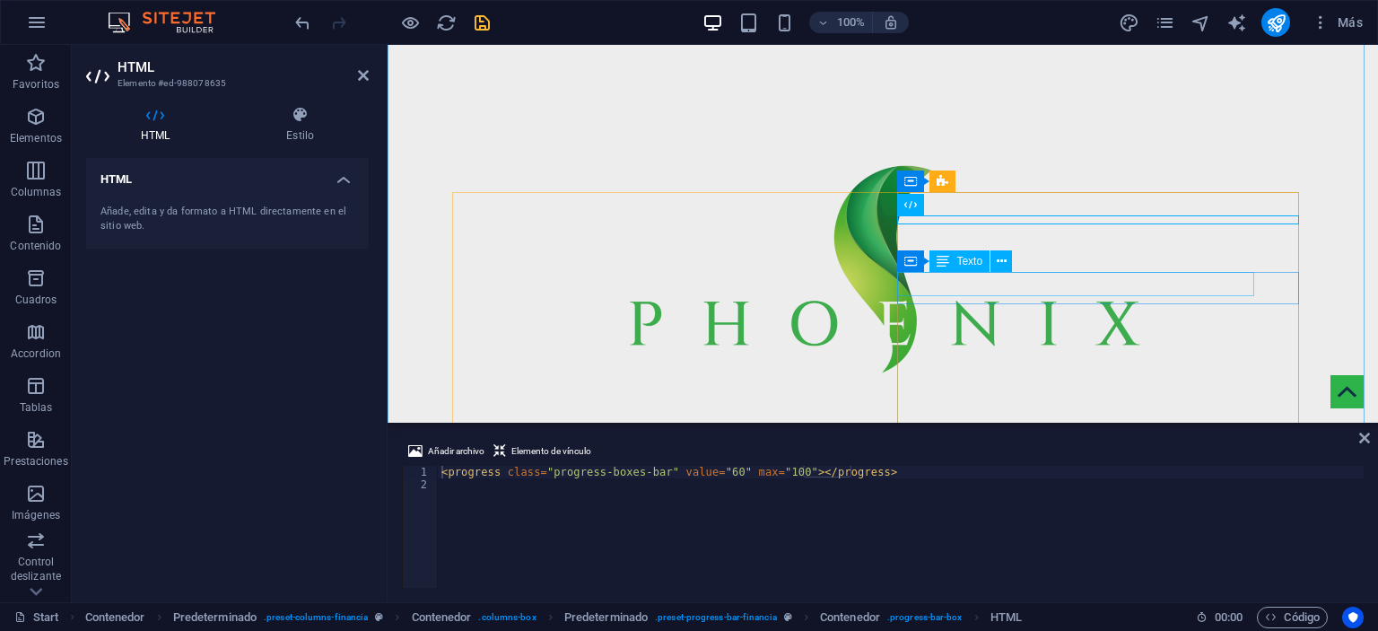
scroll to position [606, 0]
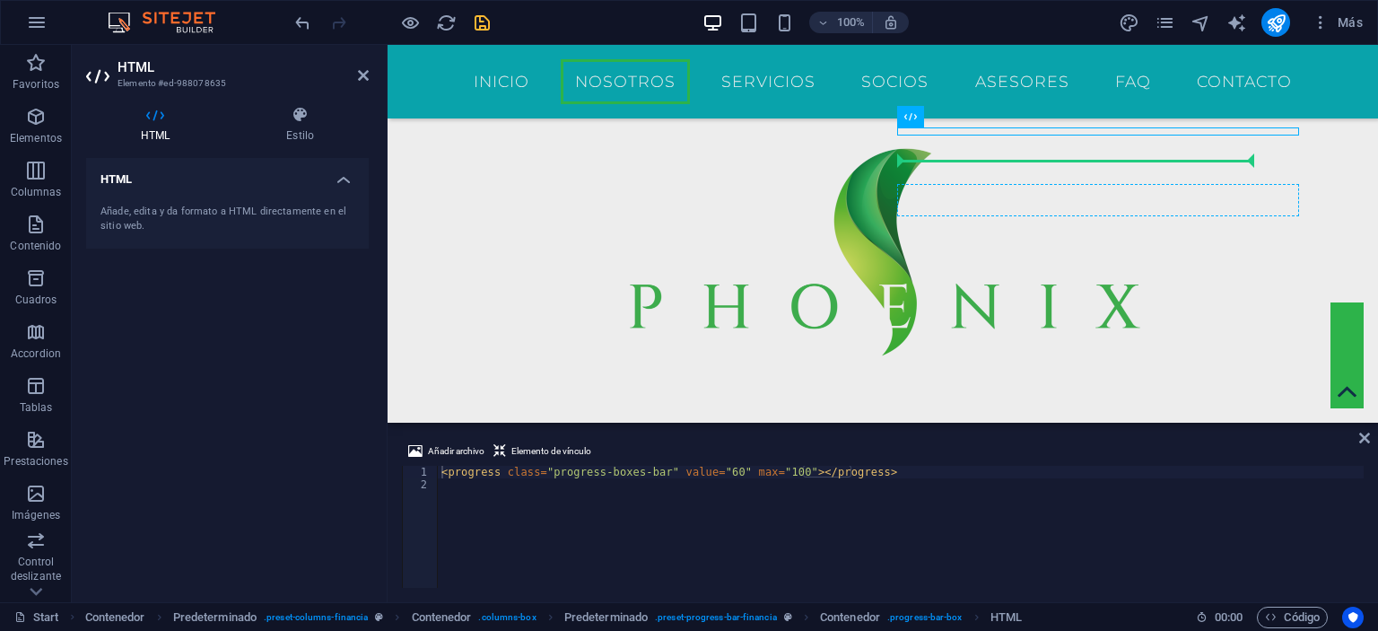
drag, startPoint x: 1105, startPoint y: 132, endPoint x: 1105, endPoint y: 164, distance: 32.3
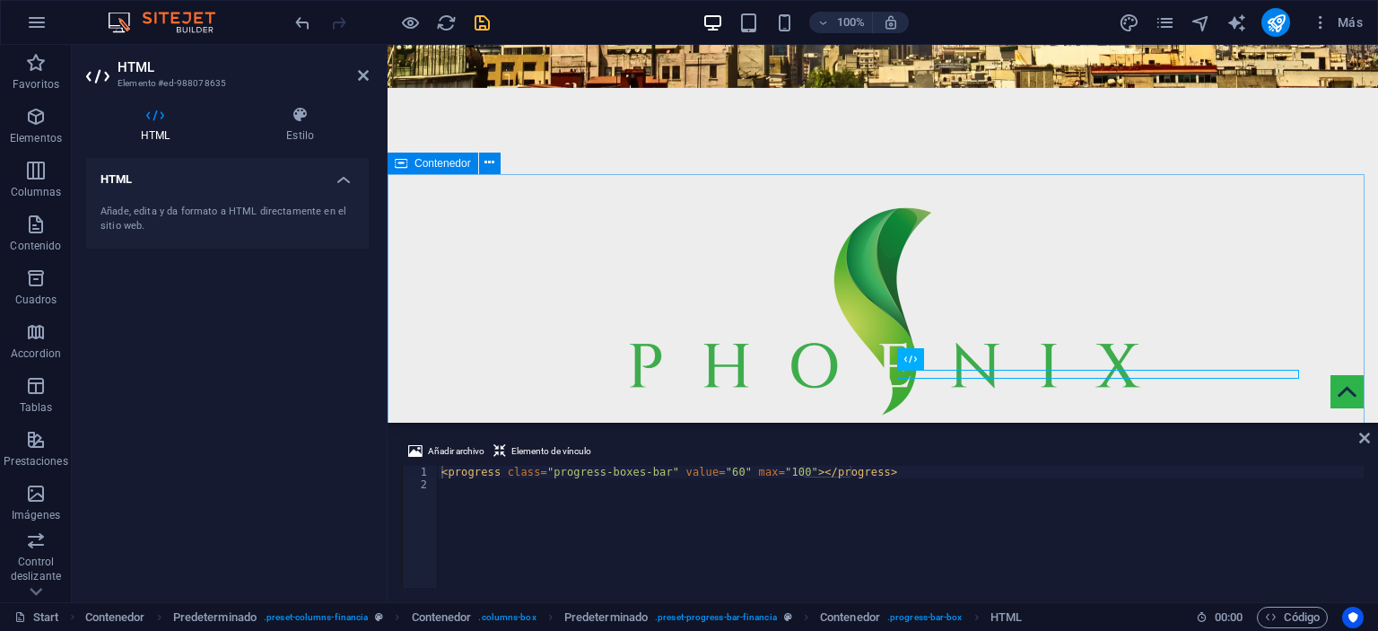
scroll to position [516, 0]
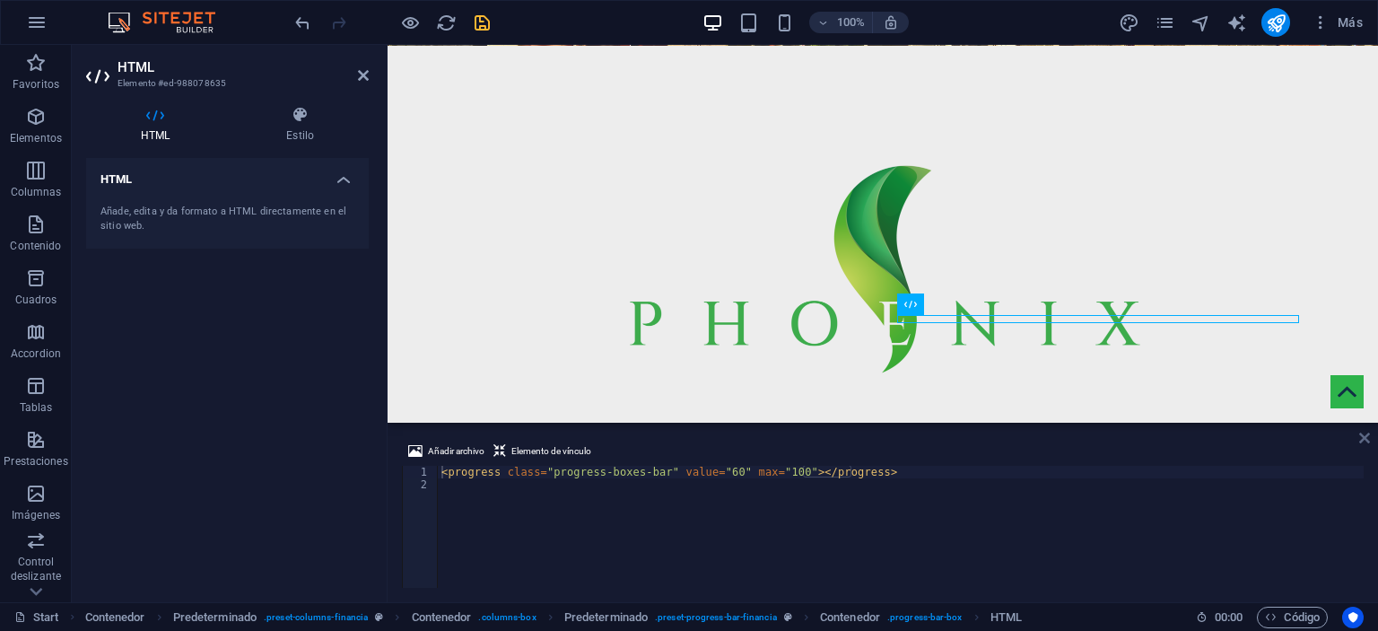
click at [1359, 438] on icon at bounding box center [1364, 438] width 11 height 14
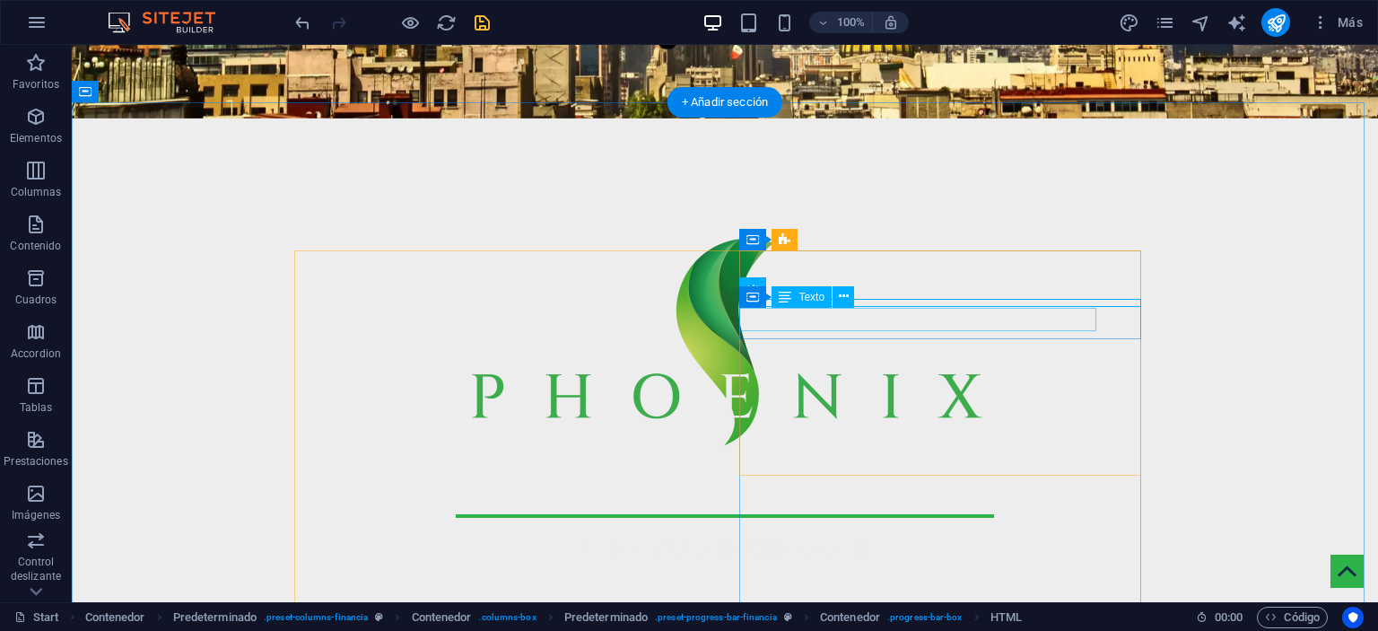
scroll to position [606, 0]
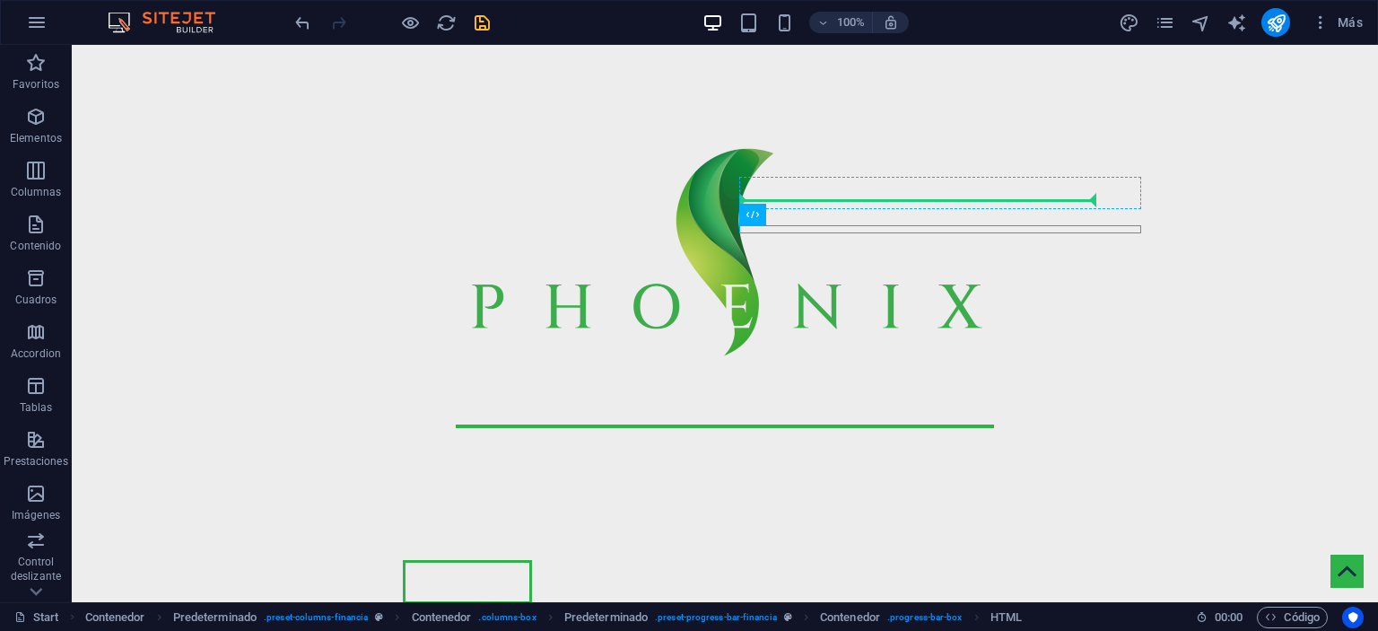
drag, startPoint x: 993, startPoint y: 228, endPoint x: 1005, endPoint y: 199, distance: 31.0
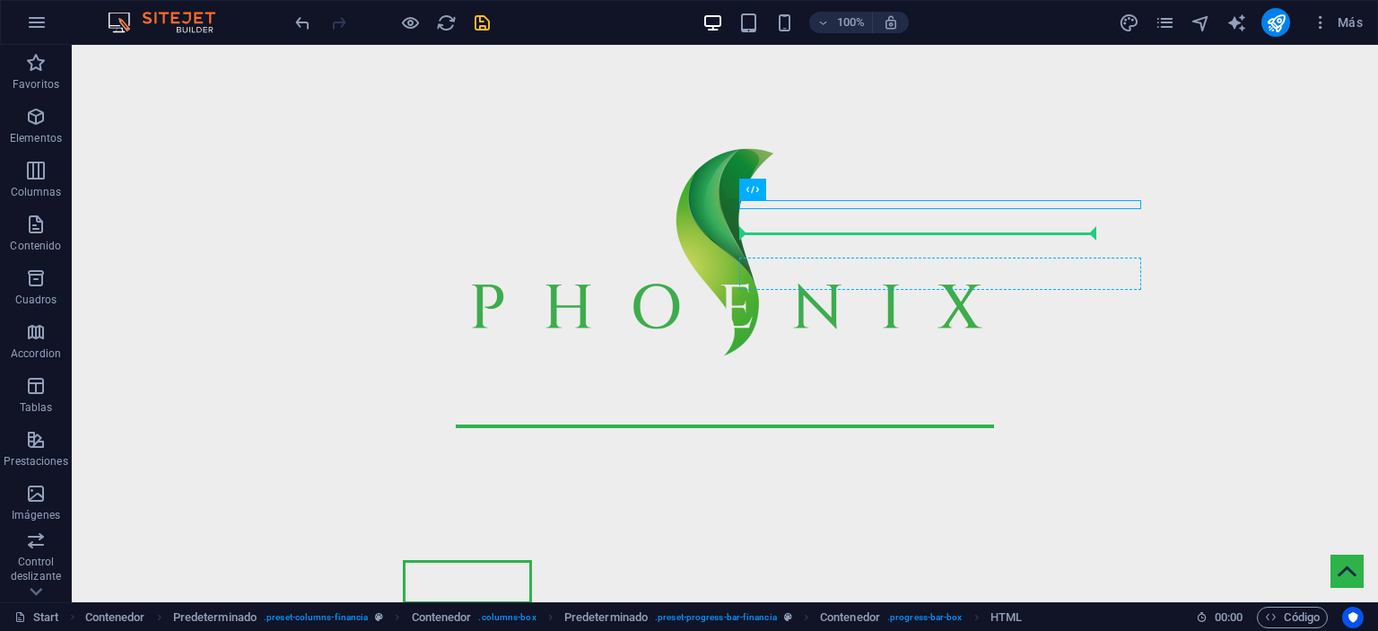
drag, startPoint x: 965, startPoint y: 200, endPoint x: 840, endPoint y: 233, distance: 129.9
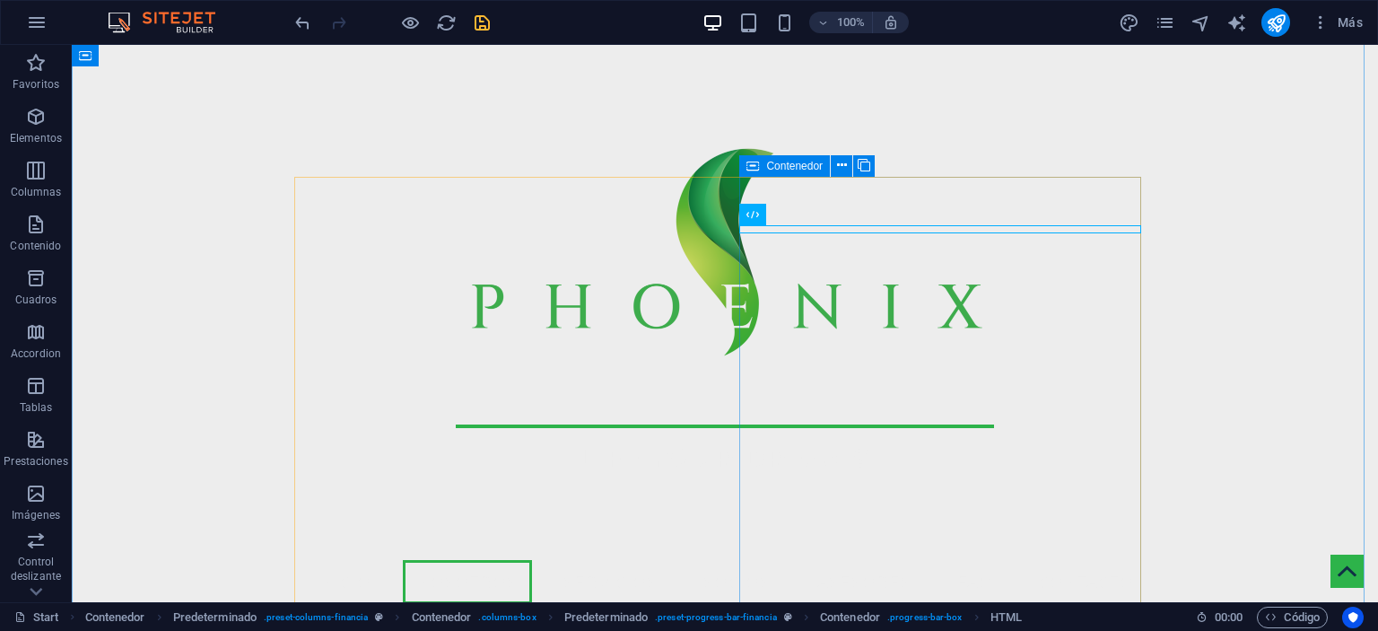
drag, startPoint x: 998, startPoint y: 206, endPoint x: 948, endPoint y: 405, distance: 204.6
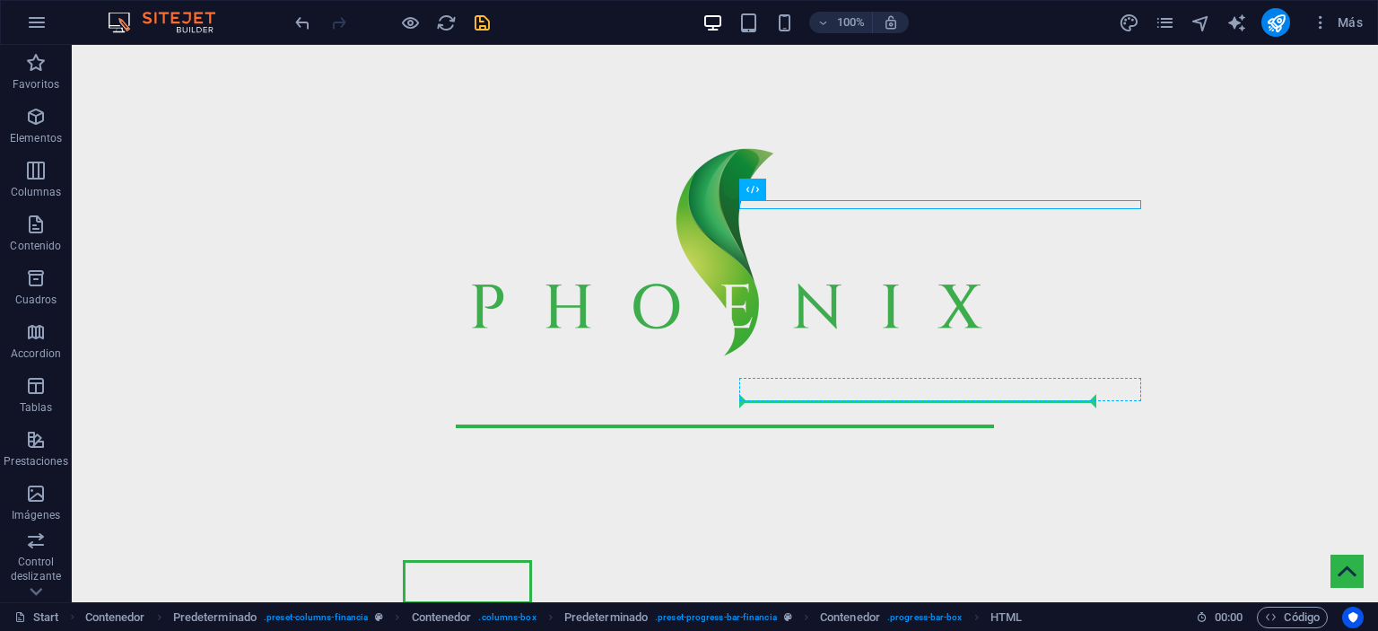
drag, startPoint x: 858, startPoint y: 203, endPoint x: 1091, endPoint y: 396, distance: 302.7
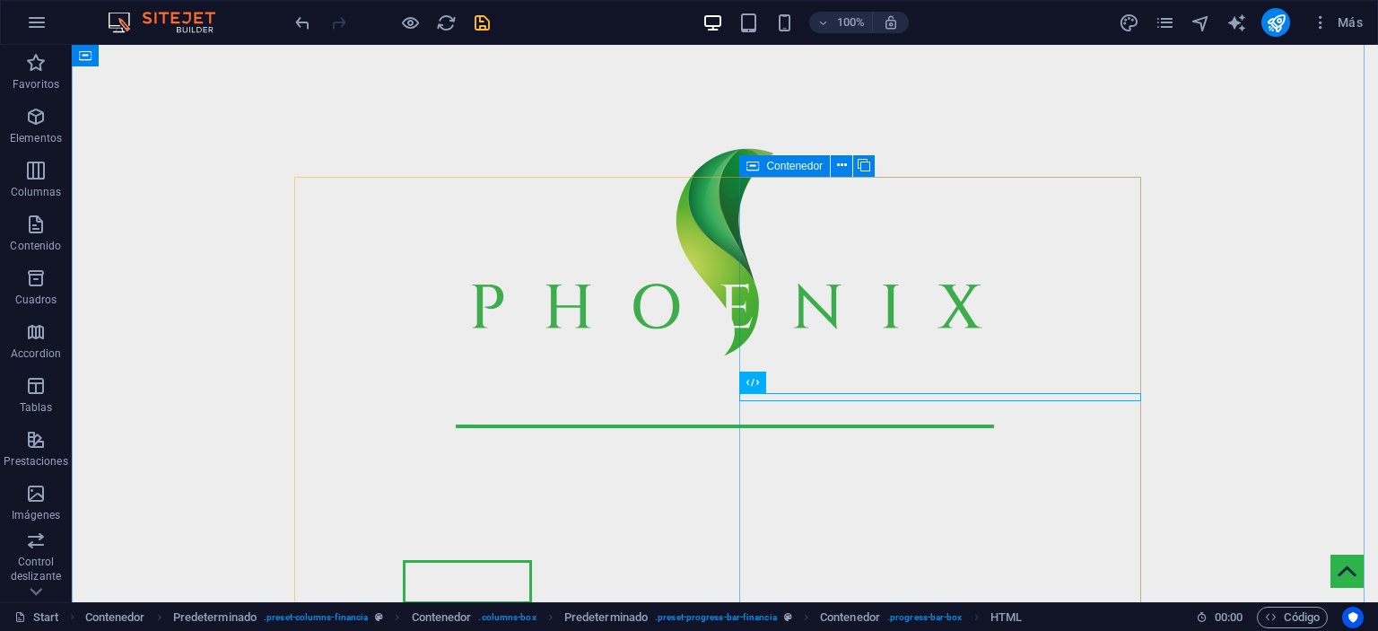
drag, startPoint x: 1052, startPoint y: 398, endPoint x: 1046, endPoint y: 419, distance: 22.2
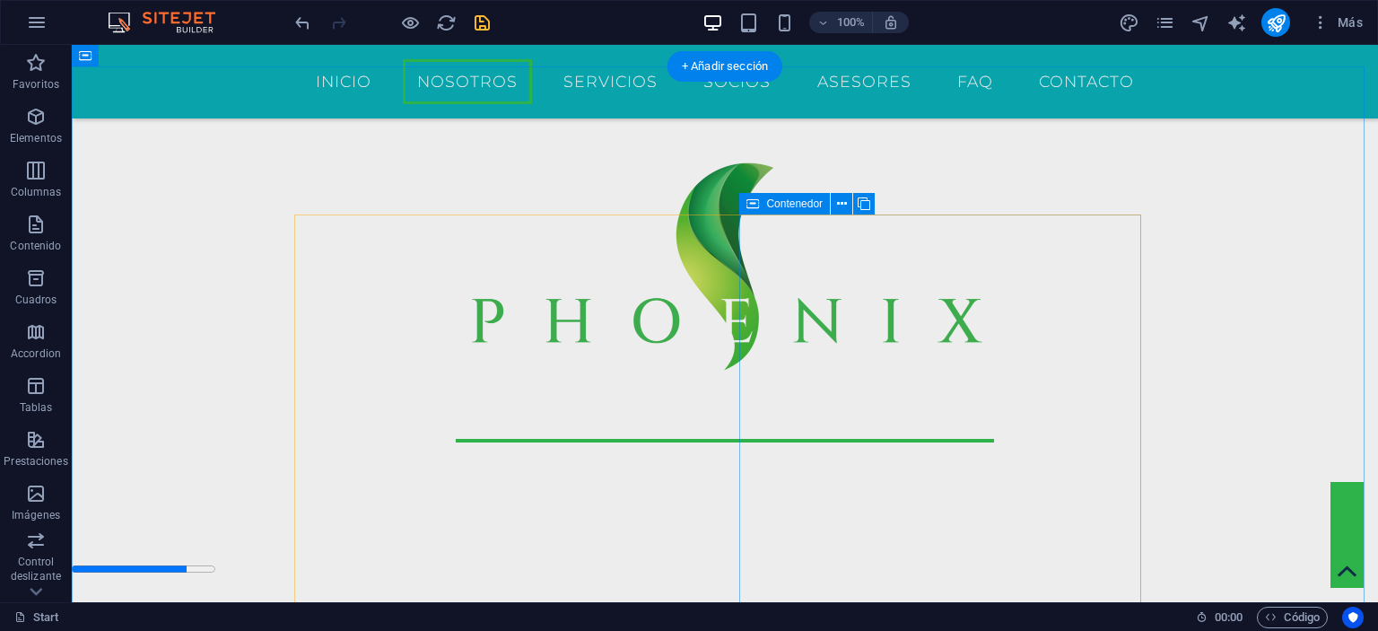
scroll to position [560, 0]
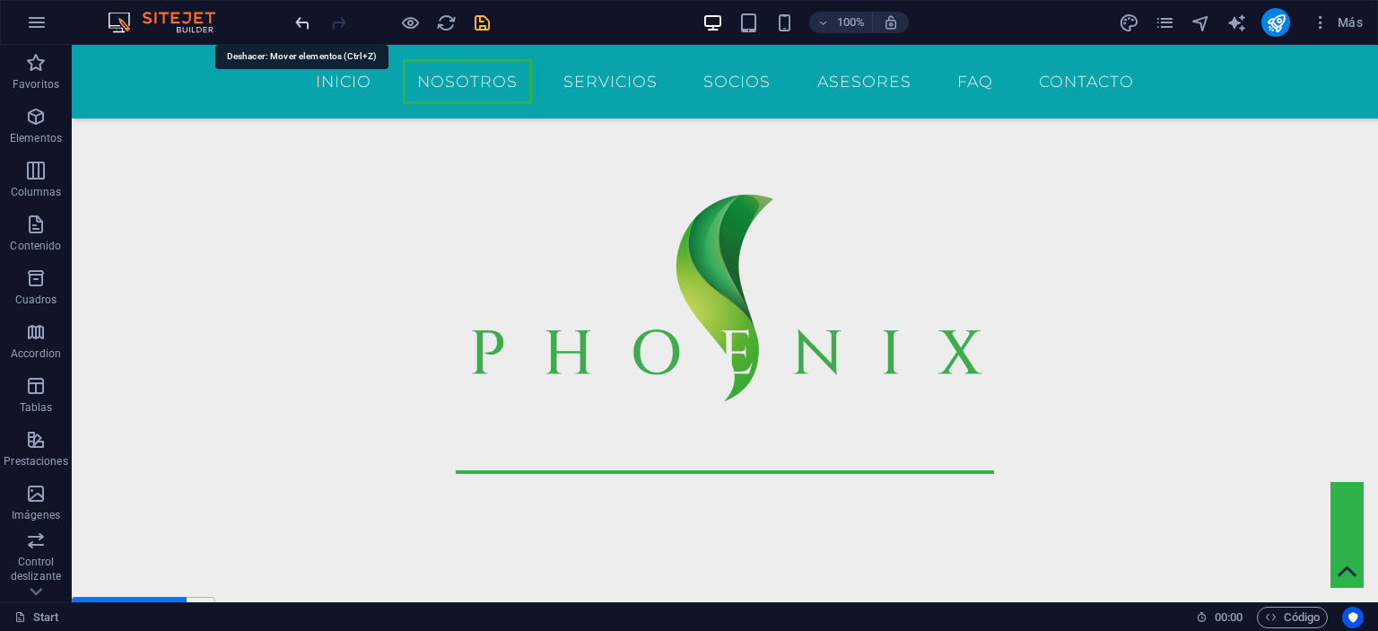
click at [308, 17] on icon "undo" at bounding box center [303, 23] width 21 height 21
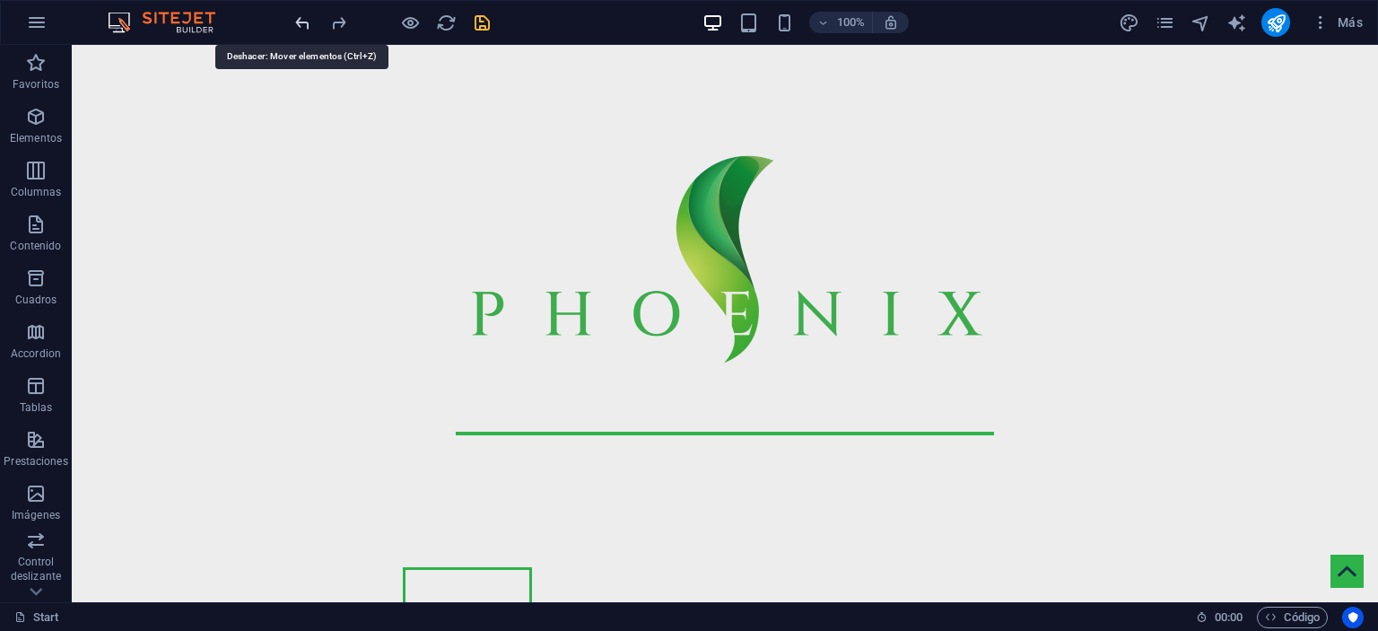
click at [302, 21] on icon "undo" at bounding box center [303, 23] width 21 height 21
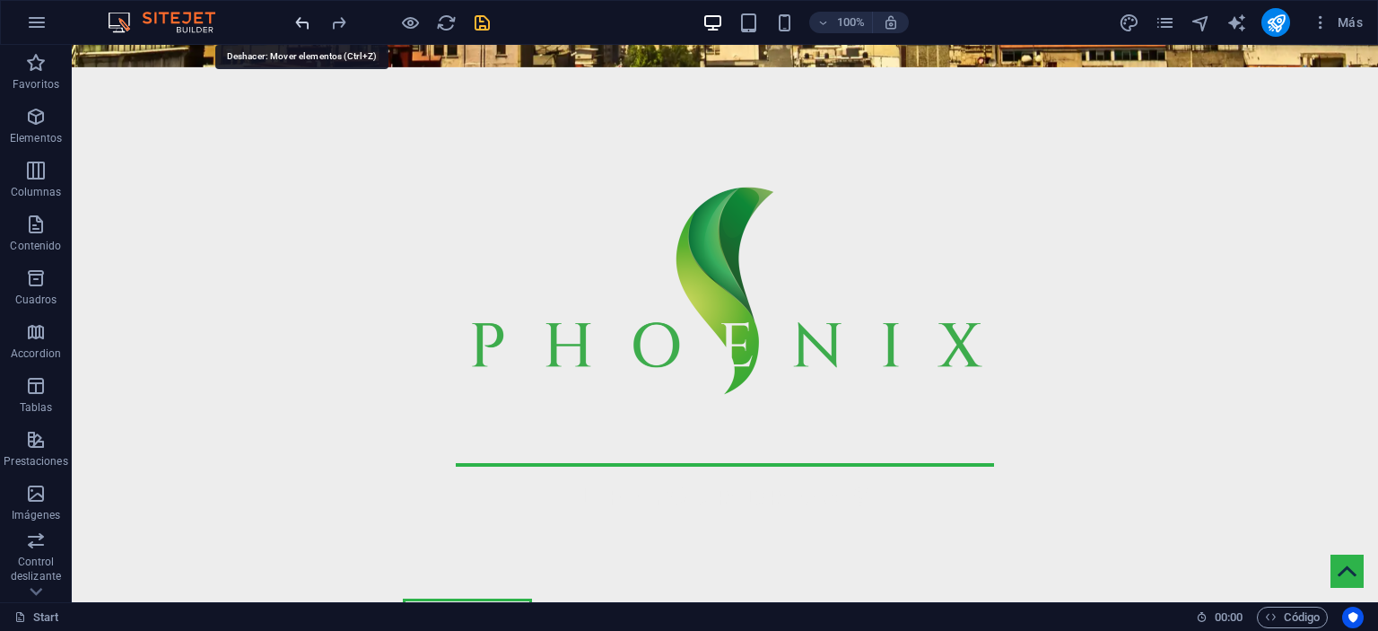
click at [302, 21] on icon "undo" at bounding box center [303, 23] width 21 height 21
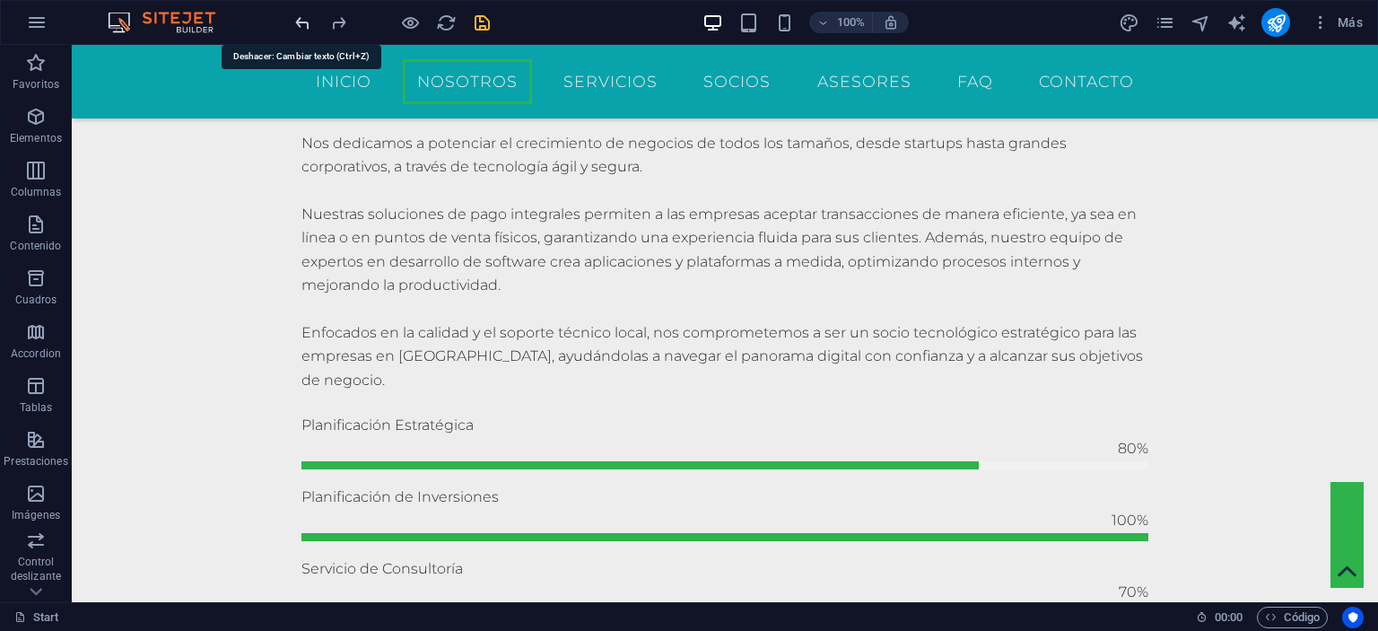
scroll to position [1376, 0]
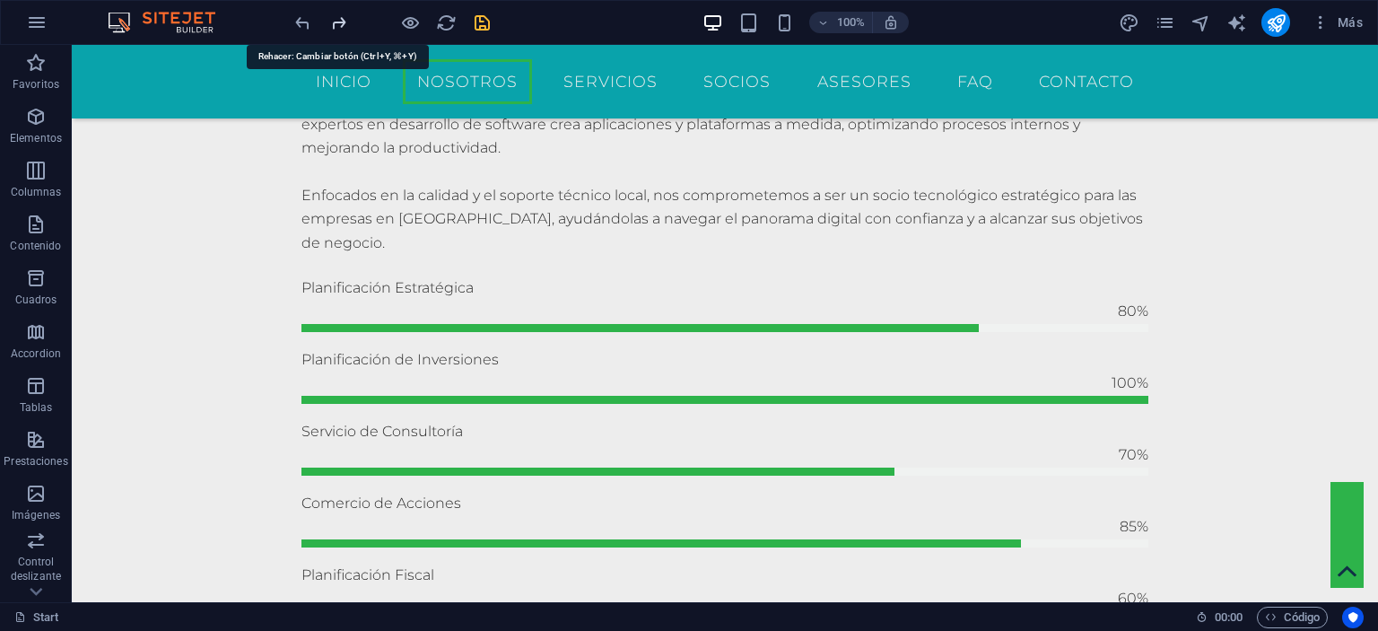
click at [333, 23] on icon "redo" at bounding box center [338, 23] width 21 height 21
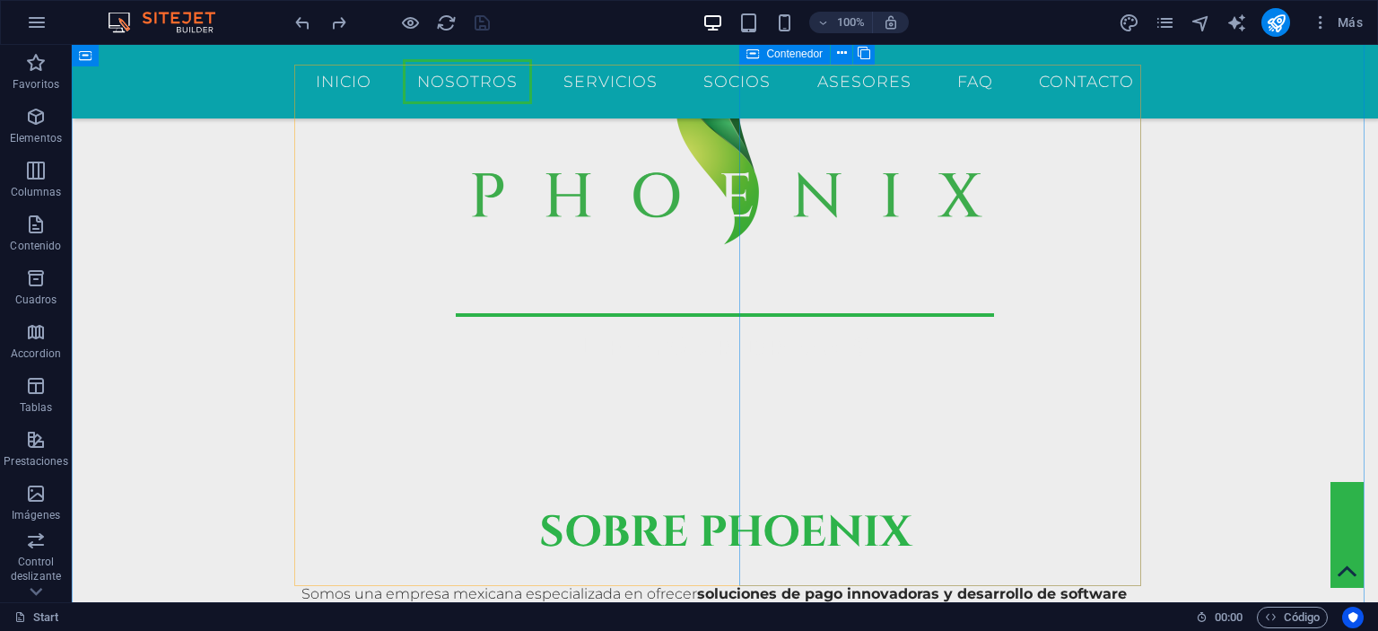
scroll to position [596, 0]
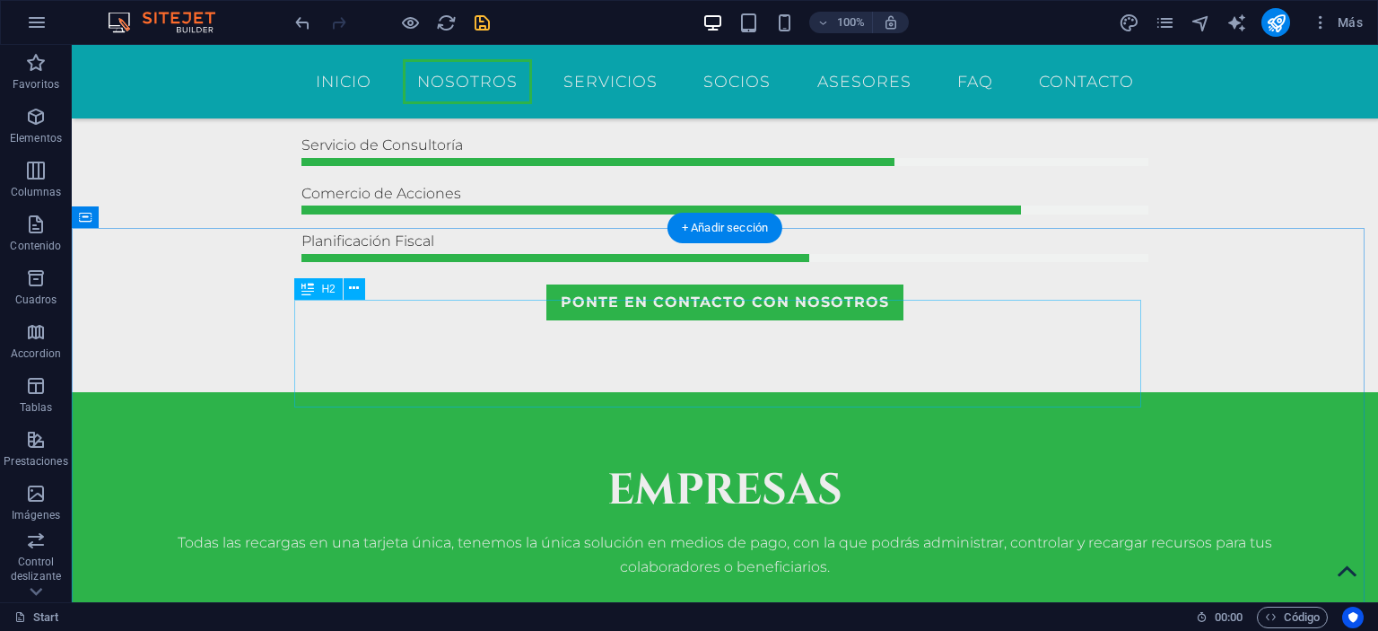
scroll to position [1314, 0]
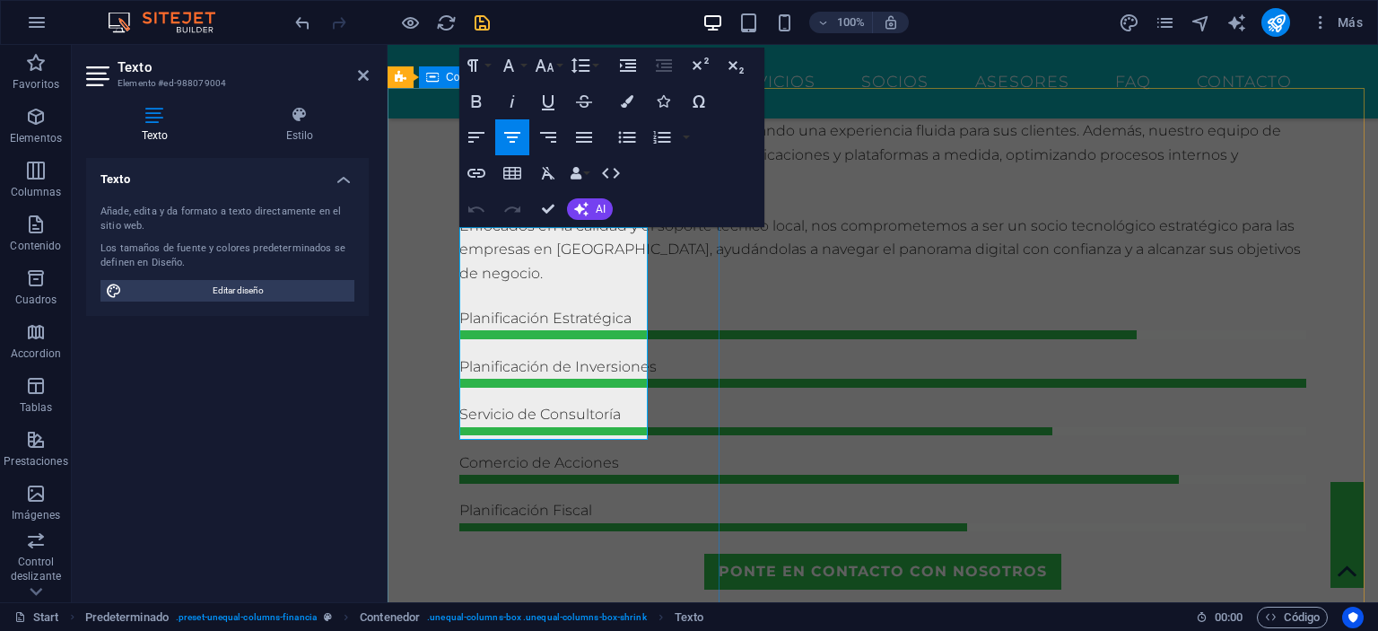
drag, startPoint x: 552, startPoint y: 258, endPoint x: 417, endPoint y: 240, distance: 135.7
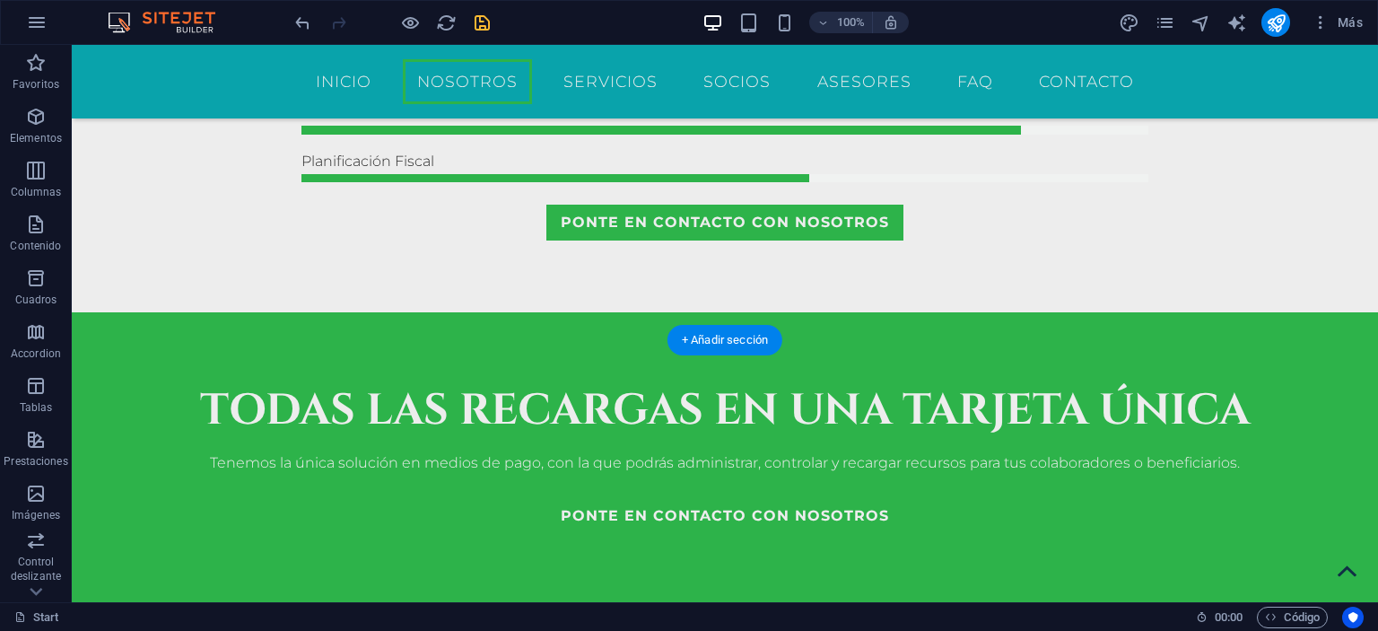
scroll to position [1403, 0]
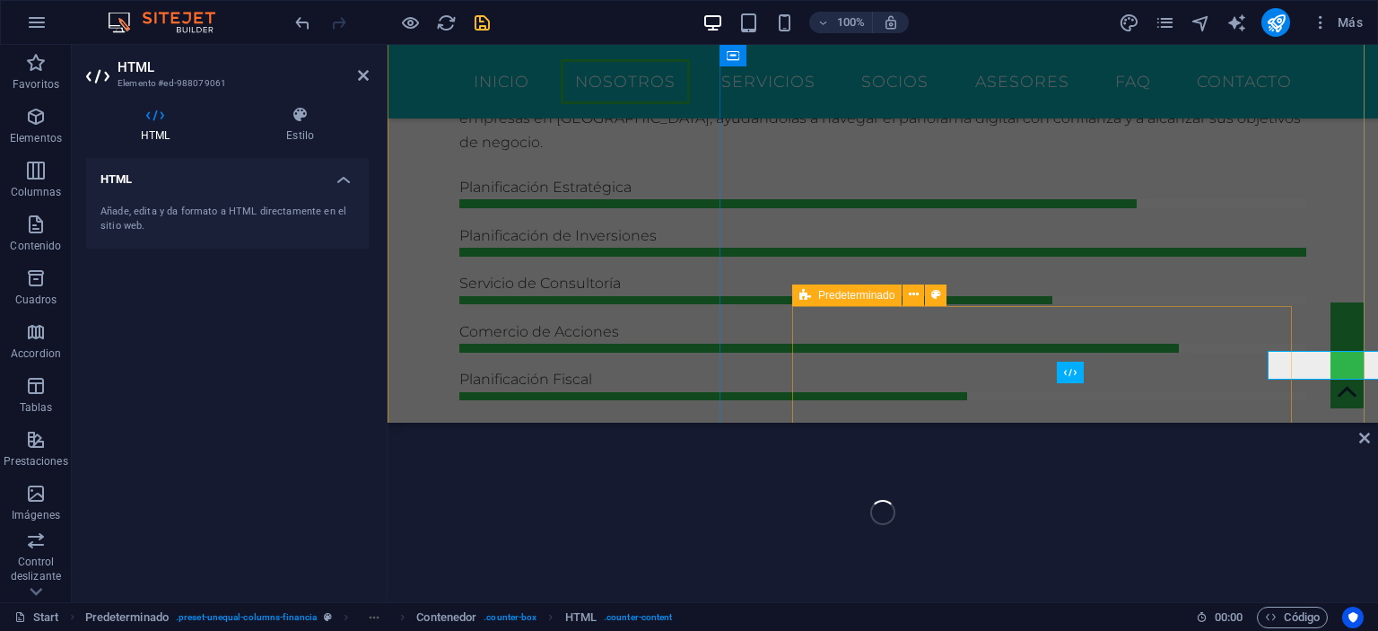
scroll to position [1362, 0]
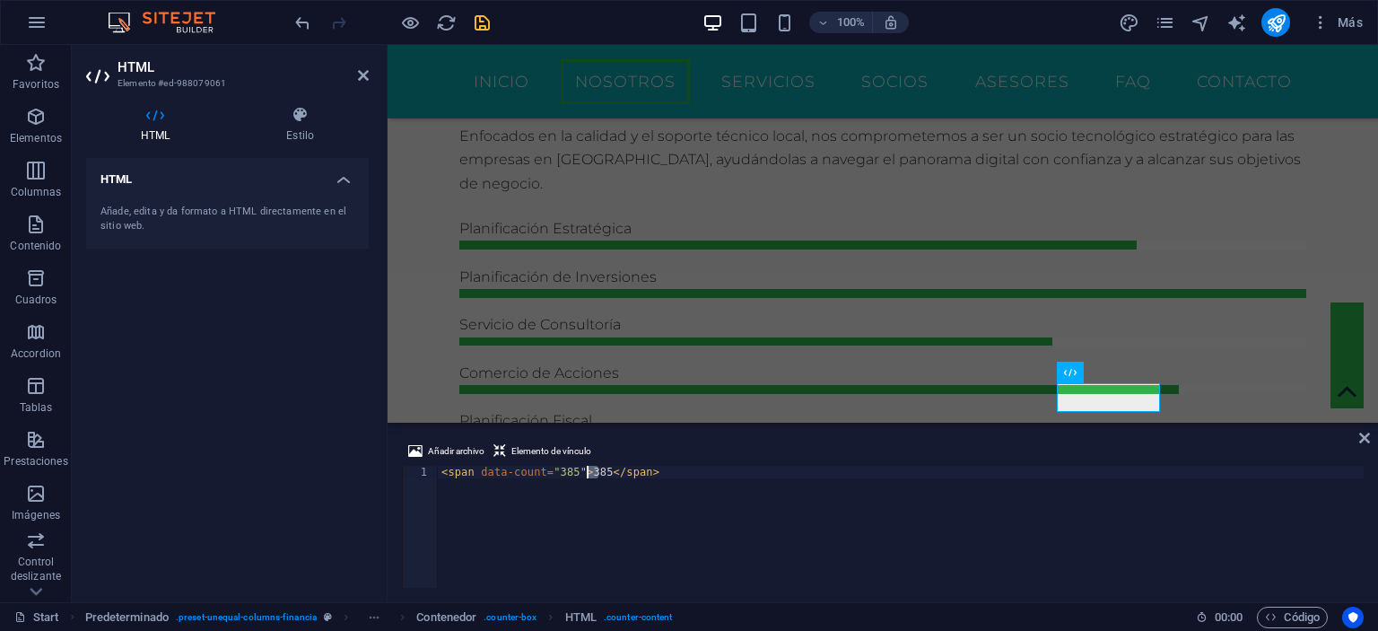
drag, startPoint x: 598, startPoint y: 470, endPoint x: 586, endPoint y: 473, distance: 12.0
click at [586, 473] on div "< span data-count = "385" > 385 </ span >" at bounding box center [901, 539] width 926 height 147
click at [922, 545] on div "< span data-count = "385" > 365 </ span >" at bounding box center [901, 539] width 926 height 147
click at [564, 467] on div "< span data-count = "385" > 385 </ span >" at bounding box center [901, 539] width 926 height 147
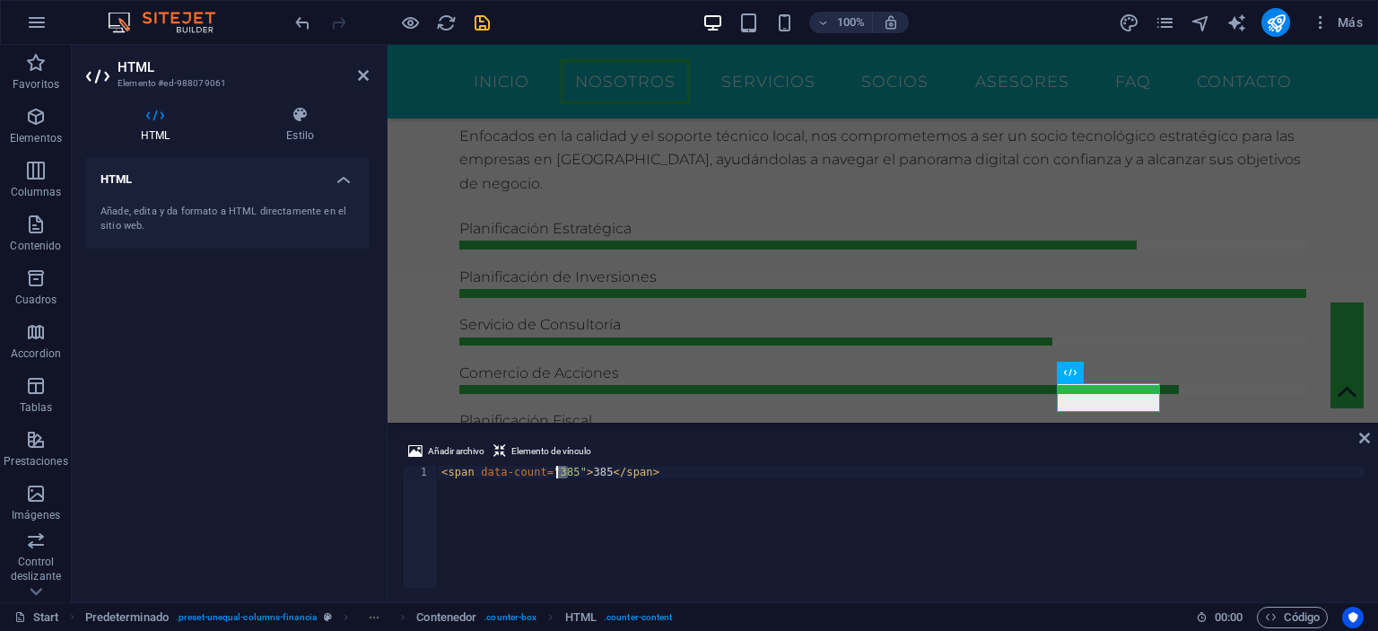
click at [565, 471] on div "< span data-count = "385" > 385 </ span >" at bounding box center [901, 539] width 926 height 147
click at [807, 513] on div "< span data-count = "365" > 365 </ span >" at bounding box center [901, 539] width 926 height 147
click at [885, 526] on div "< span data-count = "365" > 365 </ span >" at bounding box center [901, 539] width 926 height 147
type textarea "<span data-count="365">365</span>"
drag, startPoint x: 896, startPoint y: 248, endPoint x: 1270, endPoint y: 392, distance: 400.3
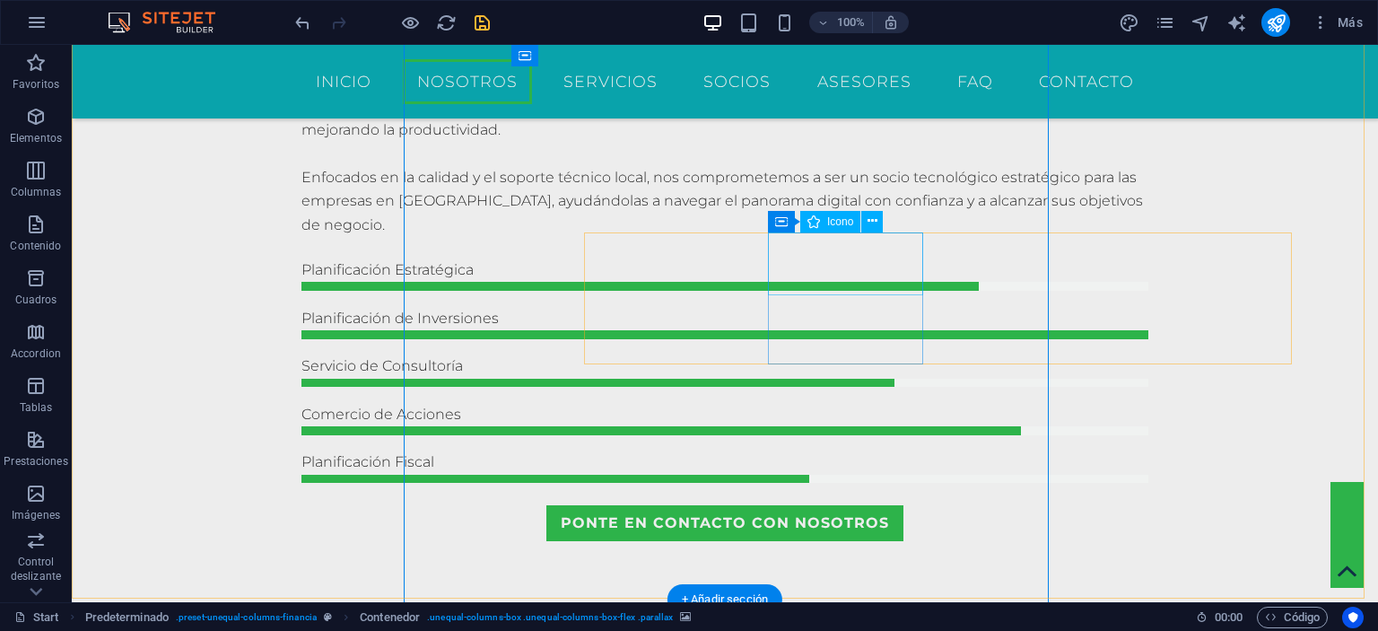
scroll to position [1403, 0]
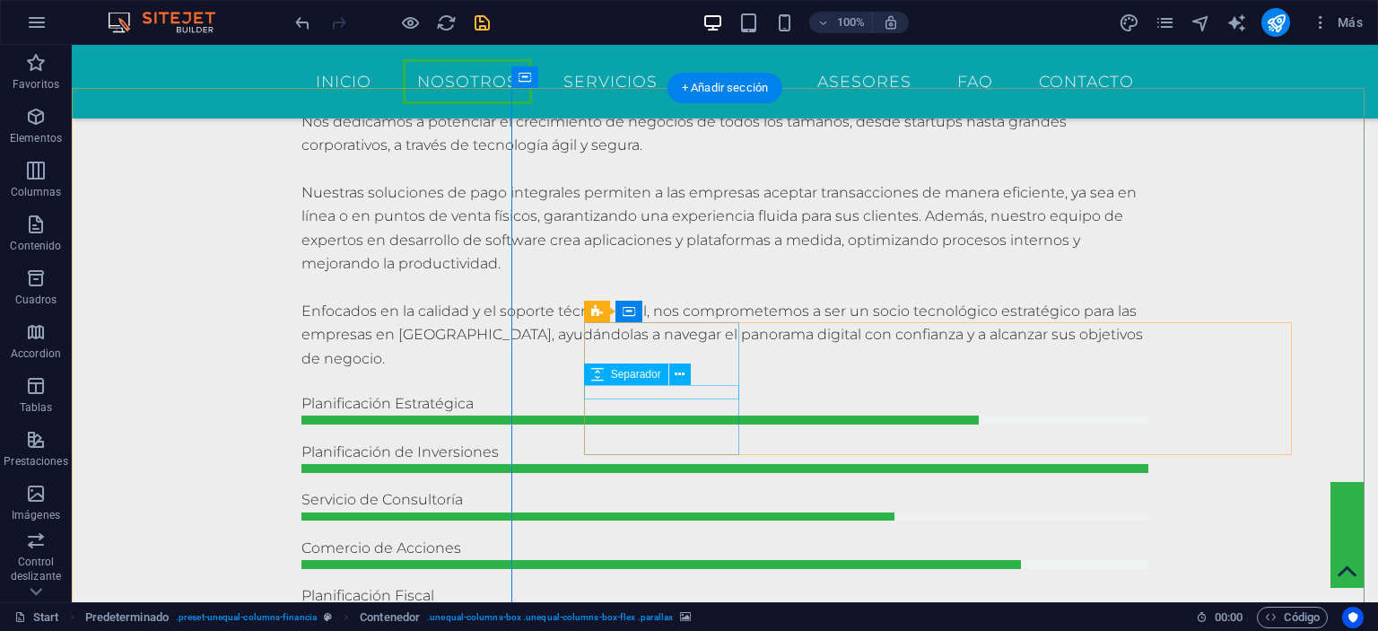
scroll to position [1224, 0]
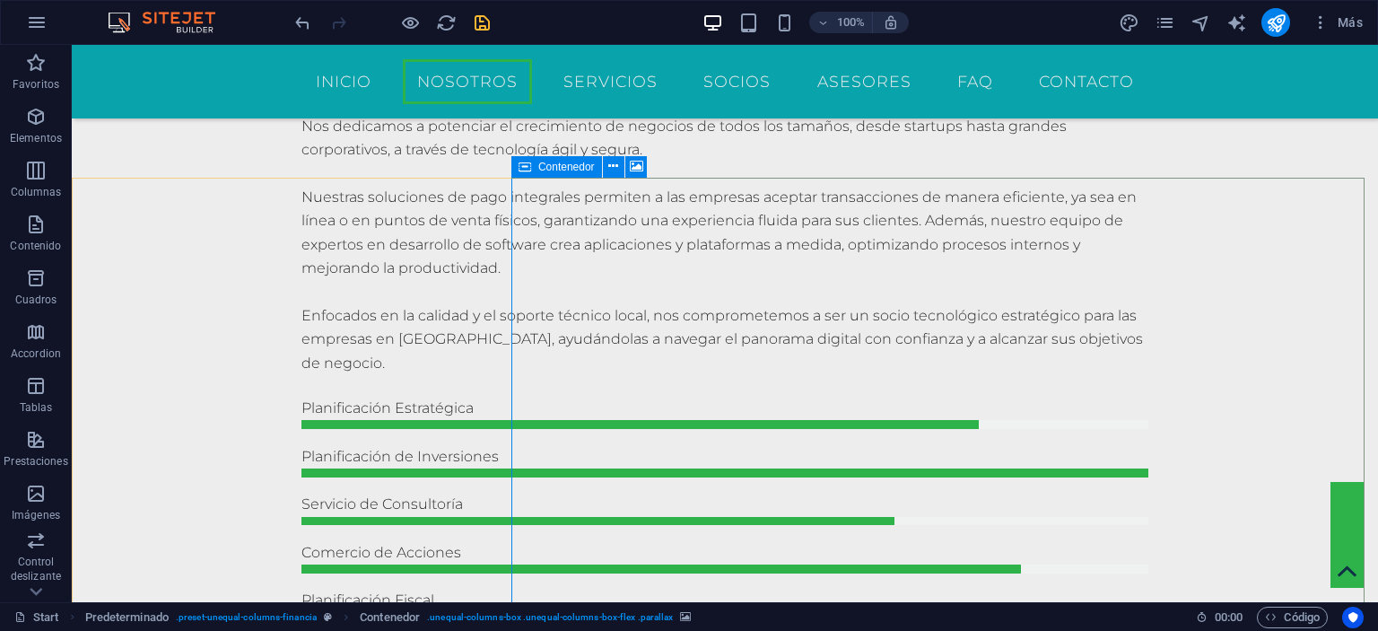
click at [533, 164] on div "Contenedor" at bounding box center [556, 167] width 91 height 22
click at [528, 170] on icon at bounding box center [525, 167] width 13 height 22
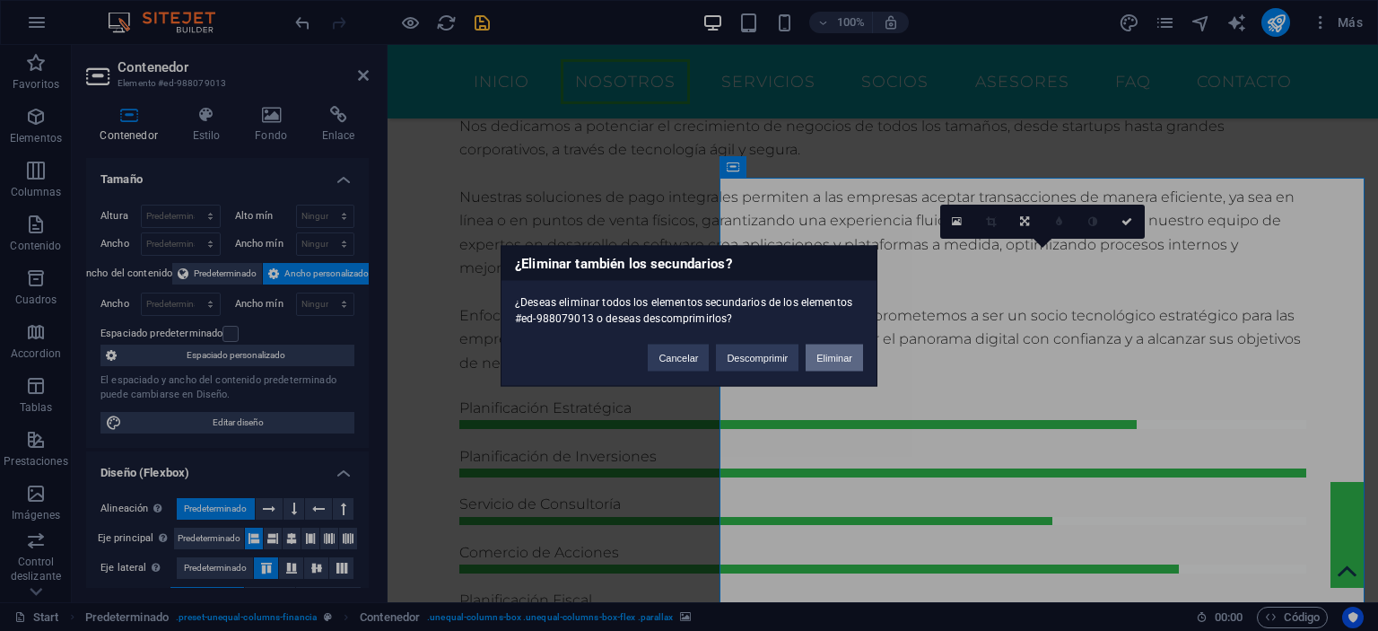
click at [837, 358] on button "Eliminar" at bounding box center [834, 357] width 57 height 27
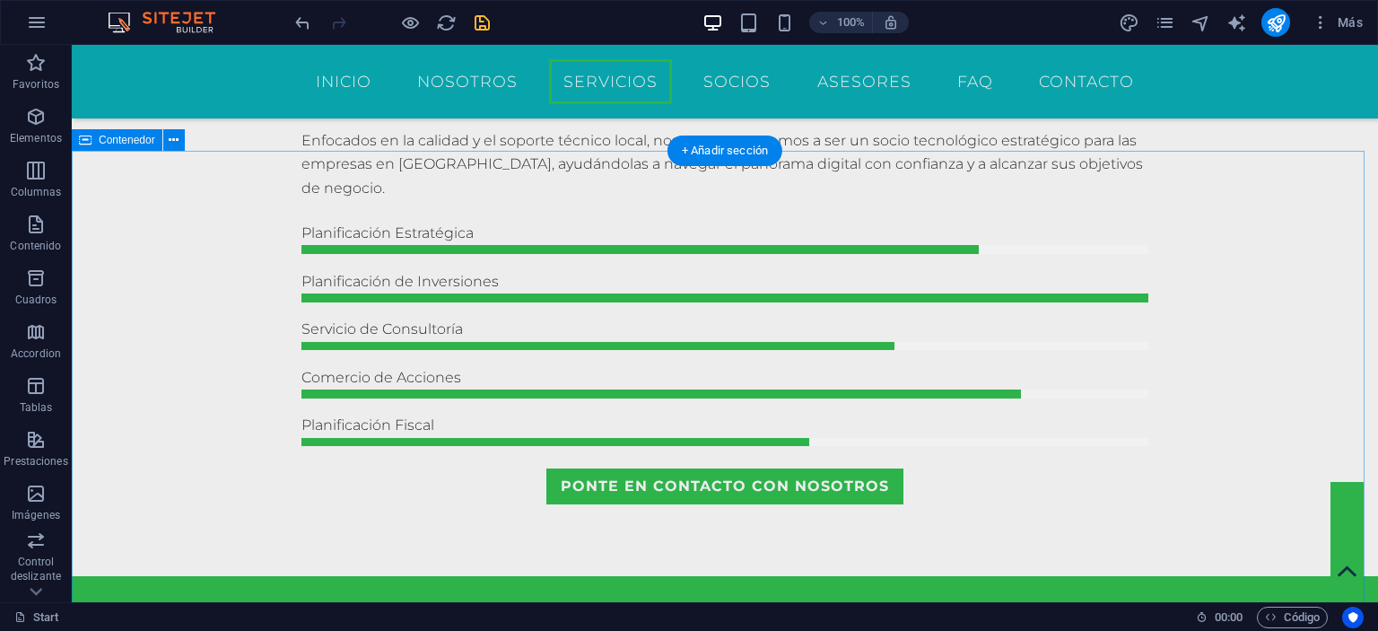
scroll to position [1193, 0]
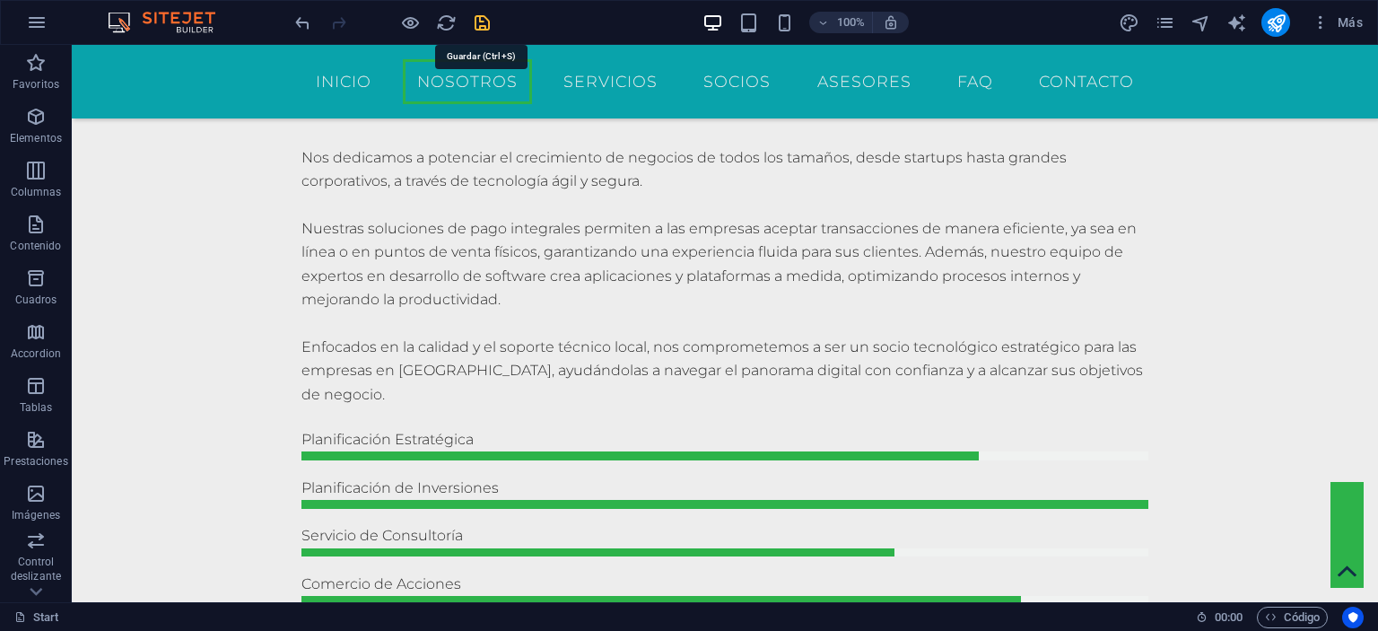
click at [485, 17] on icon "save" at bounding box center [482, 23] width 21 height 21
checkbox input "false"
